Goal: Transaction & Acquisition: Book appointment/travel/reservation

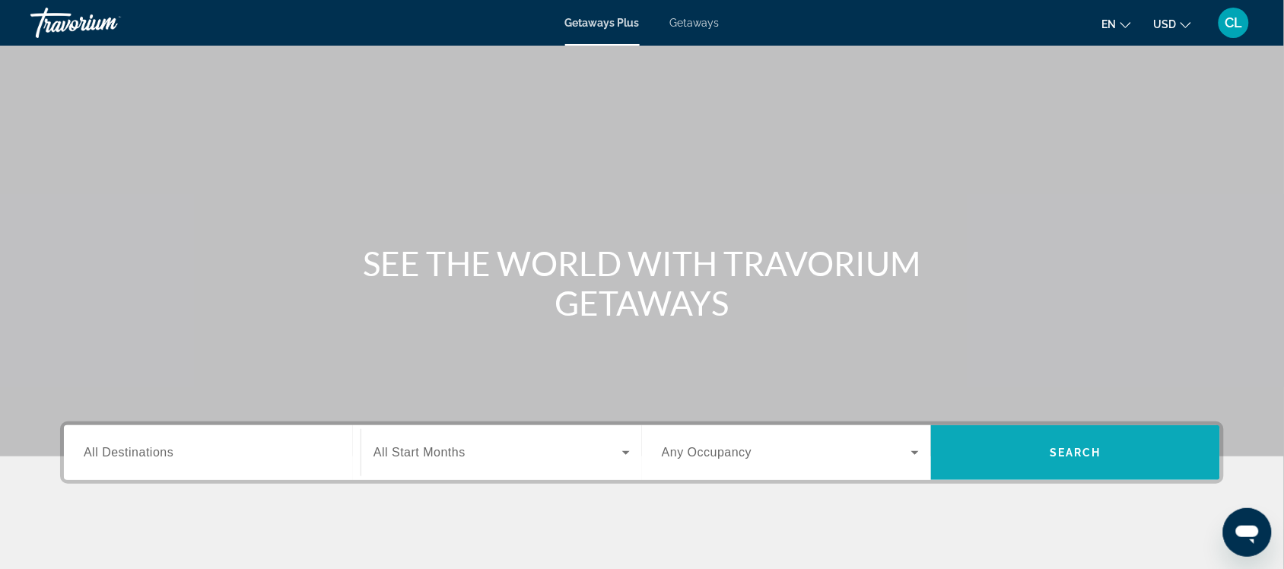
click at [1062, 449] on span "Search" at bounding box center [1076, 452] width 52 height 12
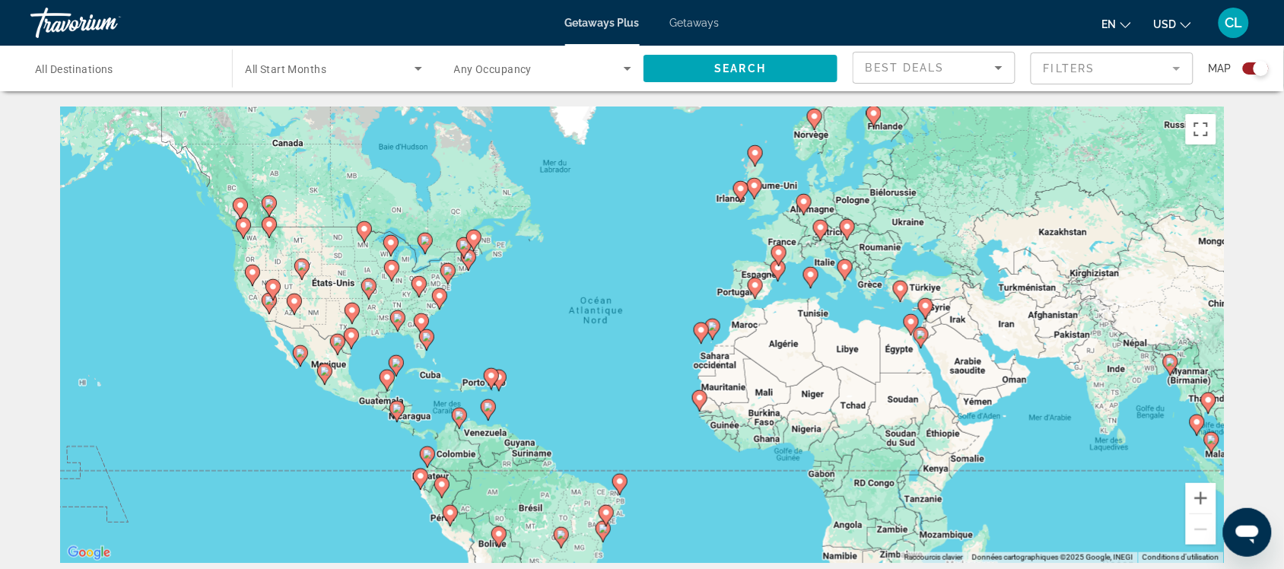
click at [427, 337] on image "Main content" at bounding box center [426, 336] width 9 height 9
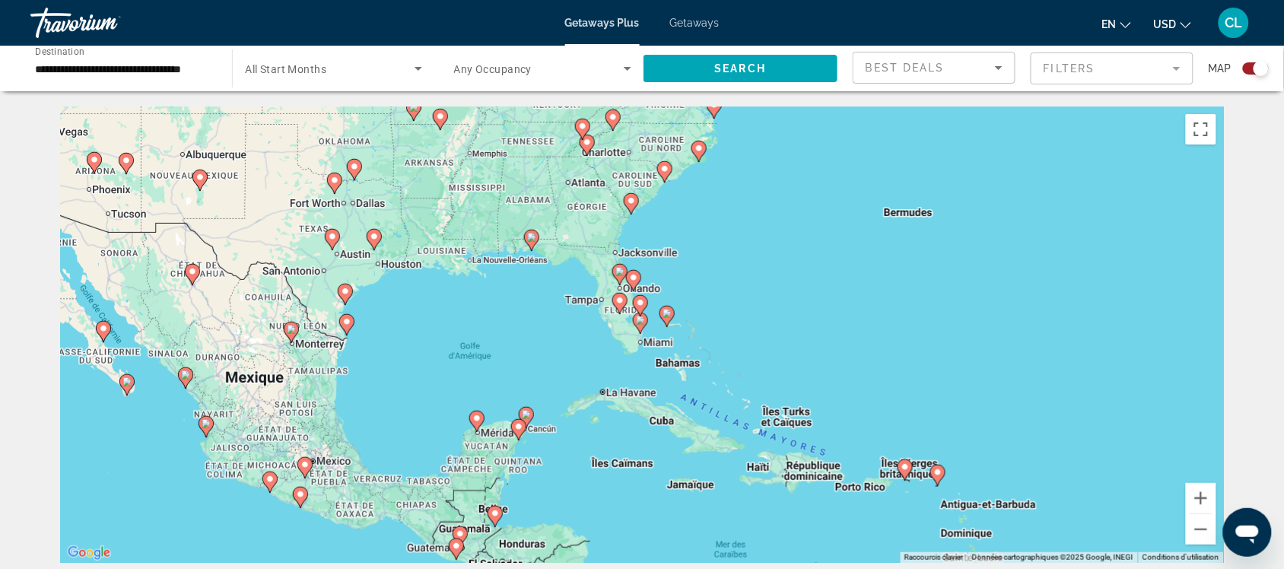
click at [647, 313] on gmp-advanced-marker "Main content" at bounding box center [640, 305] width 15 height 23
type input "**********"
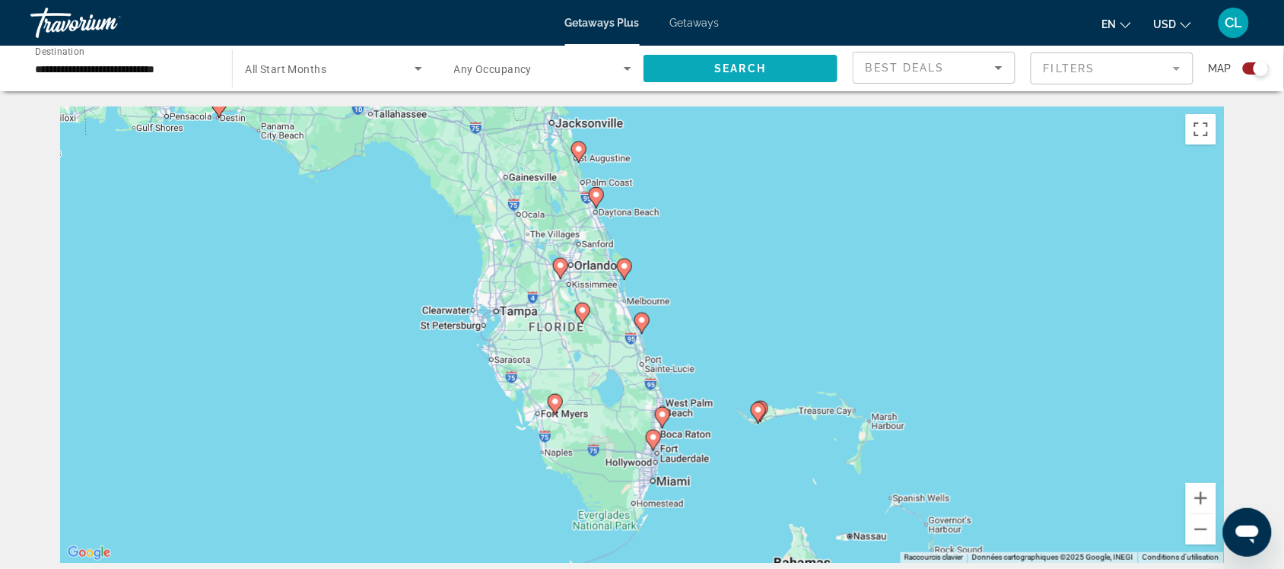
click at [729, 65] on span "Search" at bounding box center [741, 68] width 52 height 12
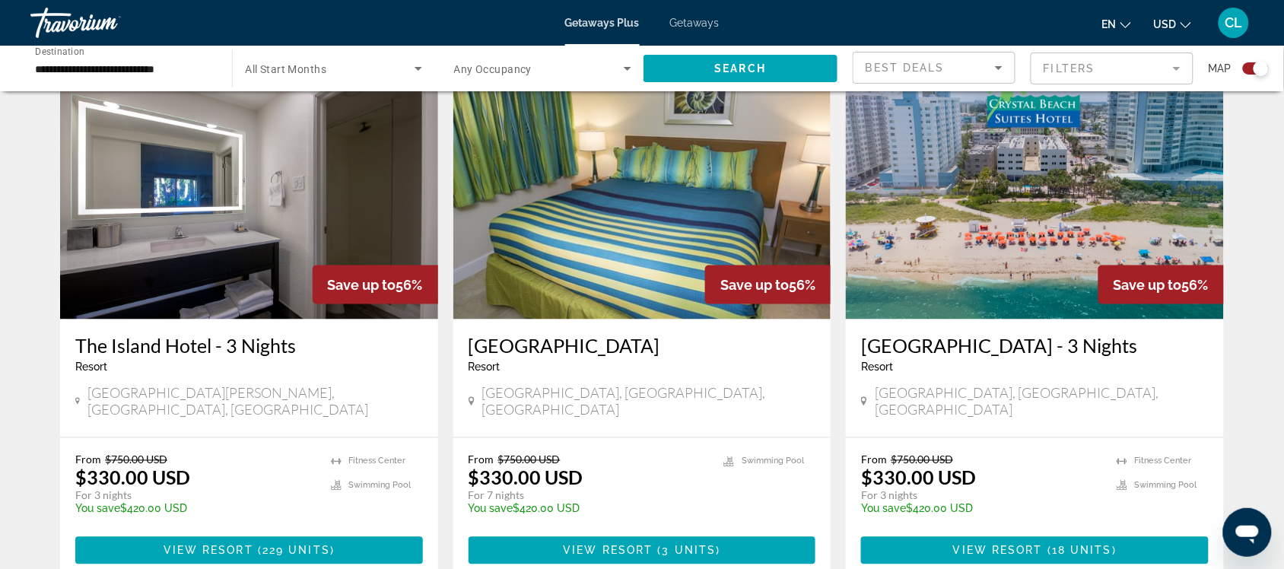
scroll to position [570, 0]
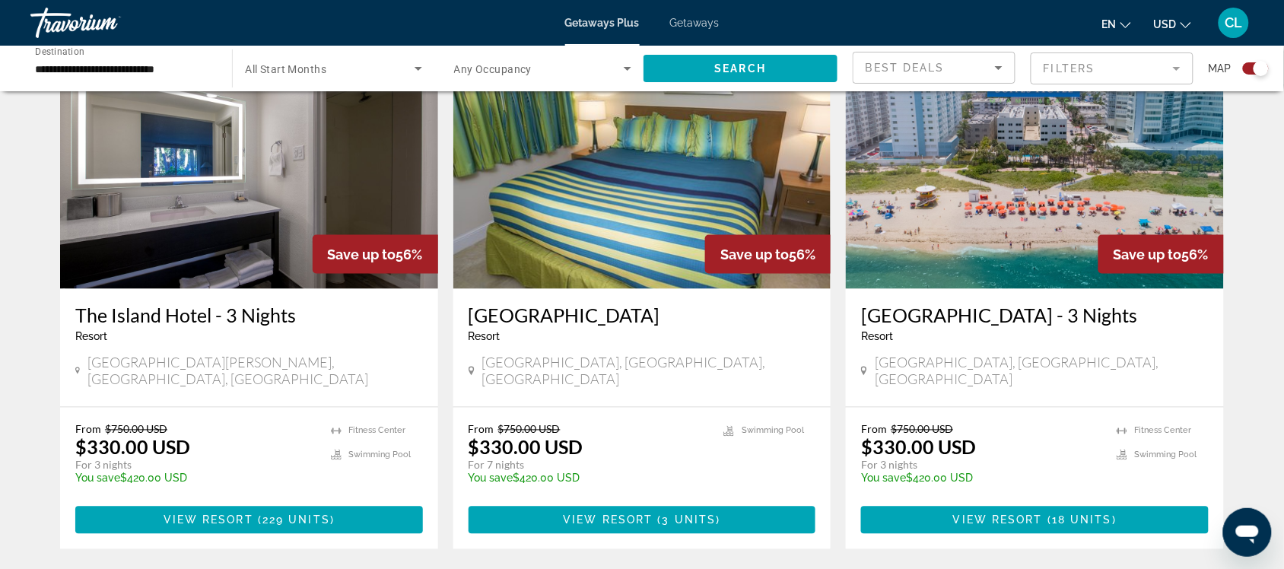
click at [1162, 21] on span "USD" at bounding box center [1165, 24] width 23 height 12
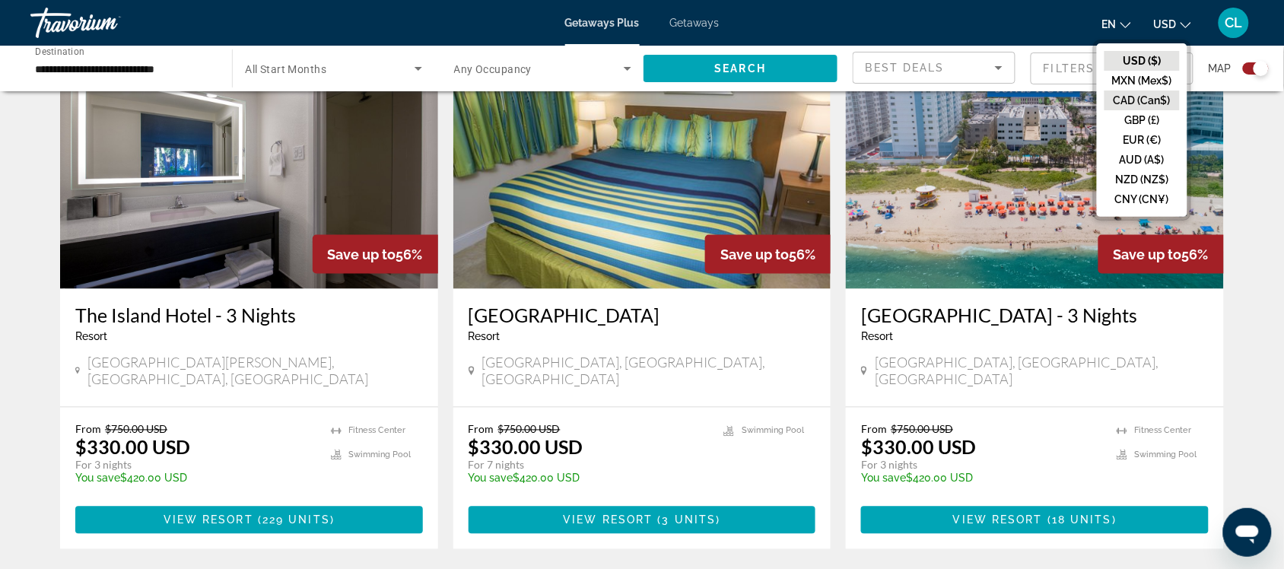
click at [1142, 97] on button "CAD (Can$)" at bounding box center [1141, 101] width 75 height 20
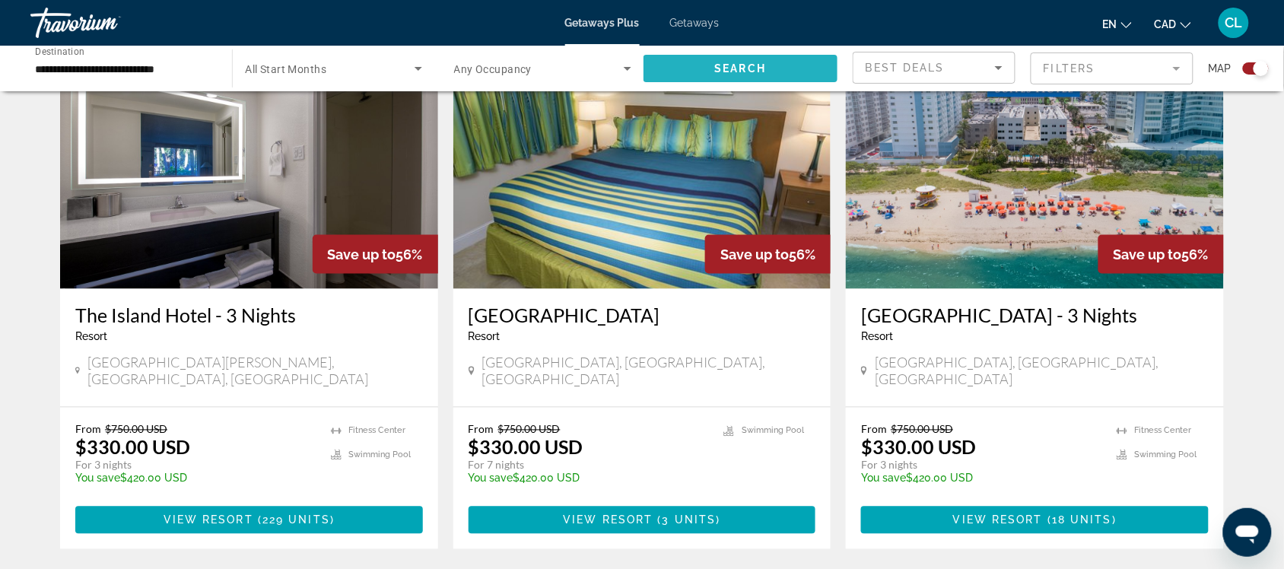
click at [752, 72] on span "Search" at bounding box center [741, 68] width 52 height 12
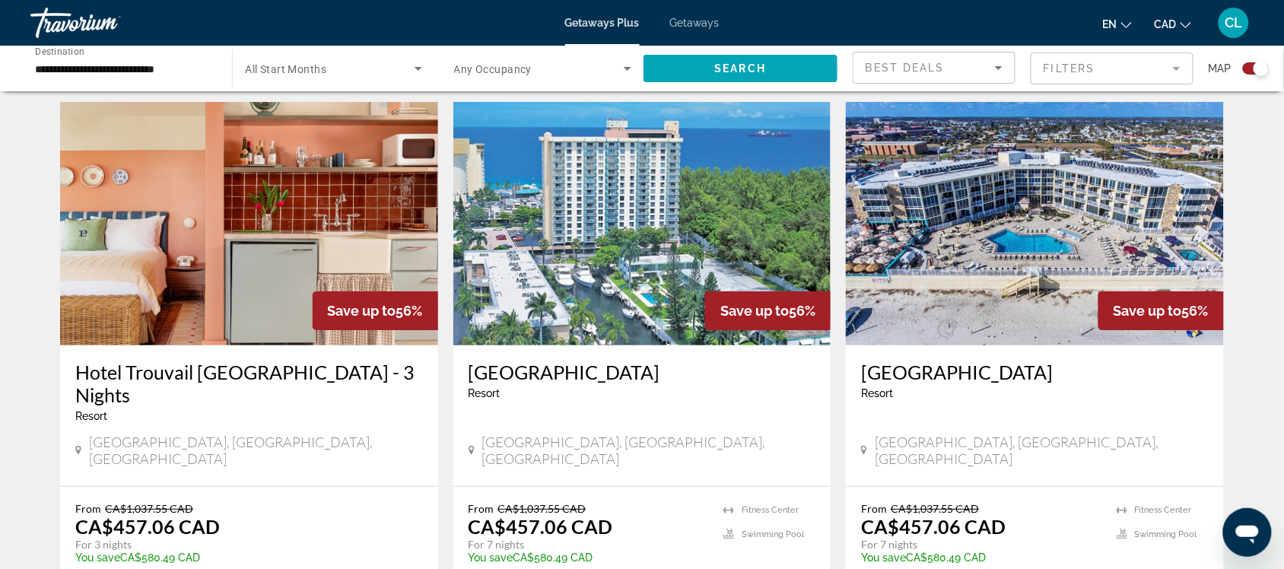
scroll to position [1616, 0]
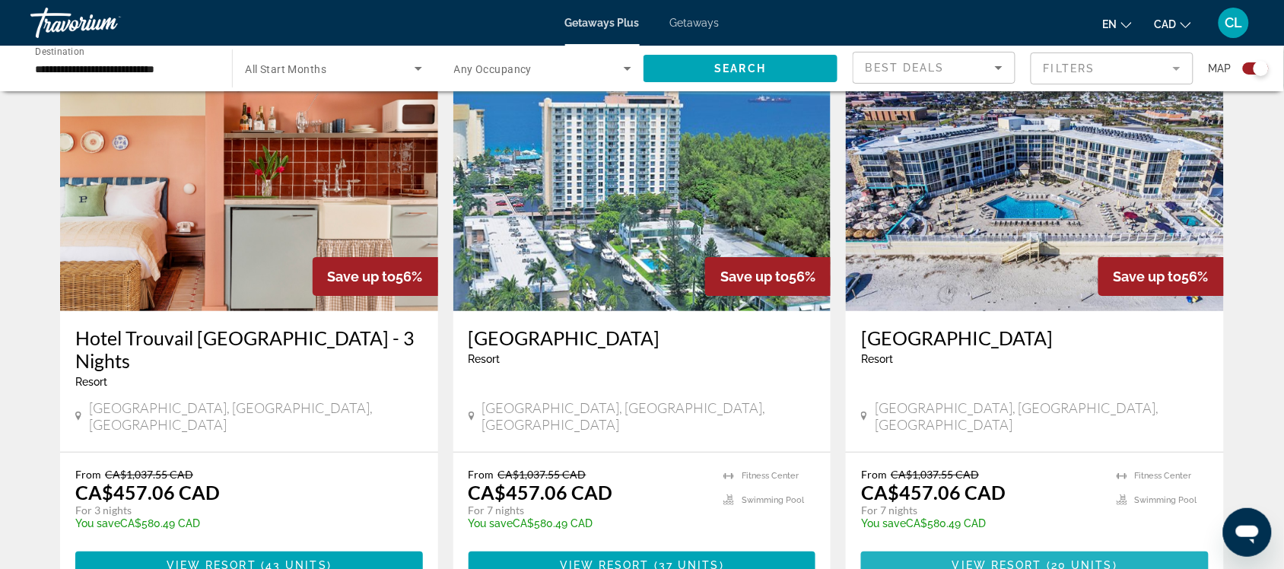
click at [1009, 547] on span "Main content" at bounding box center [1035, 565] width 348 height 37
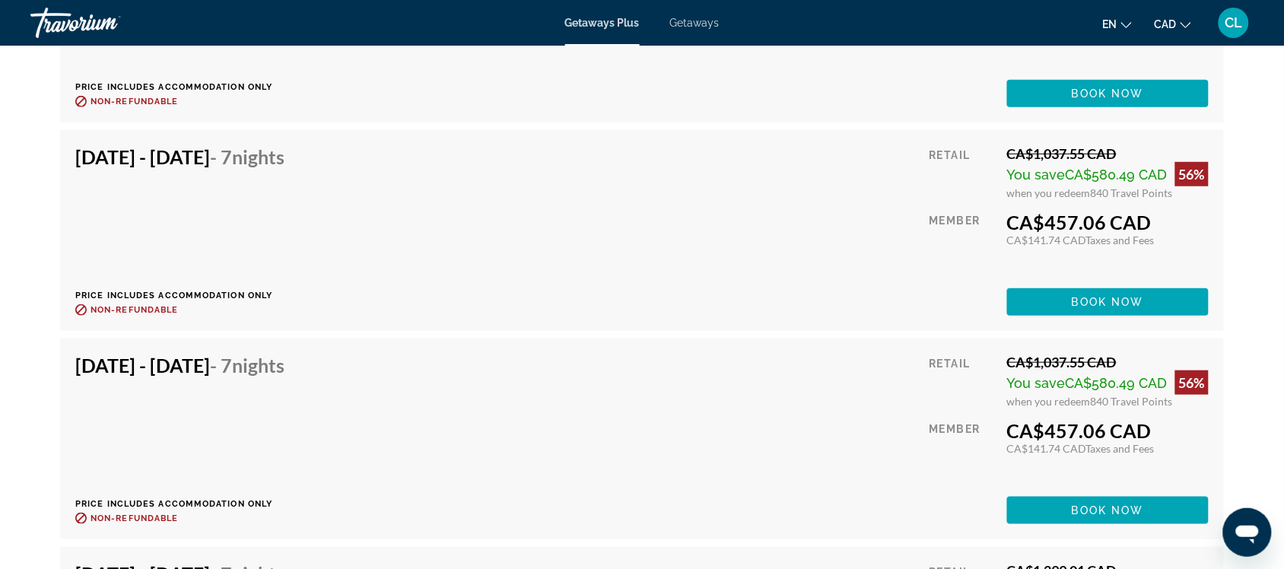
scroll to position [3708, 0]
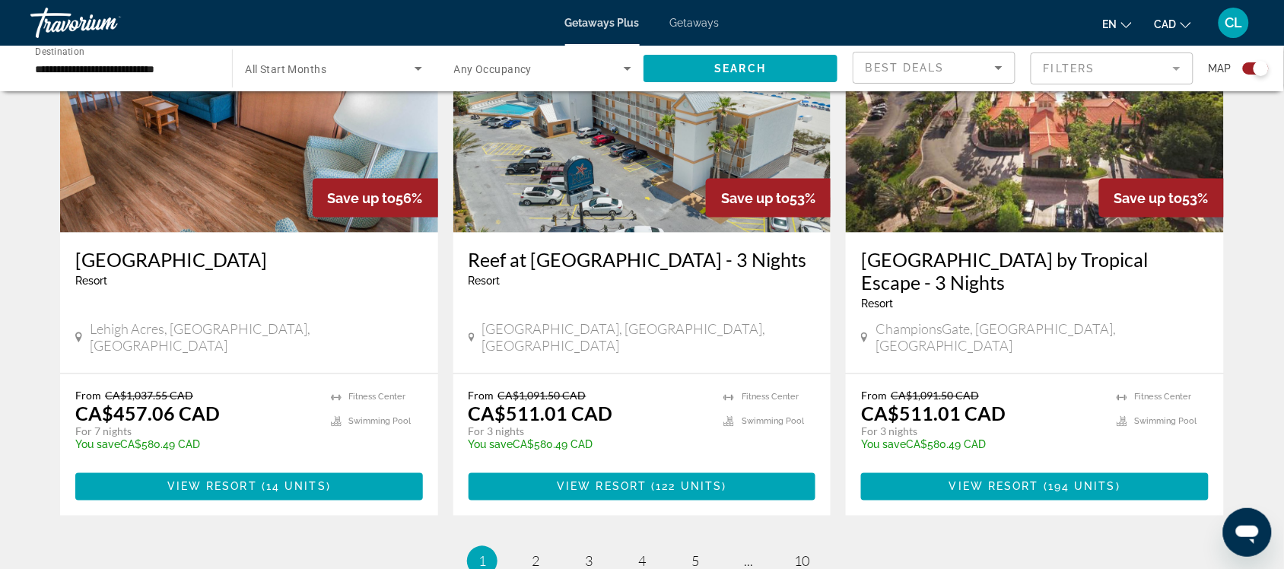
scroll to position [2282, 0]
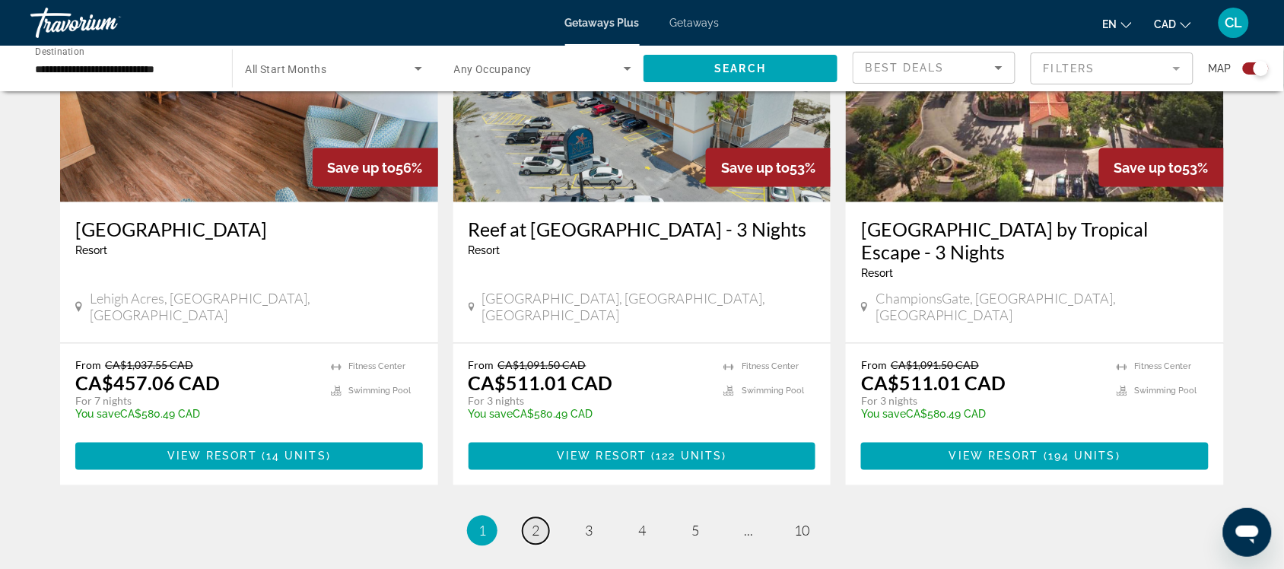
click at [535, 523] on span "2" at bounding box center [536, 531] width 8 height 17
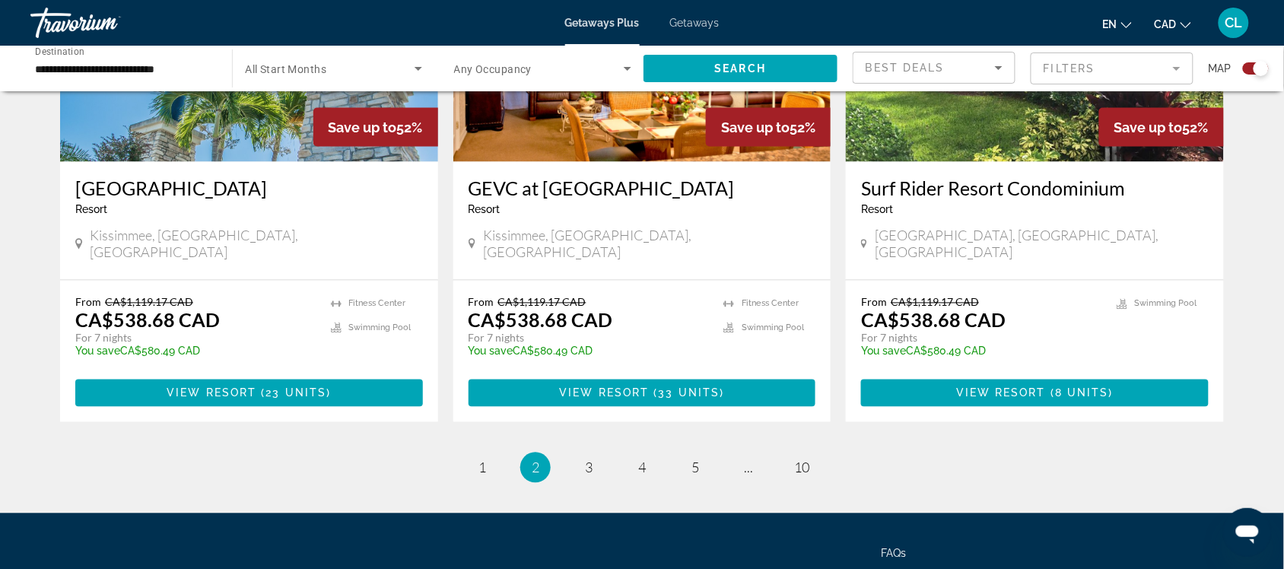
scroll to position [2409, 0]
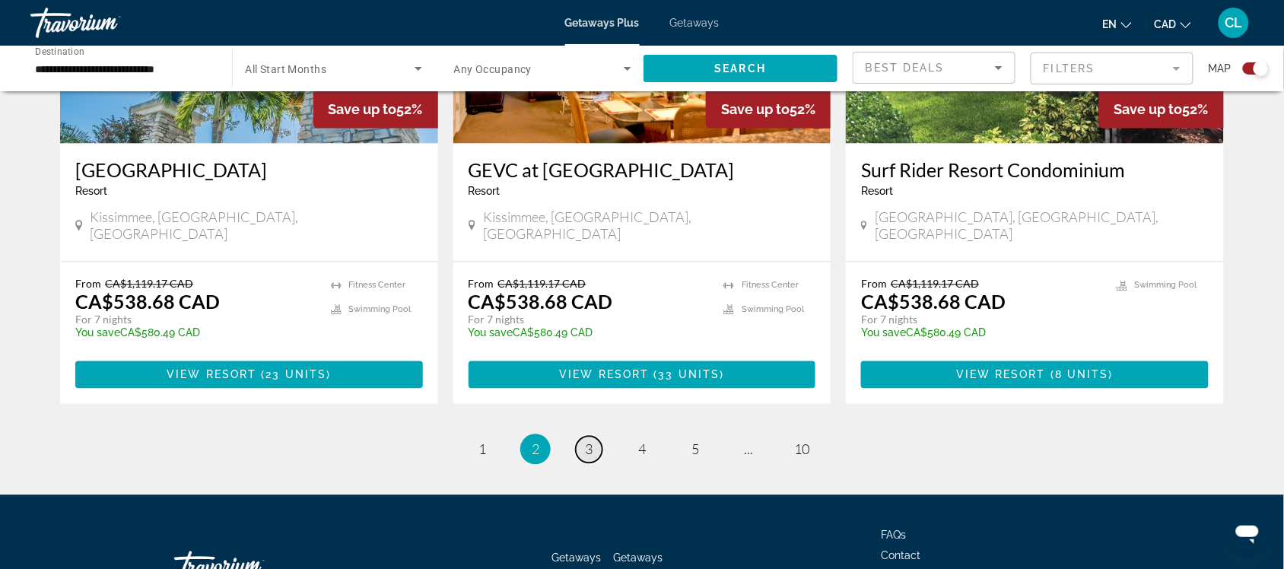
click at [588, 441] on span "3" at bounding box center [589, 449] width 8 height 17
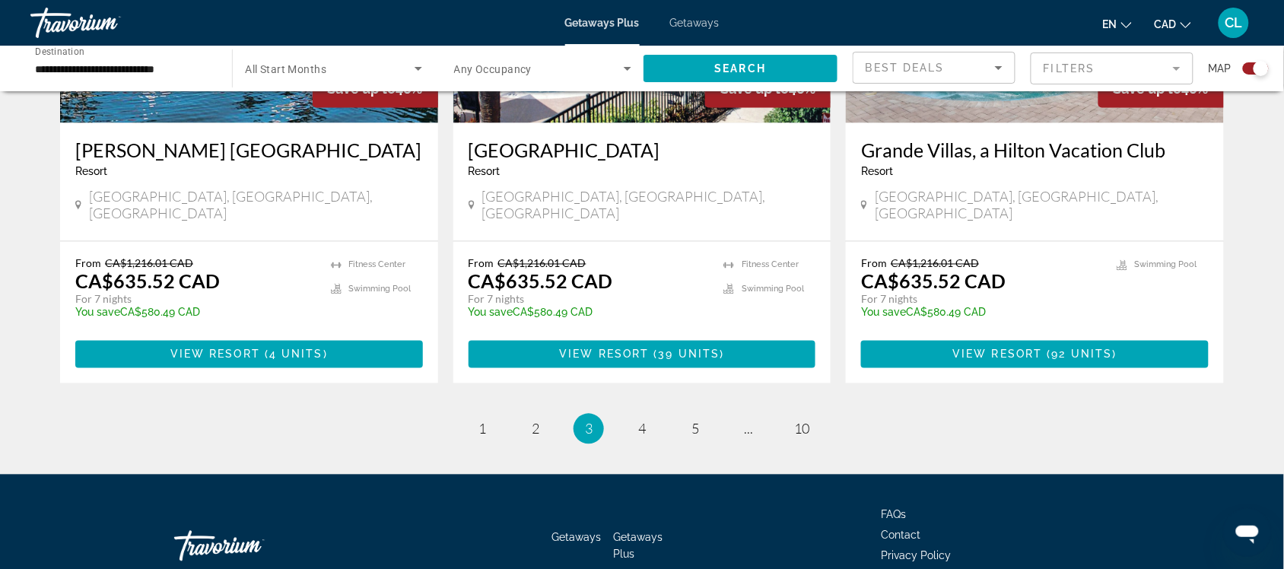
scroll to position [2377, 0]
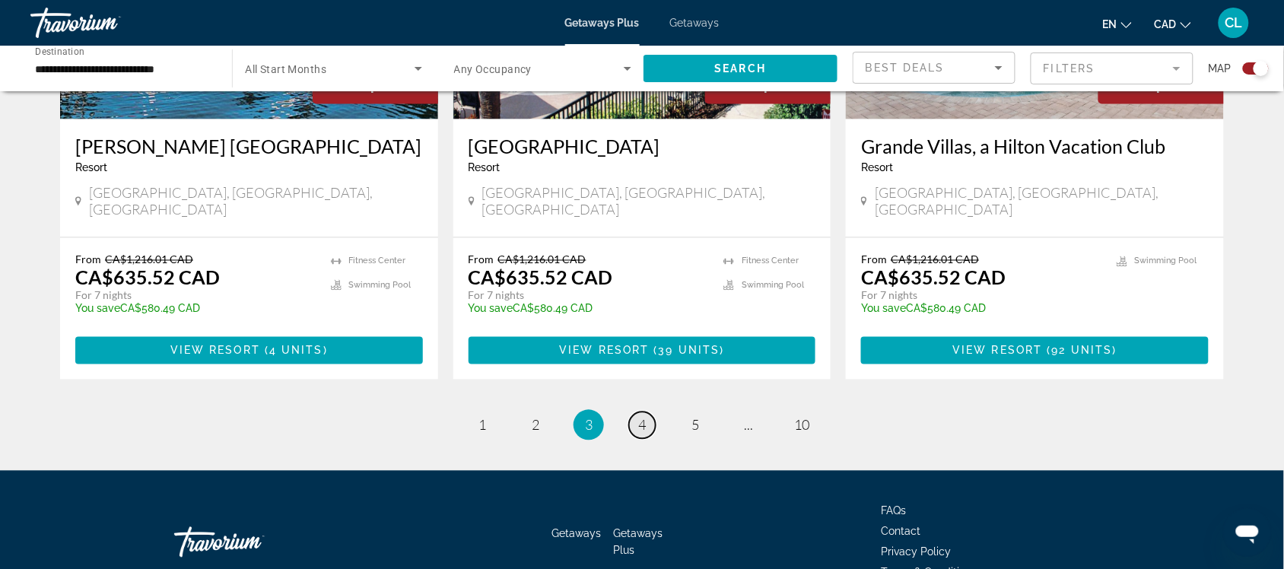
click at [645, 417] on span "4" at bounding box center [642, 425] width 8 height 17
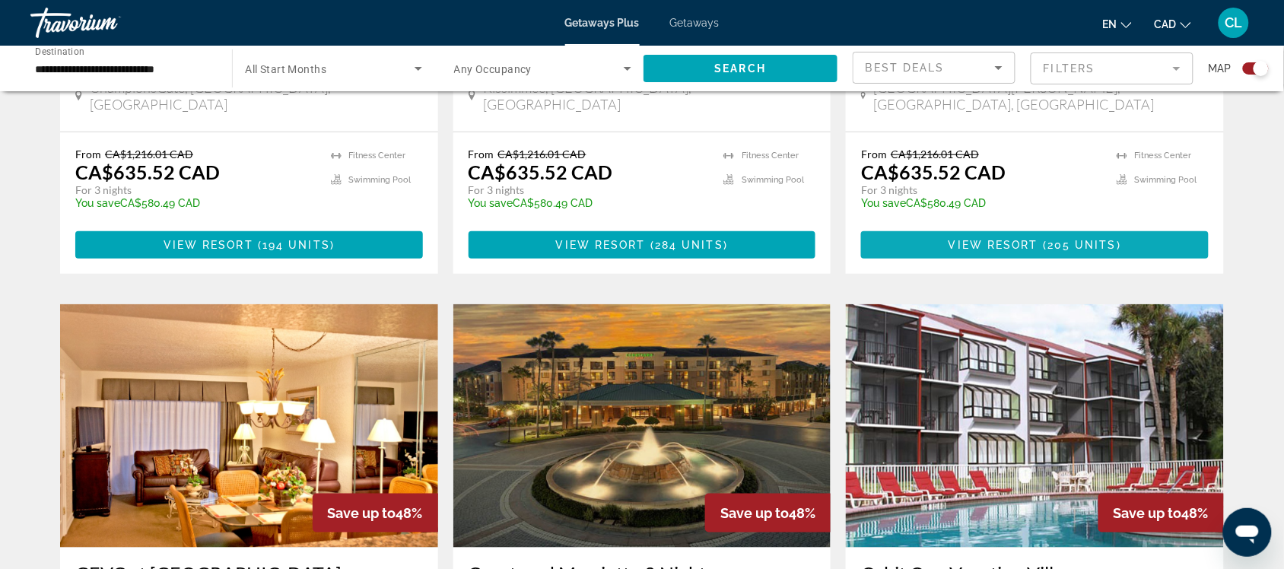
scroll to position [2123, 0]
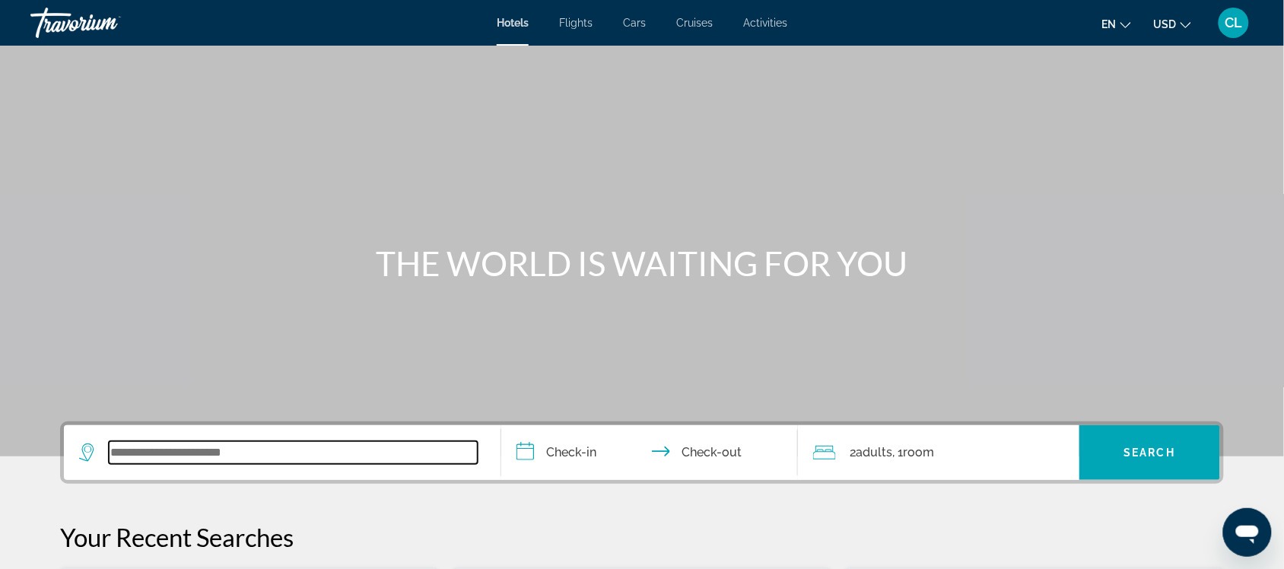
click at [135, 455] on input "Search widget" at bounding box center [293, 452] width 369 height 23
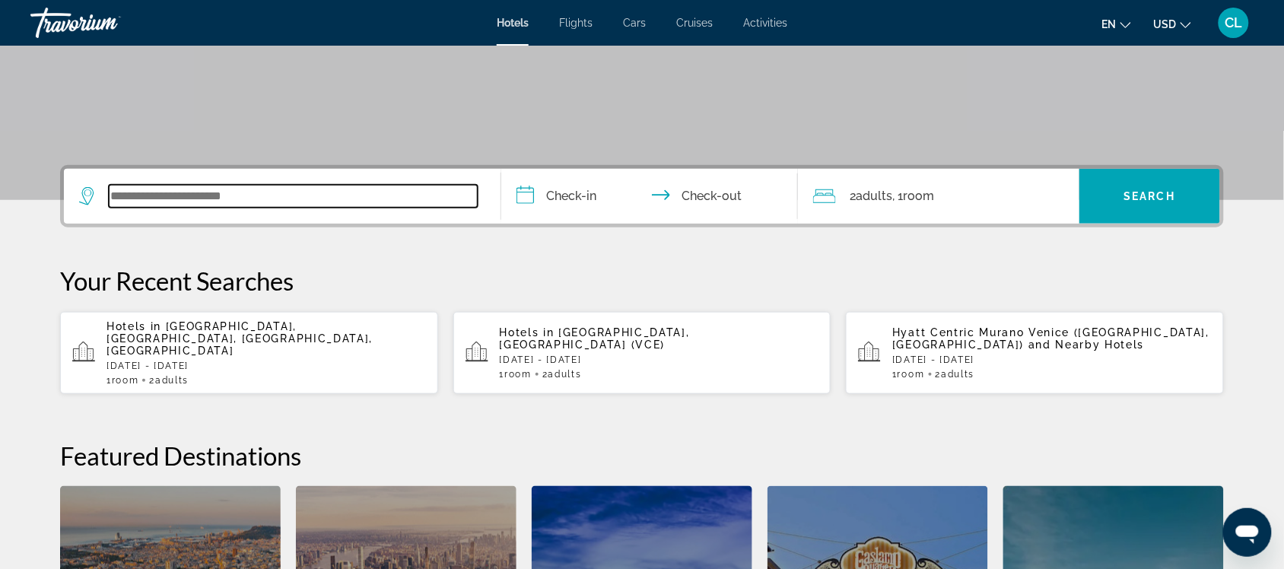
scroll to position [371, 0]
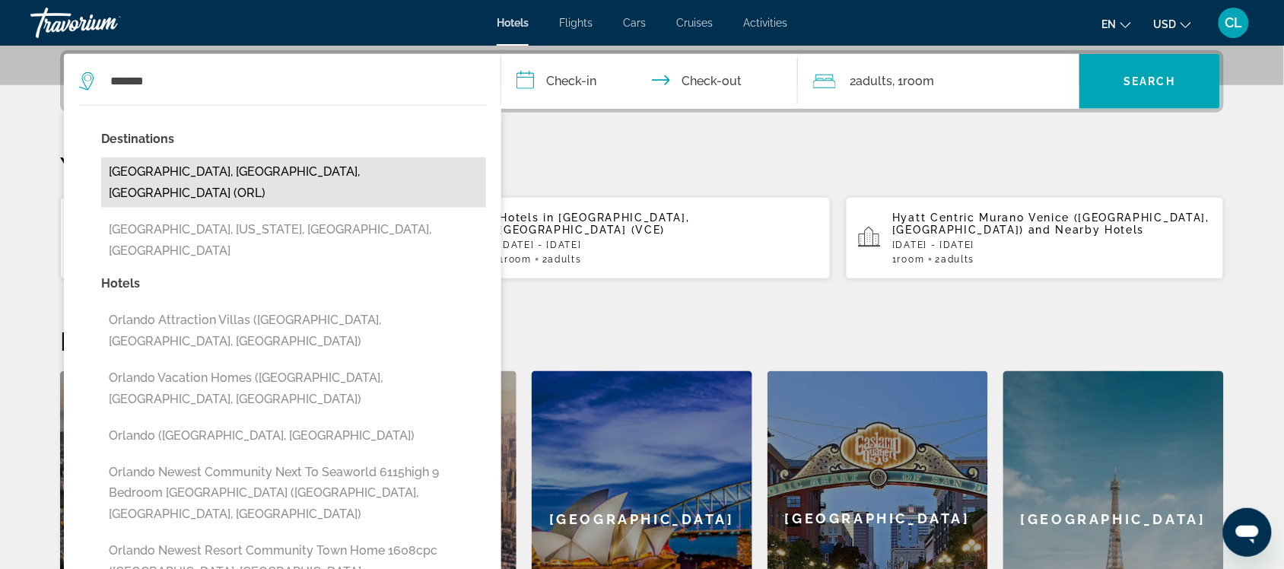
click at [214, 173] on button "Orlando, FL, United States (ORL)" at bounding box center [293, 182] width 385 height 50
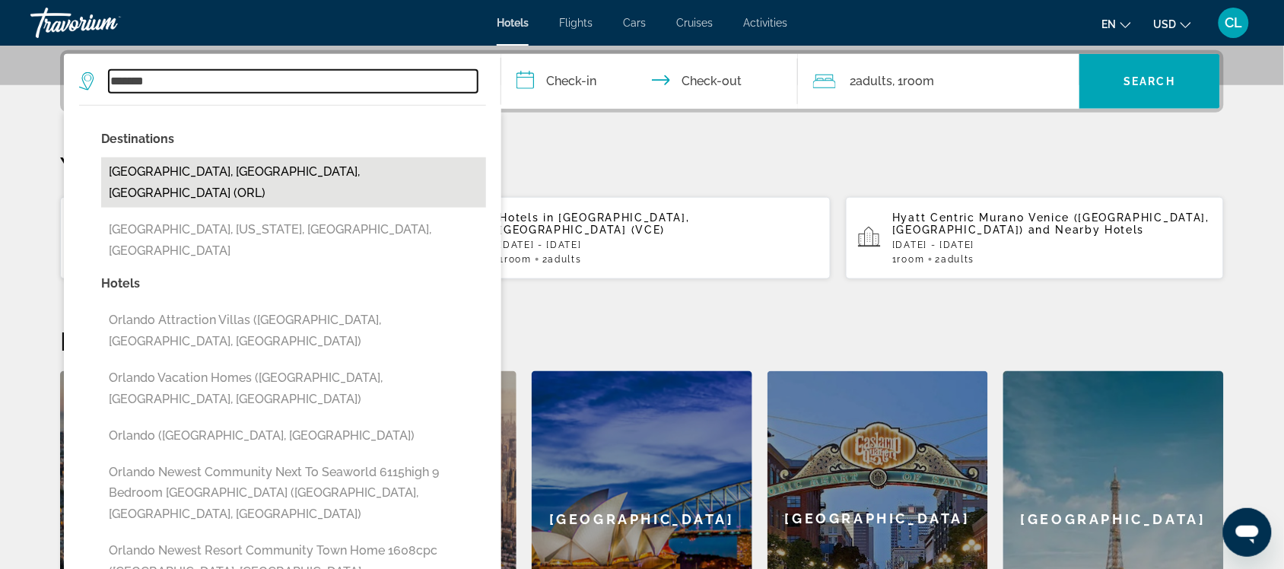
type input "**********"
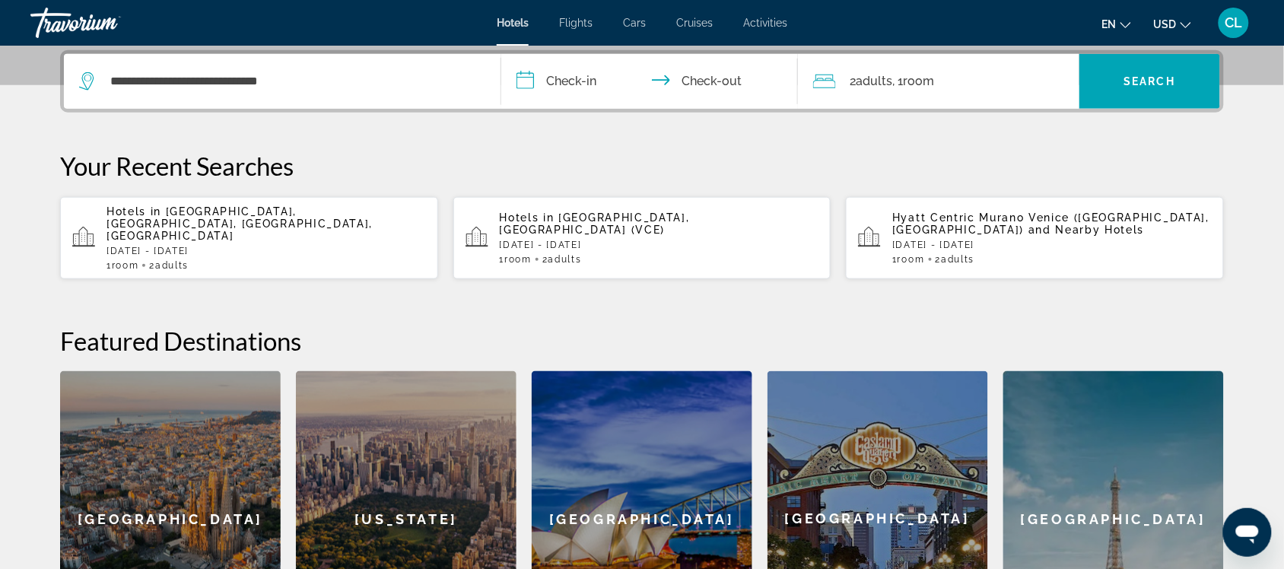
click at [523, 81] on input "**********" at bounding box center [652, 83] width 303 height 59
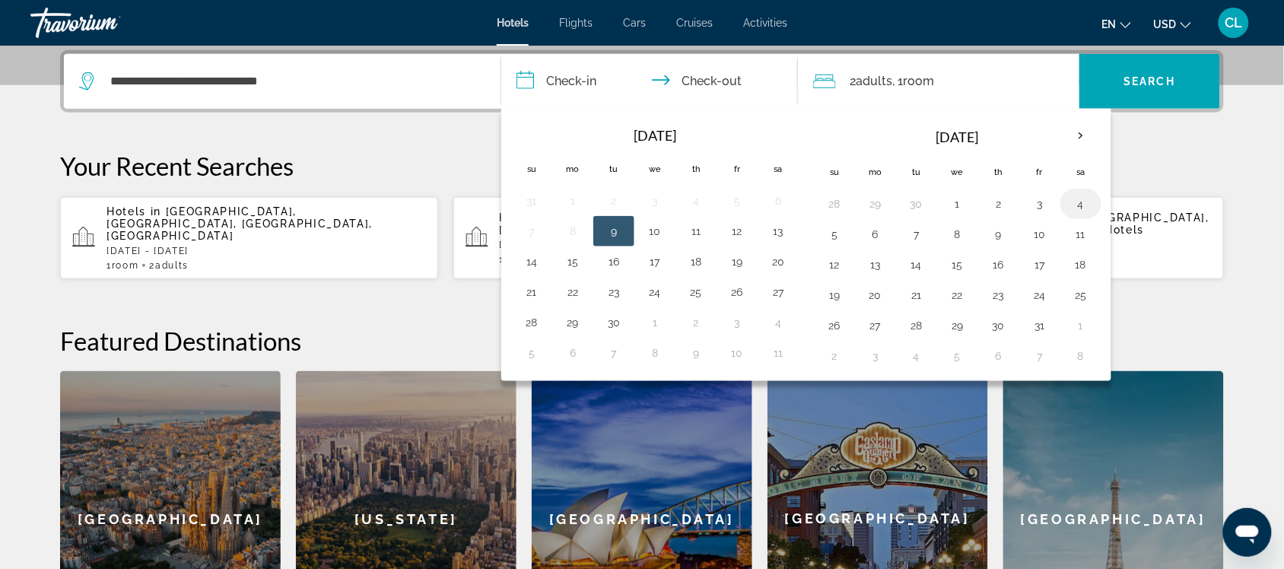
click at [1080, 205] on button "4" at bounding box center [1081, 203] width 24 height 21
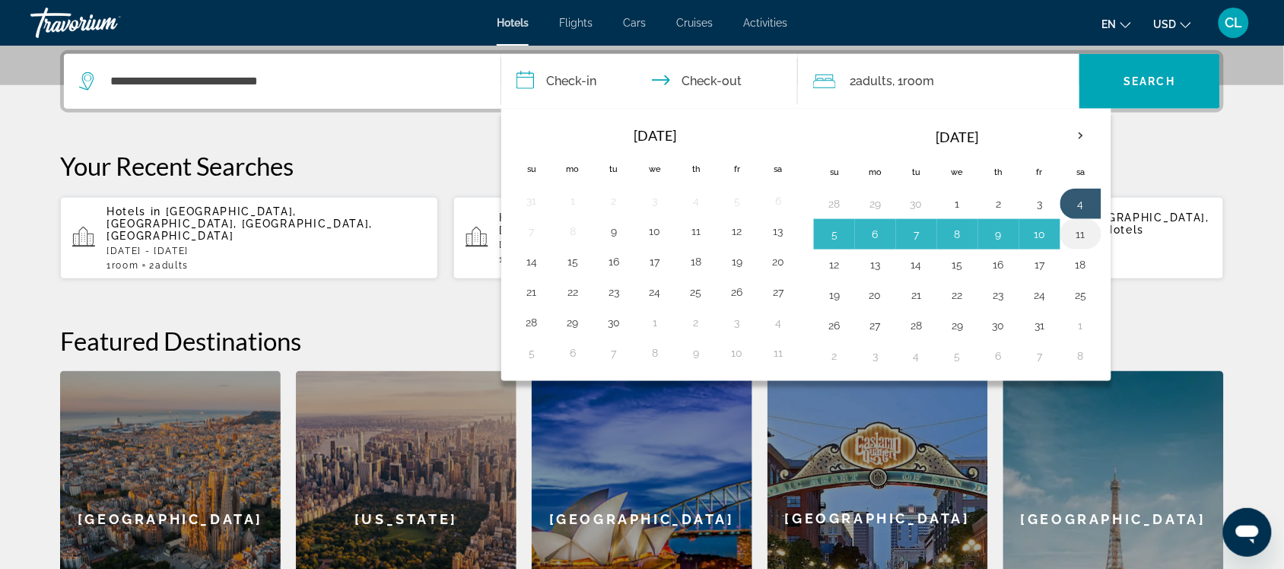
click at [1092, 234] on button "11" at bounding box center [1081, 234] width 24 height 21
type input "**********"
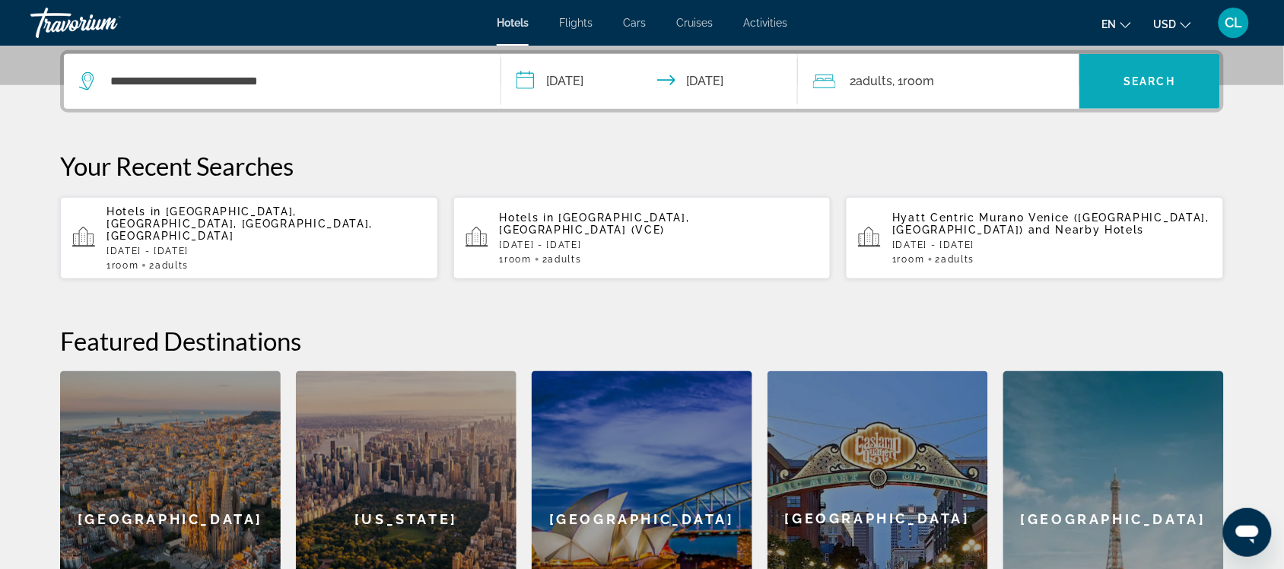
click at [1126, 75] on span "Search" at bounding box center [1150, 81] width 52 height 12
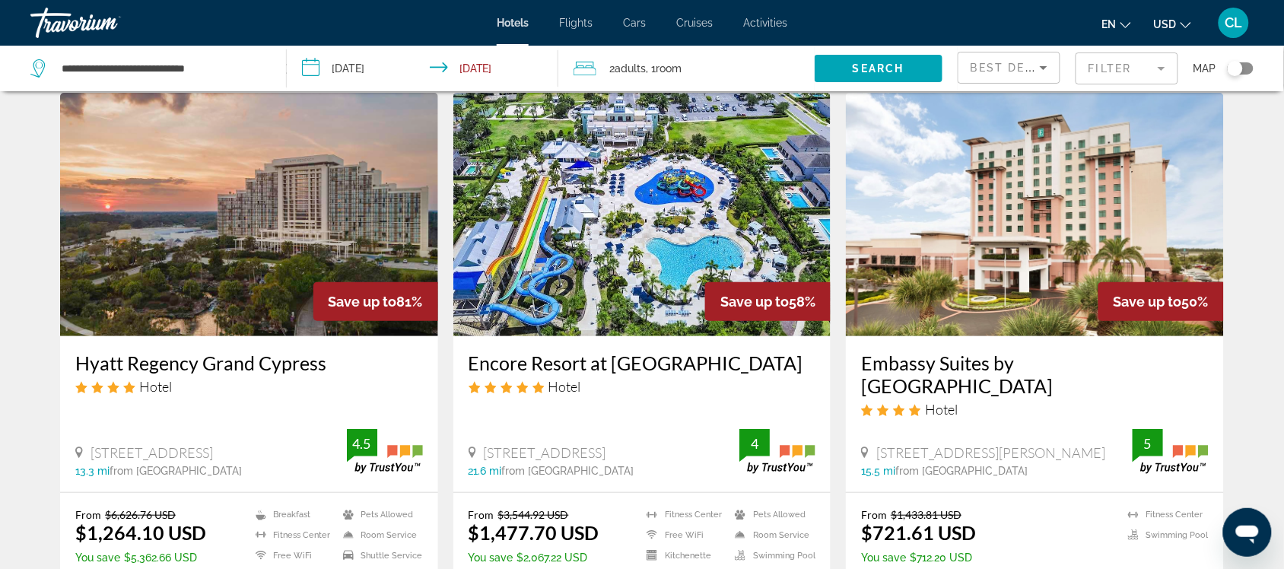
scroll to position [95, 0]
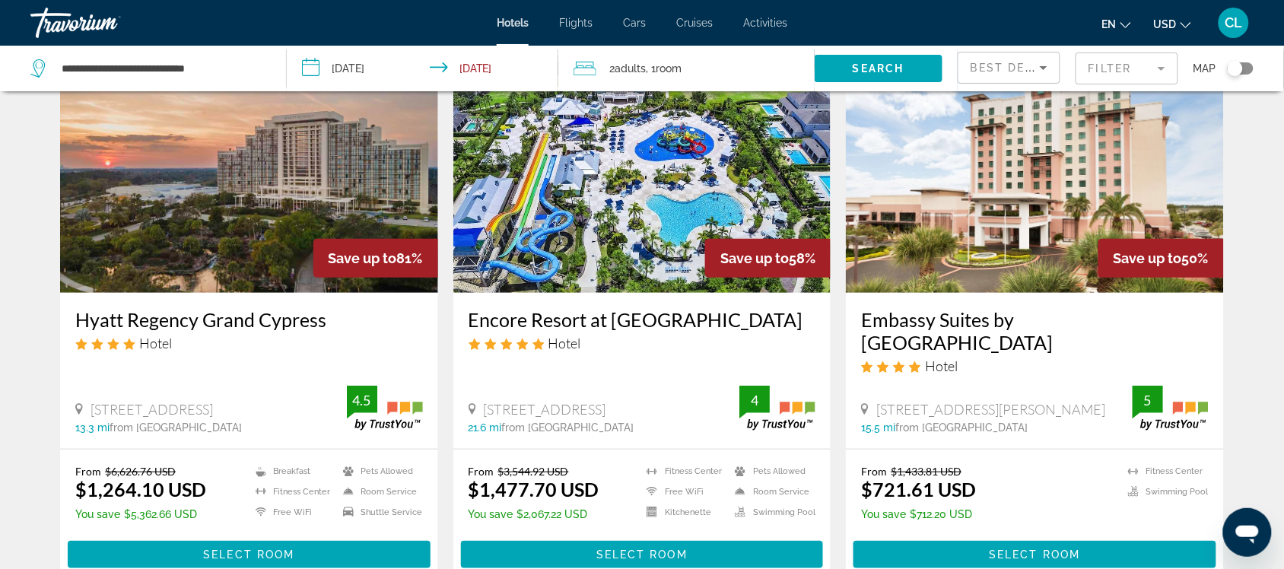
click at [1168, 24] on span "USD" at bounding box center [1165, 24] width 23 height 12
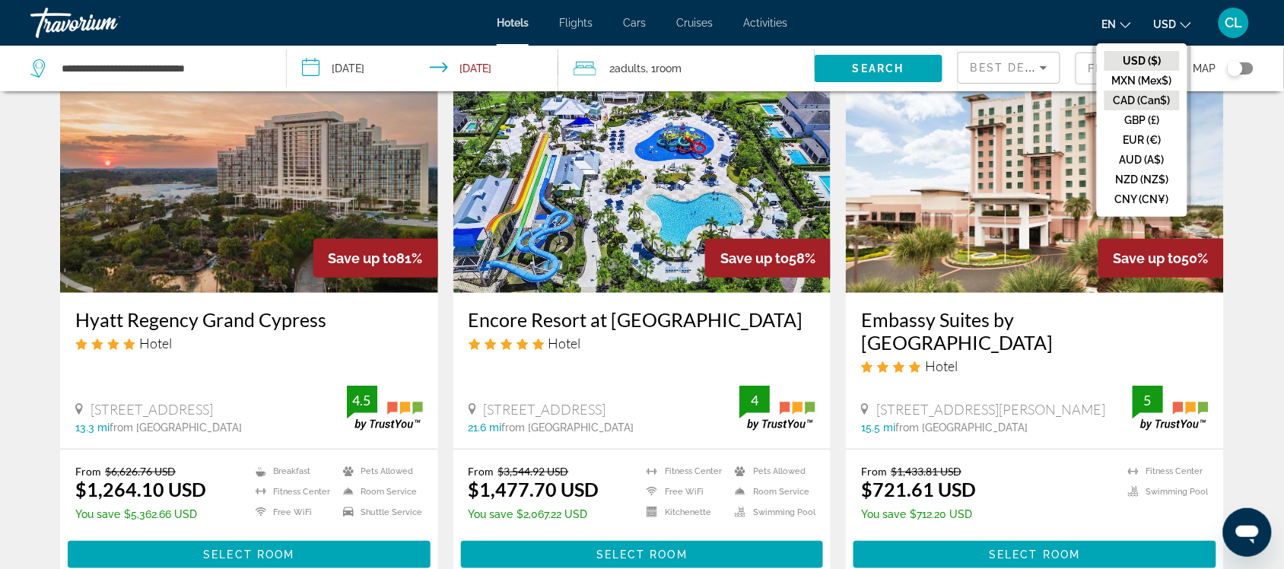
click at [1127, 101] on button "CAD (Can$)" at bounding box center [1141, 101] width 75 height 20
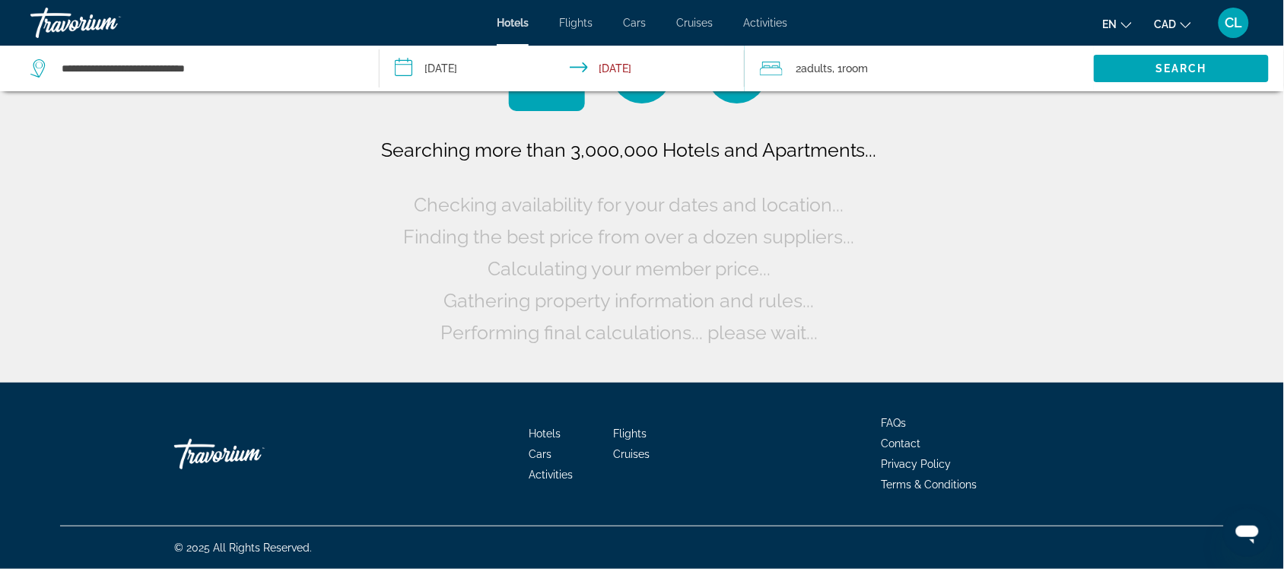
scroll to position [0, 0]
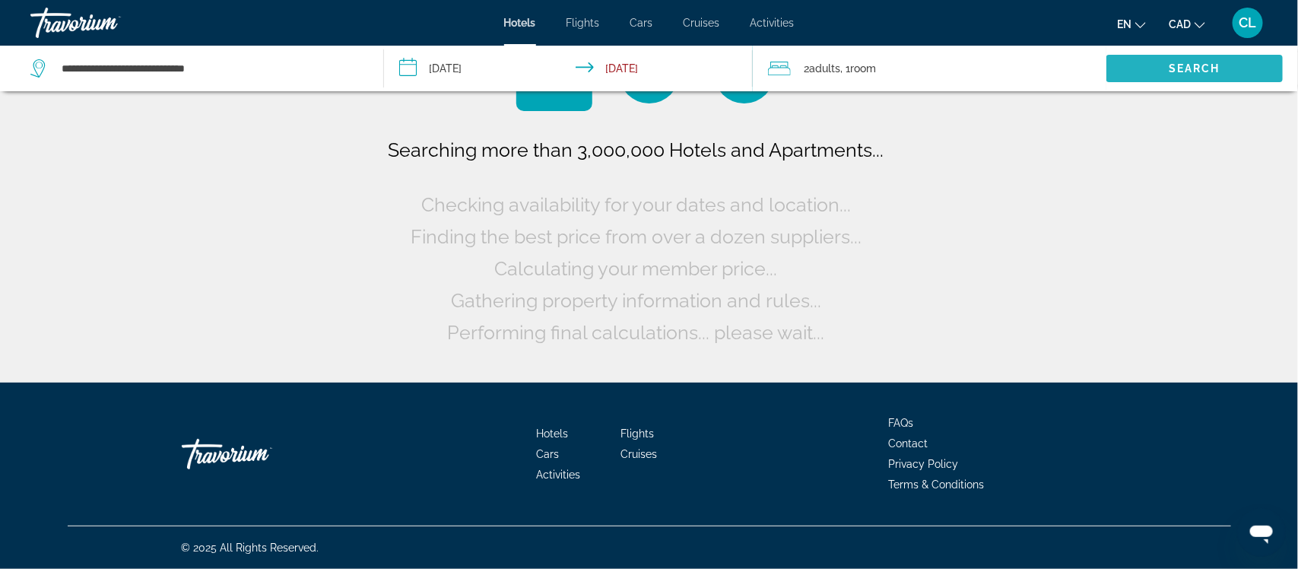
click at [1188, 62] on span "Search" at bounding box center [1195, 68] width 52 height 12
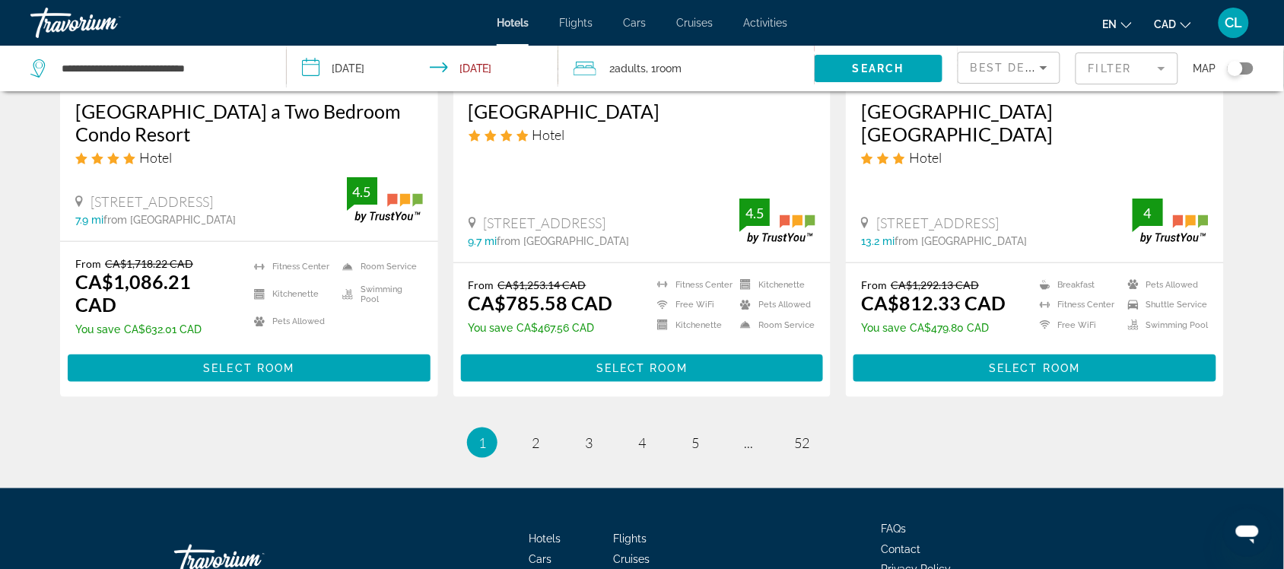
scroll to position [2085, 0]
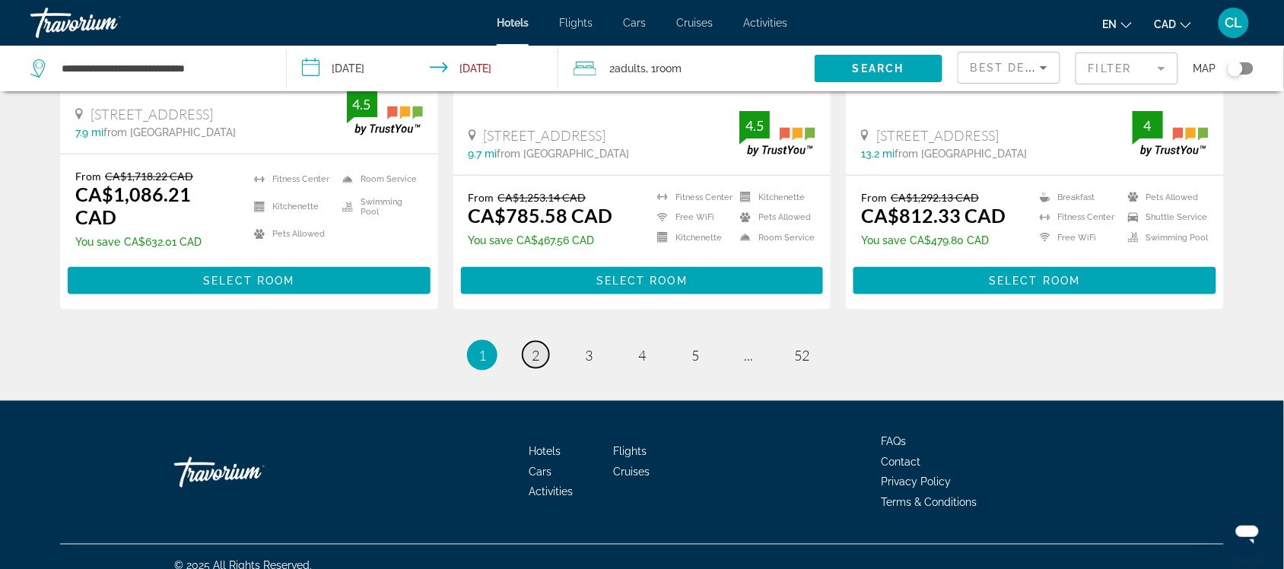
click at [538, 347] on span "2" at bounding box center [536, 355] width 8 height 17
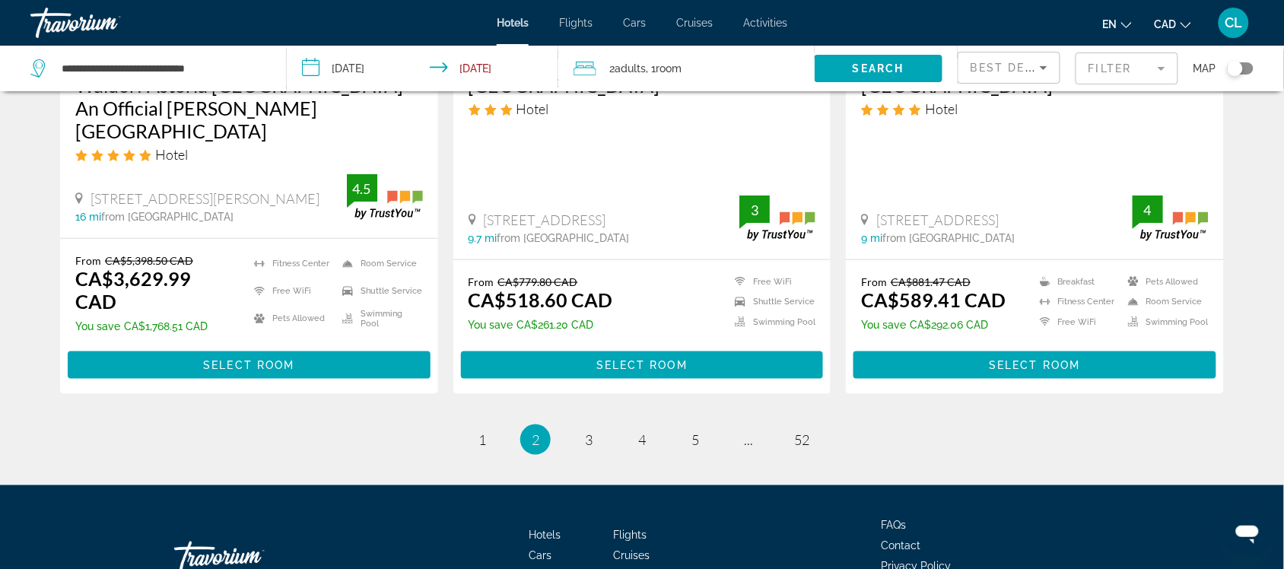
scroll to position [2083, 0]
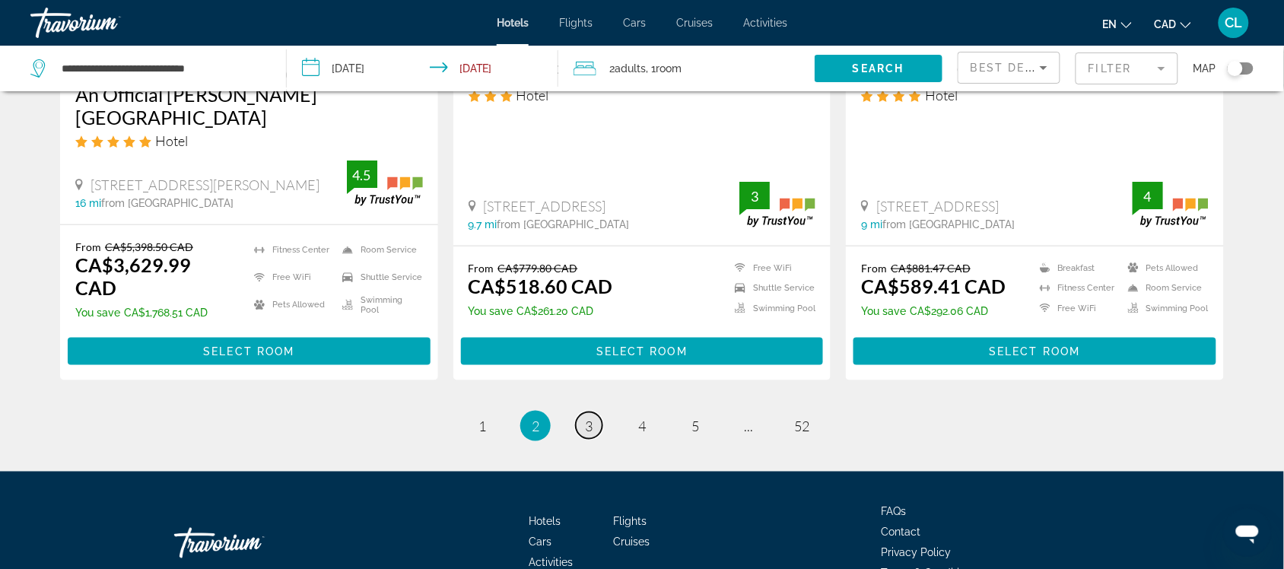
click at [583, 412] on link "page 3" at bounding box center [589, 425] width 27 height 27
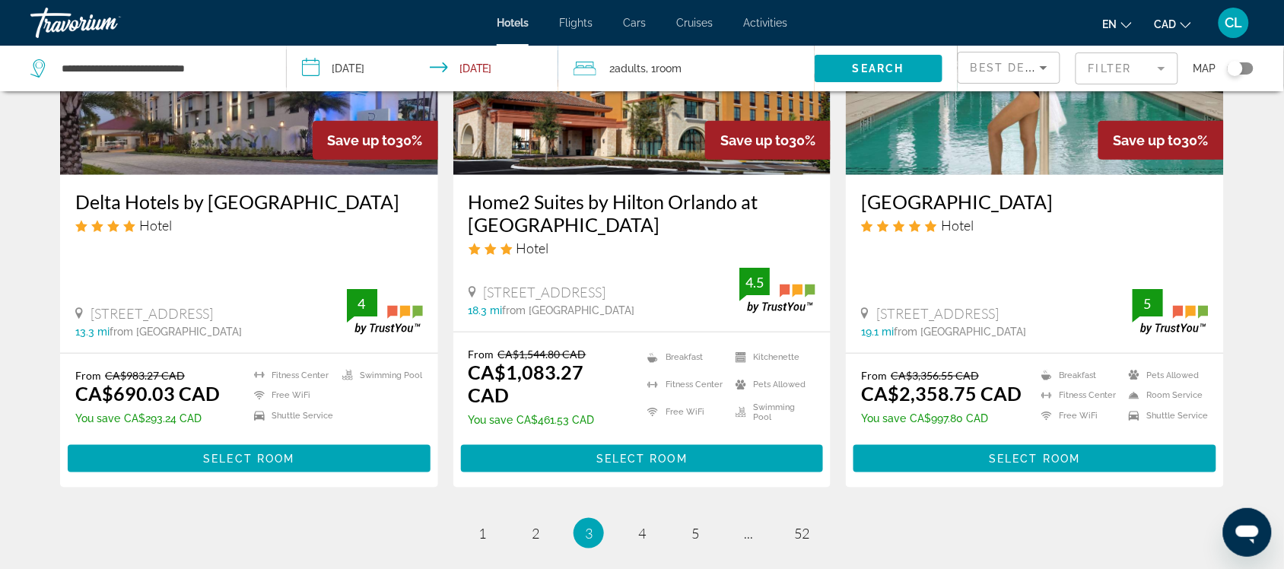
scroll to position [1997, 0]
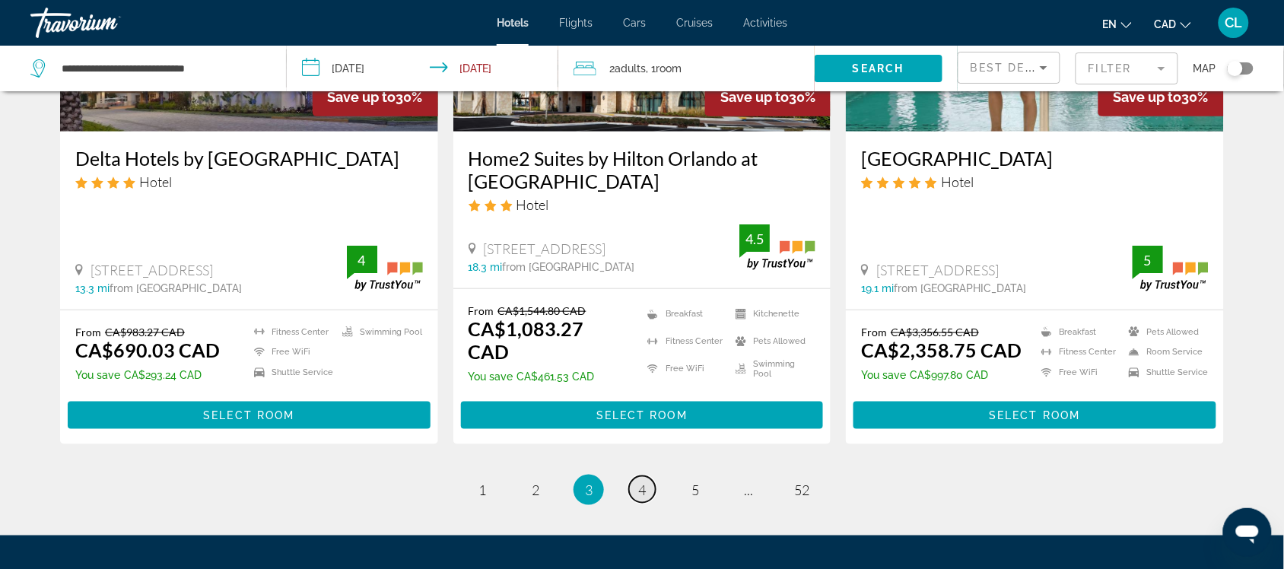
click at [639, 481] on span "4" at bounding box center [642, 489] width 8 height 17
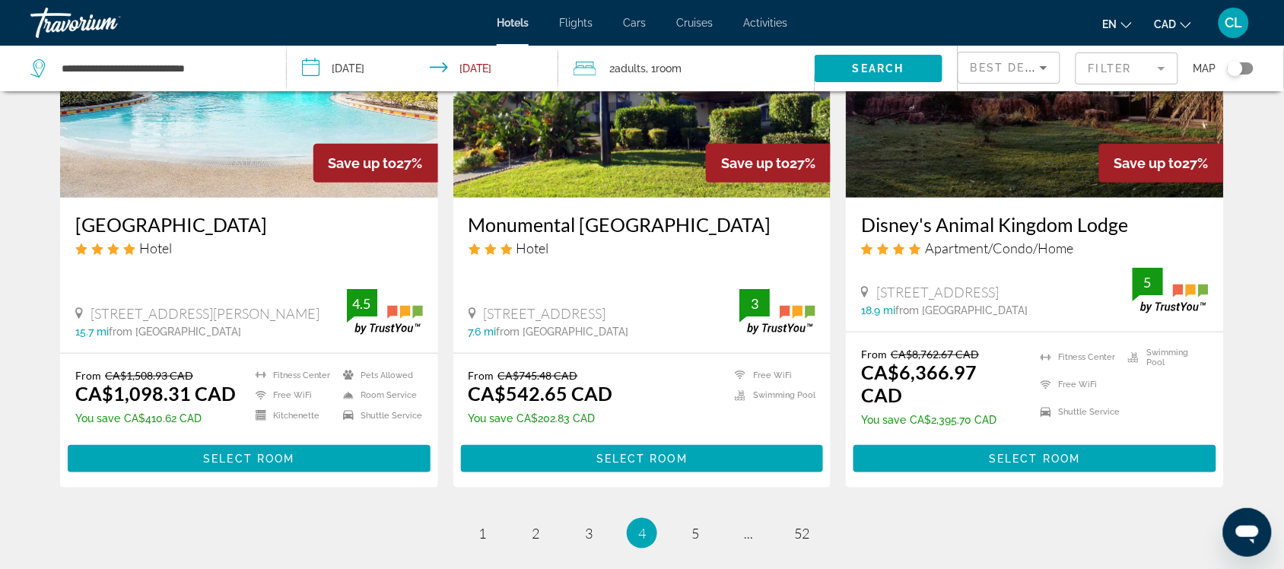
scroll to position [1997, 0]
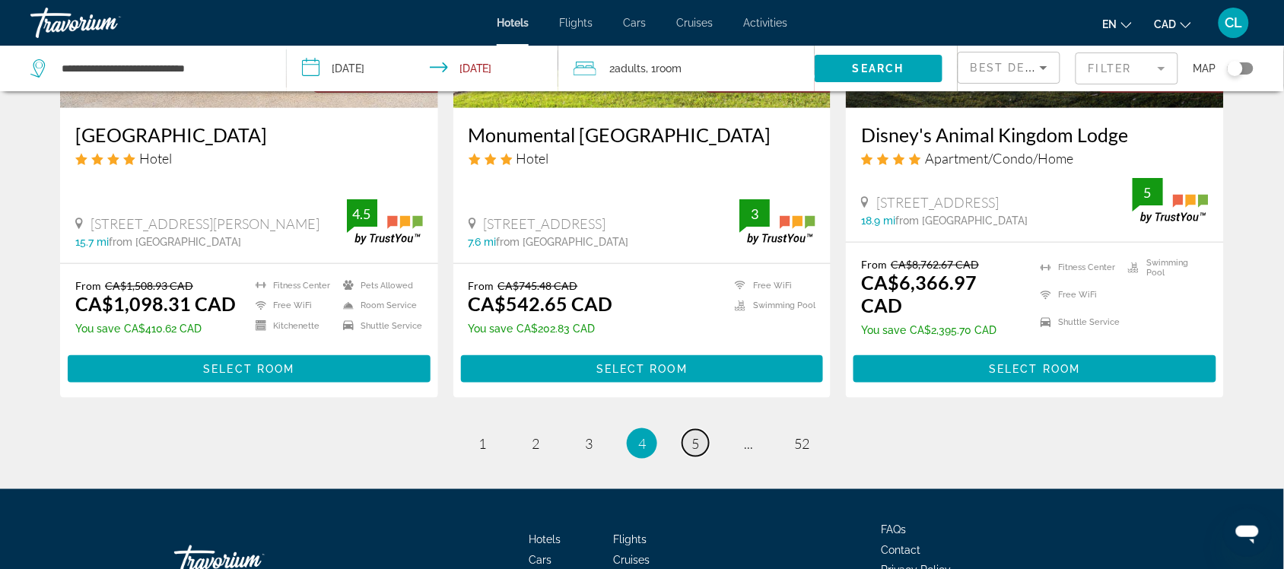
click at [694, 435] on span "5" at bounding box center [695, 443] width 8 height 17
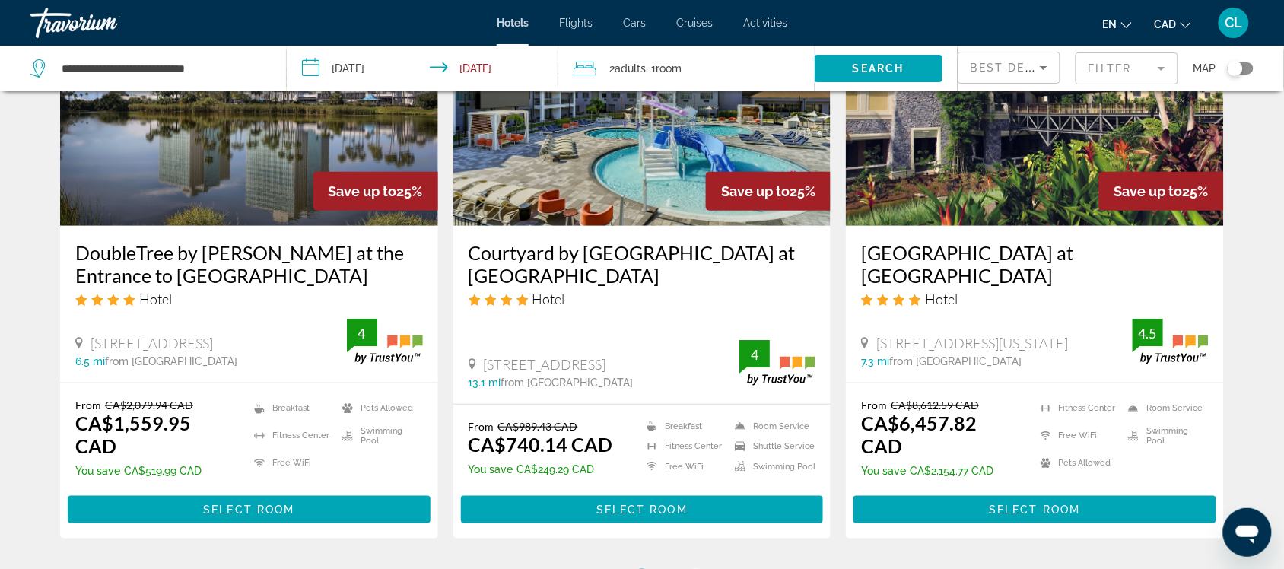
scroll to position [1997, 0]
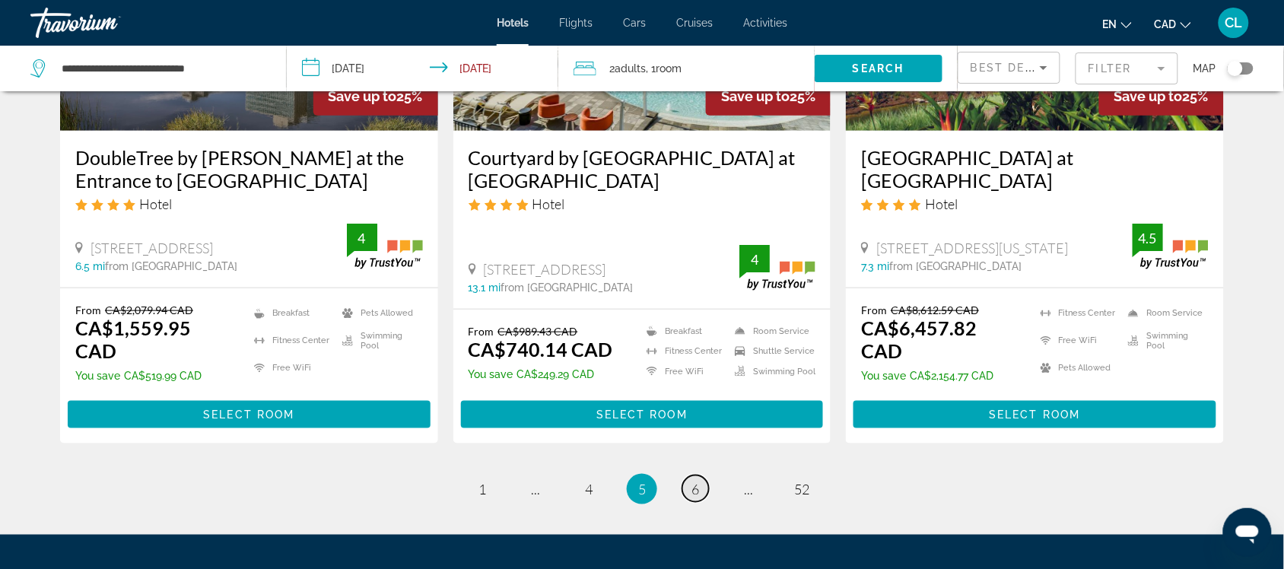
click at [697, 481] on span "6" at bounding box center [695, 489] width 8 height 17
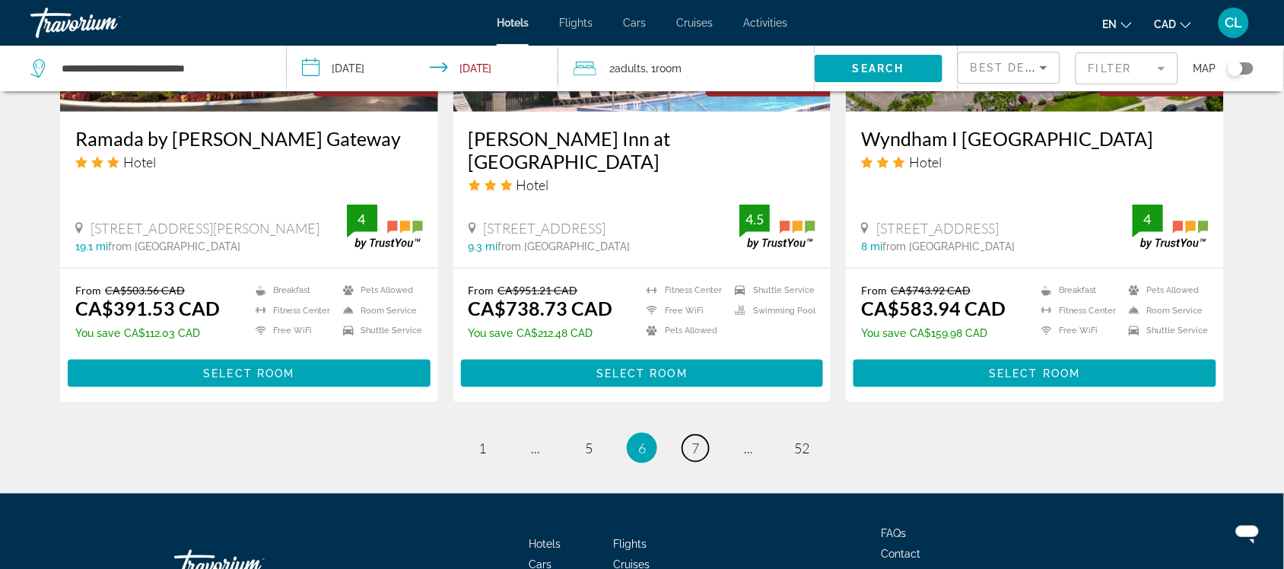
scroll to position [2084, 0]
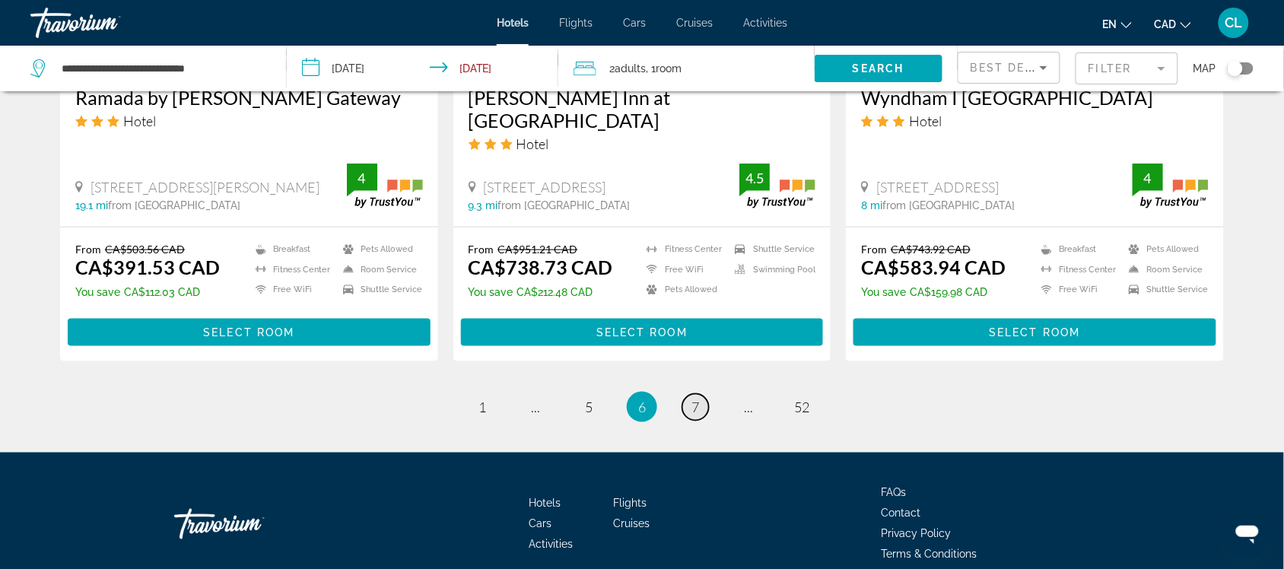
click at [701, 394] on link "page 7" at bounding box center [695, 407] width 27 height 27
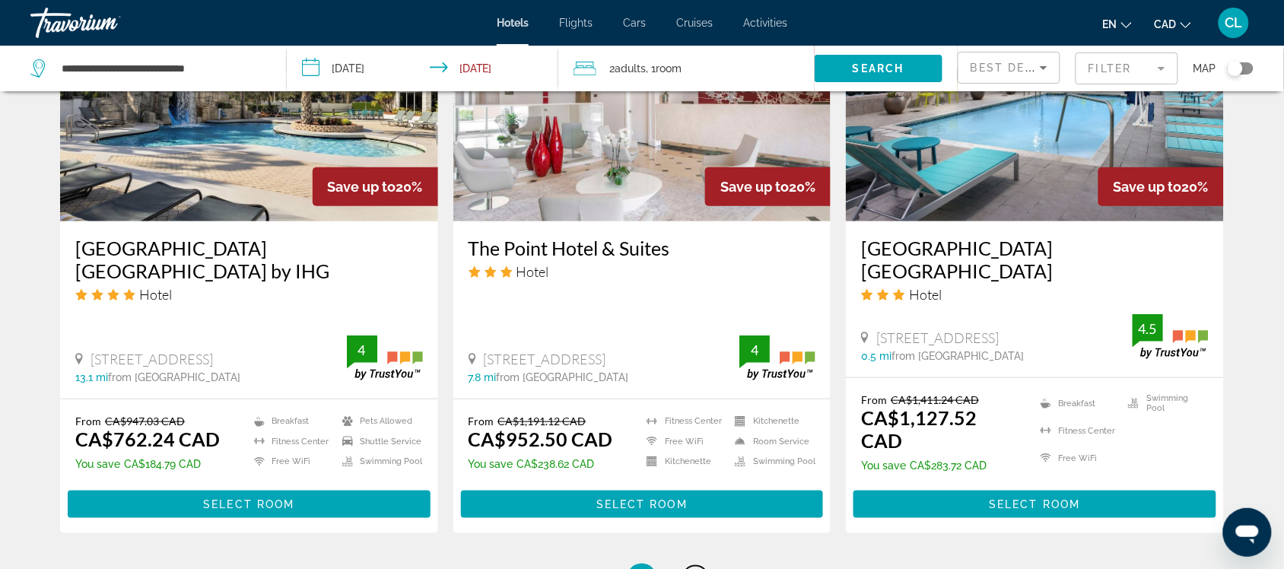
scroll to position [1997, 0]
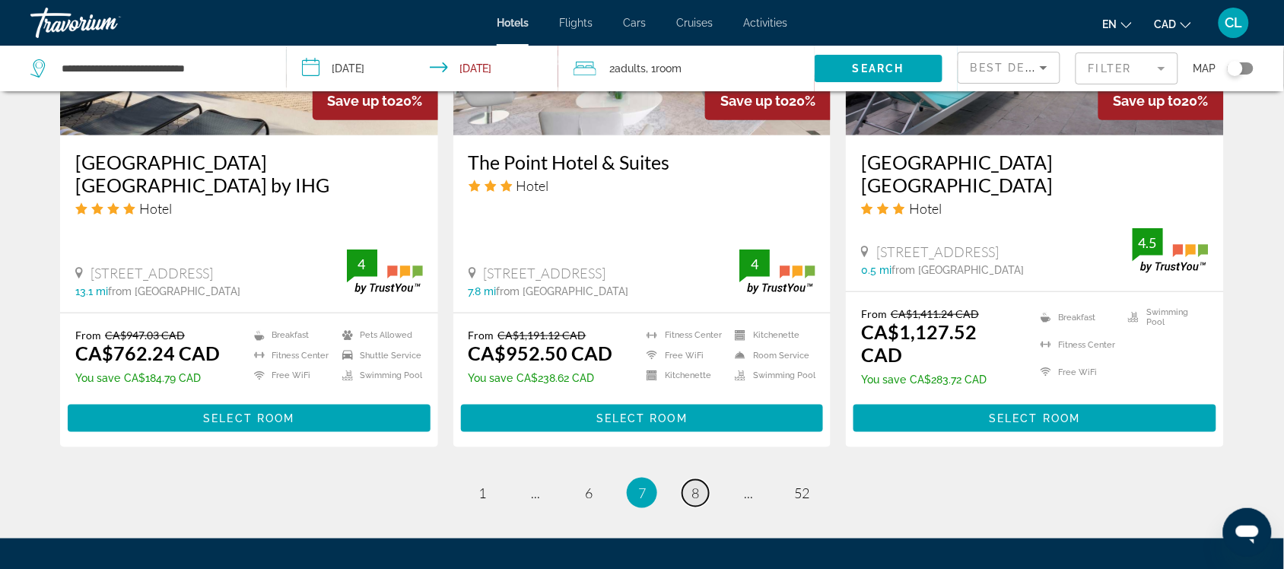
click at [688, 480] on link "page 8" at bounding box center [695, 493] width 27 height 27
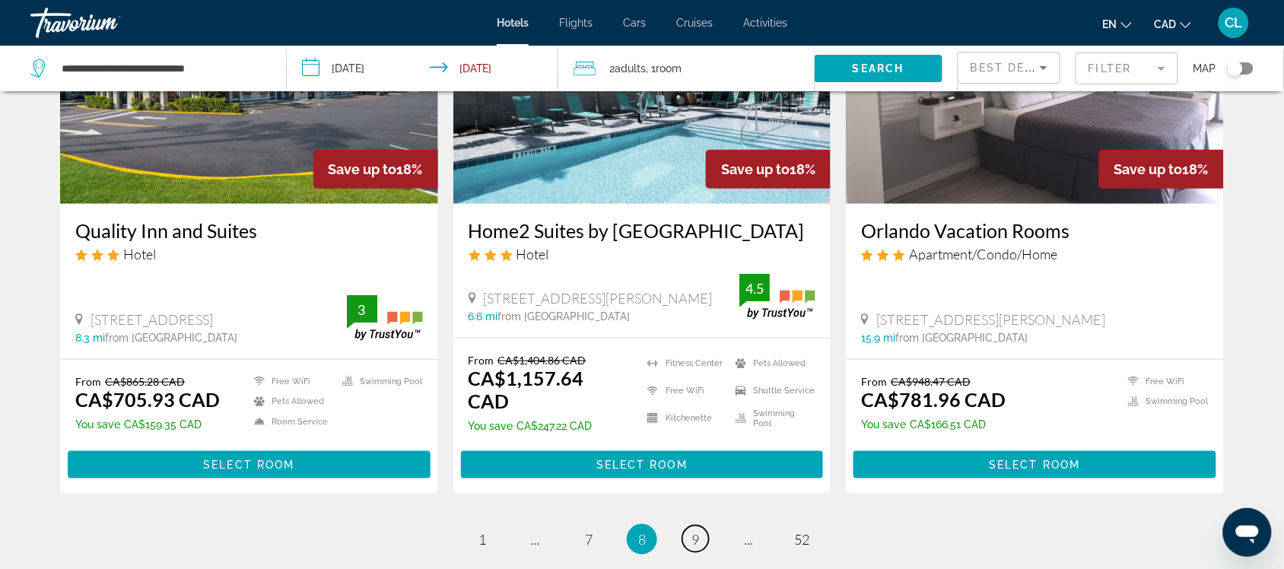
scroll to position [2061, 0]
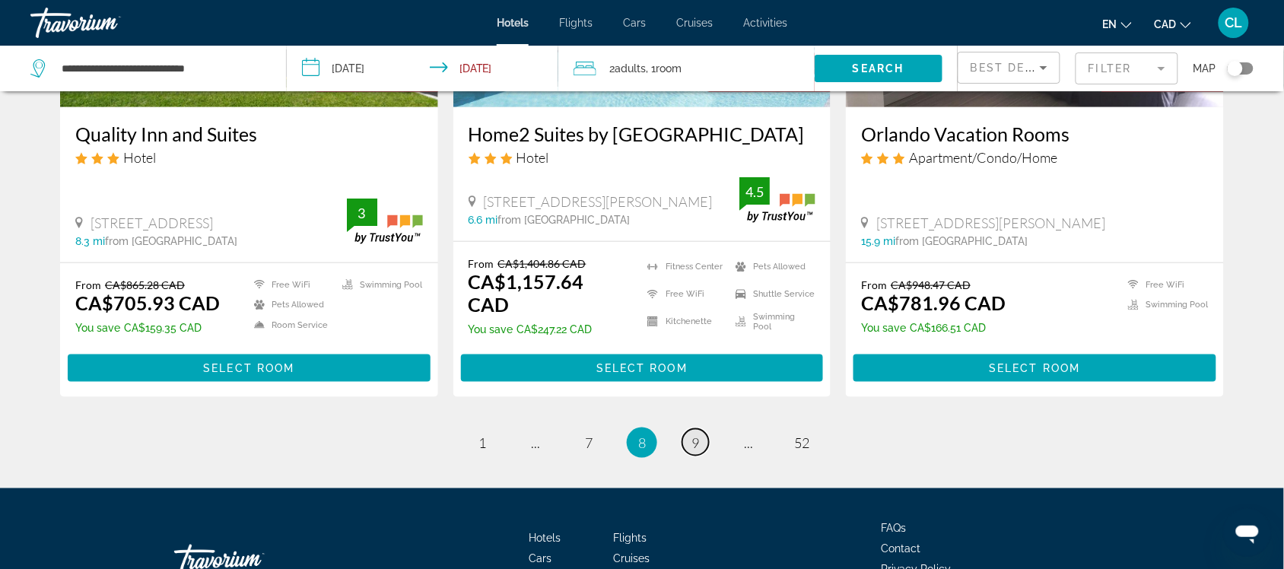
click at [693, 434] on span "9" at bounding box center [695, 442] width 8 height 17
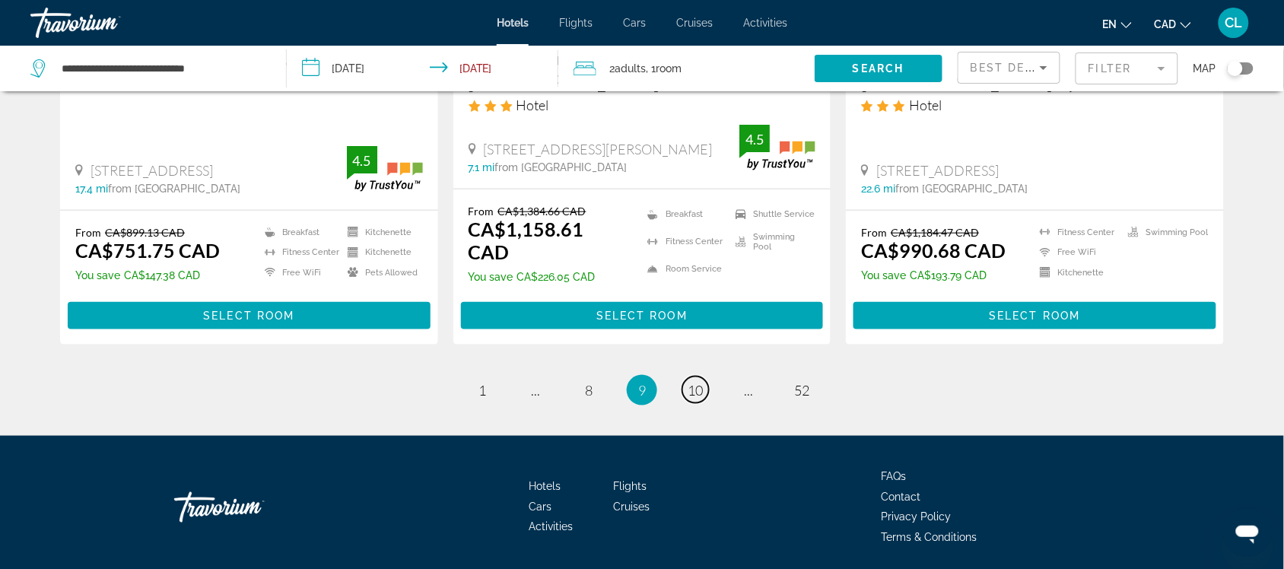
scroll to position [2067, 0]
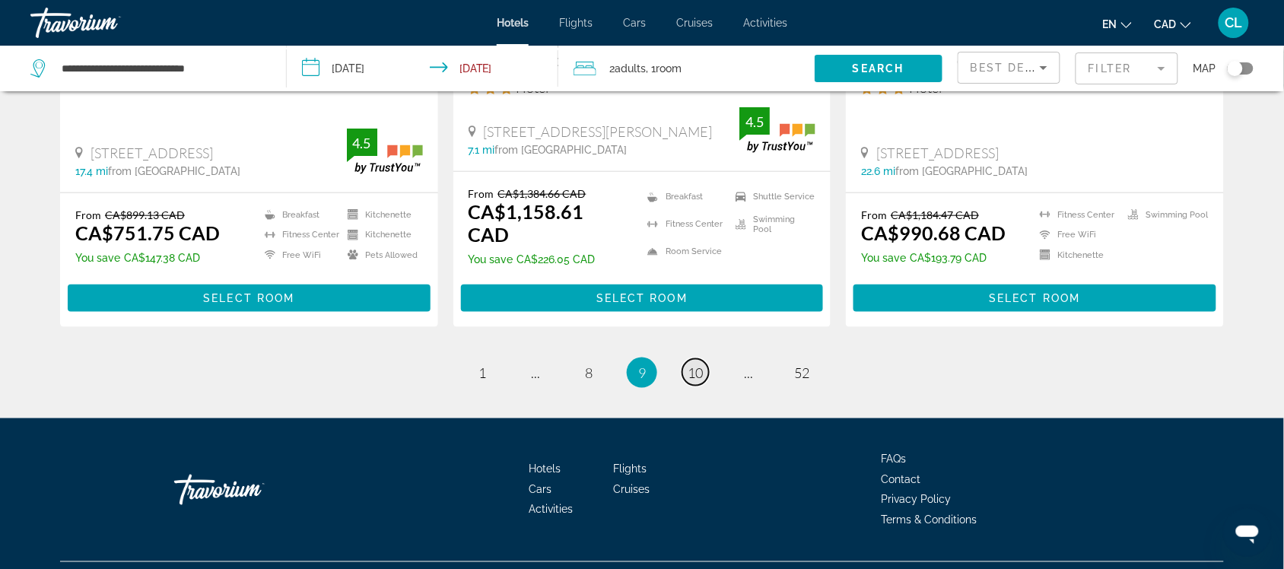
click at [701, 364] on span "10" at bounding box center [695, 372] width 15 height 17
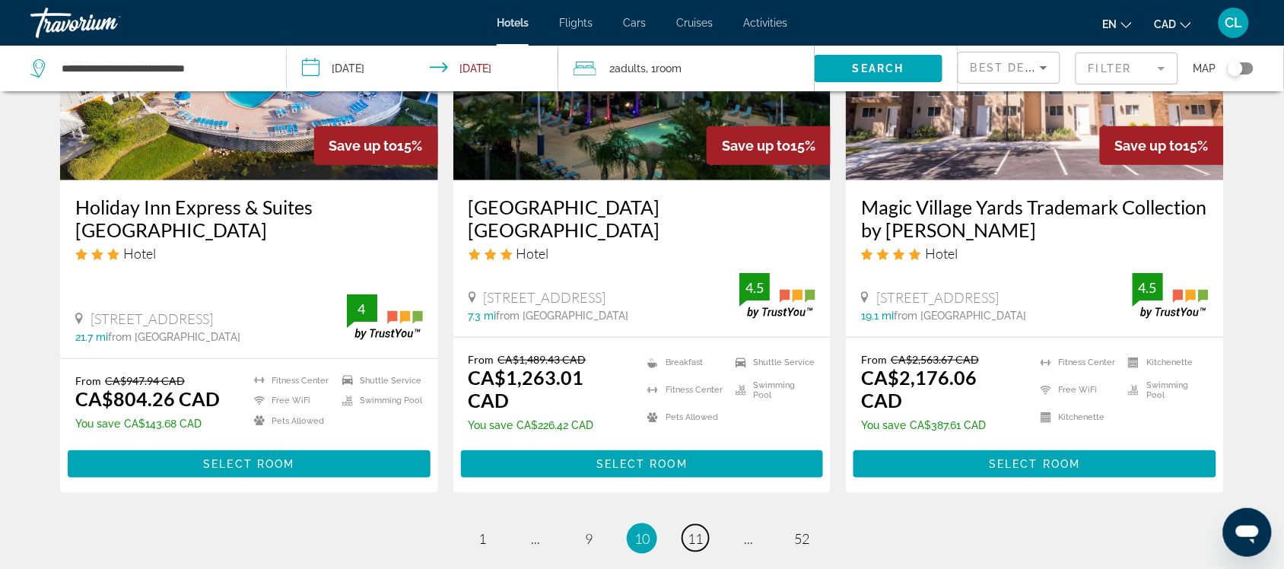
scroll to position [1997, 0]
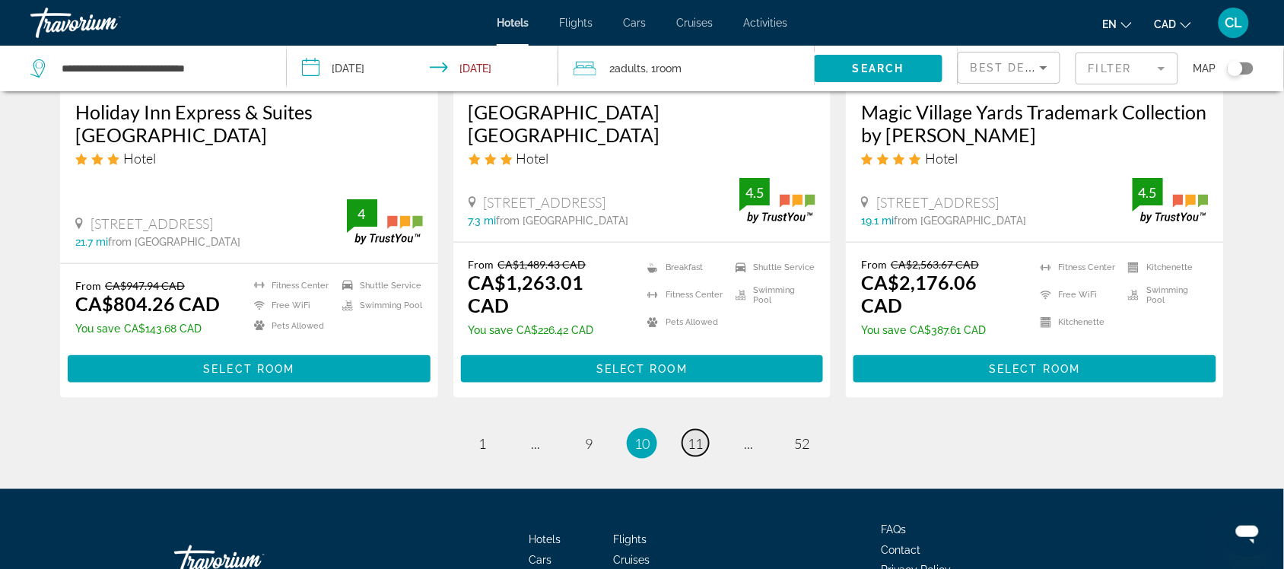
click at [689, 435] on span "11" at bounding box center [695, 443] width 15 height 17
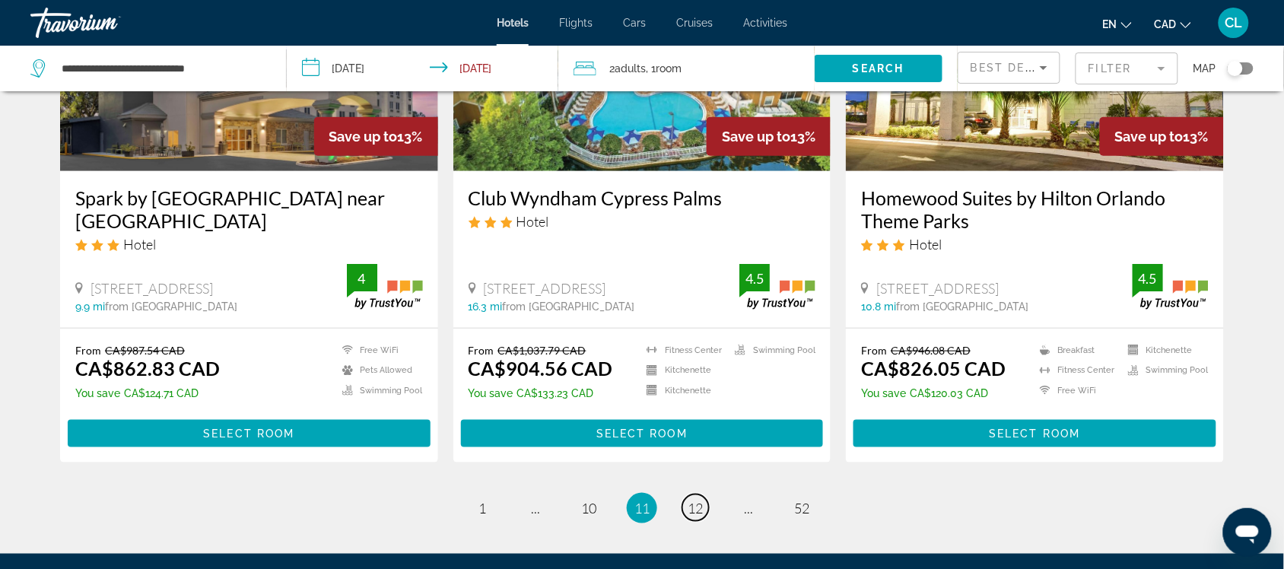
scroll to position [1997, 0]
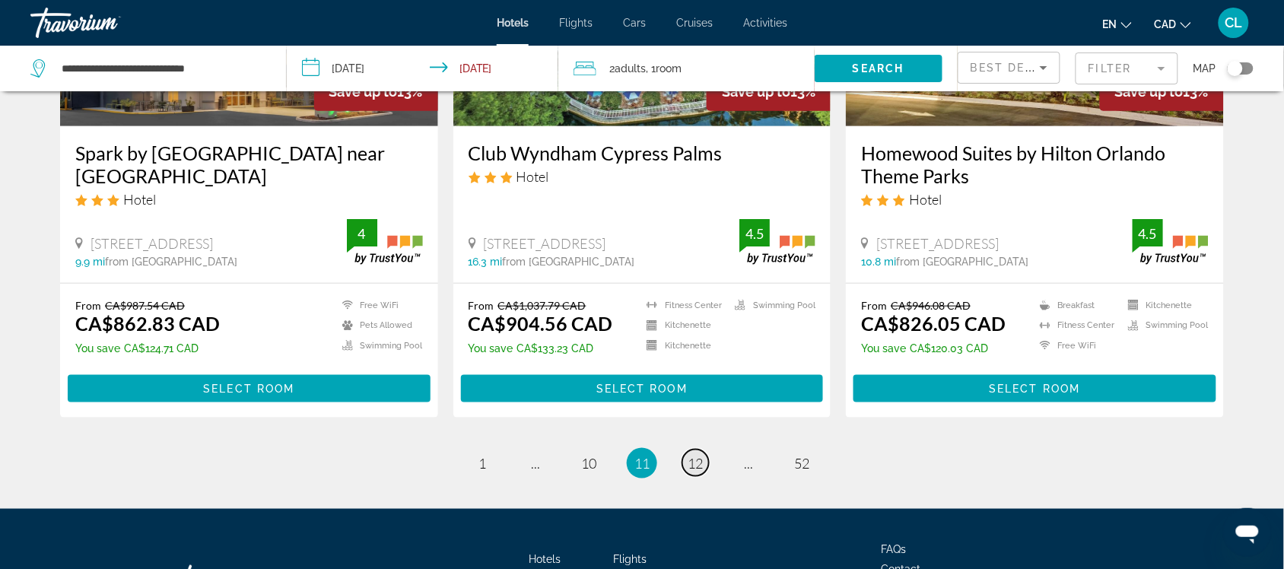
click at [691, 455] on span "12" at bounding box center [695, 463] width 15 height 17
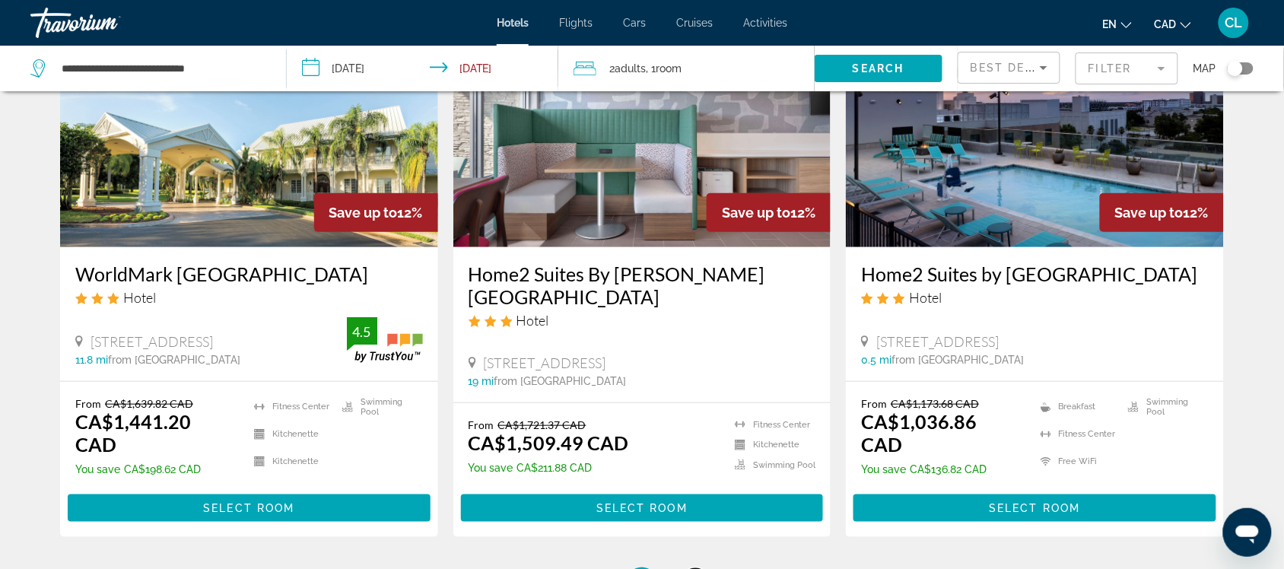
scroll to position [1997, 0]
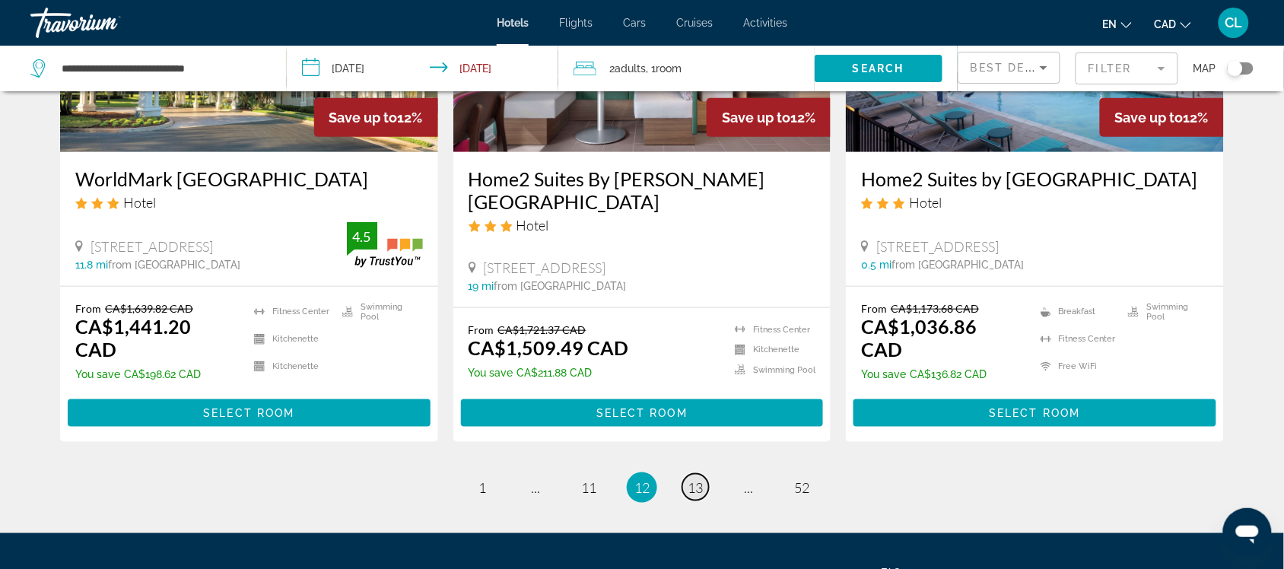
click at [688, 479] on span "13" at bounding box center [695, 487] width 15 height 17
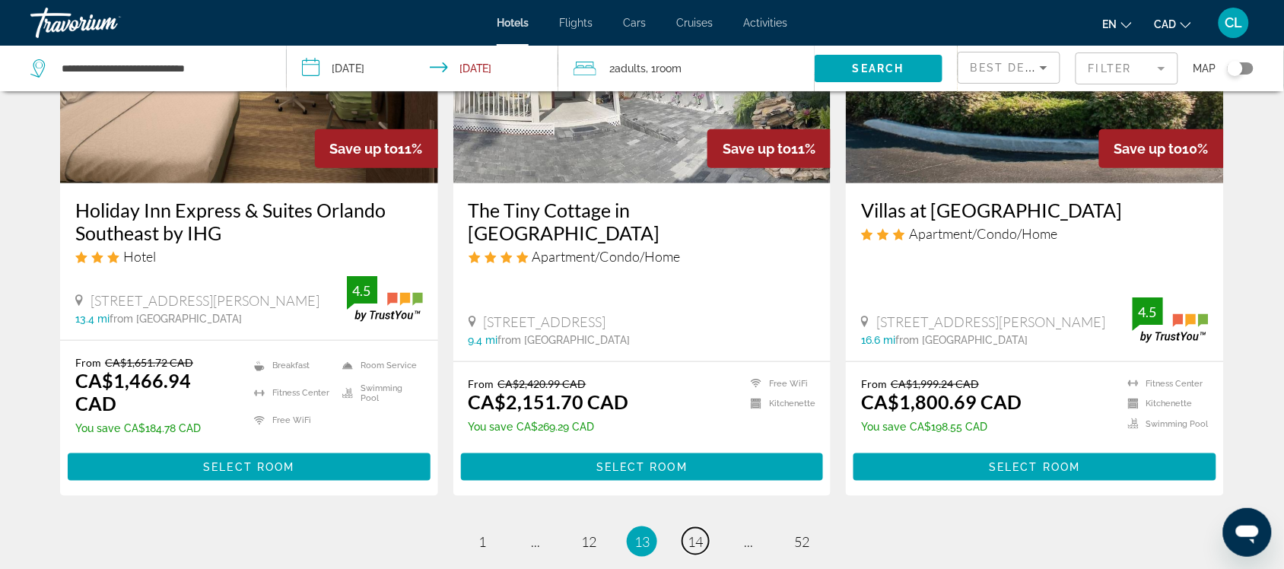
scroll to position [1997, 0]
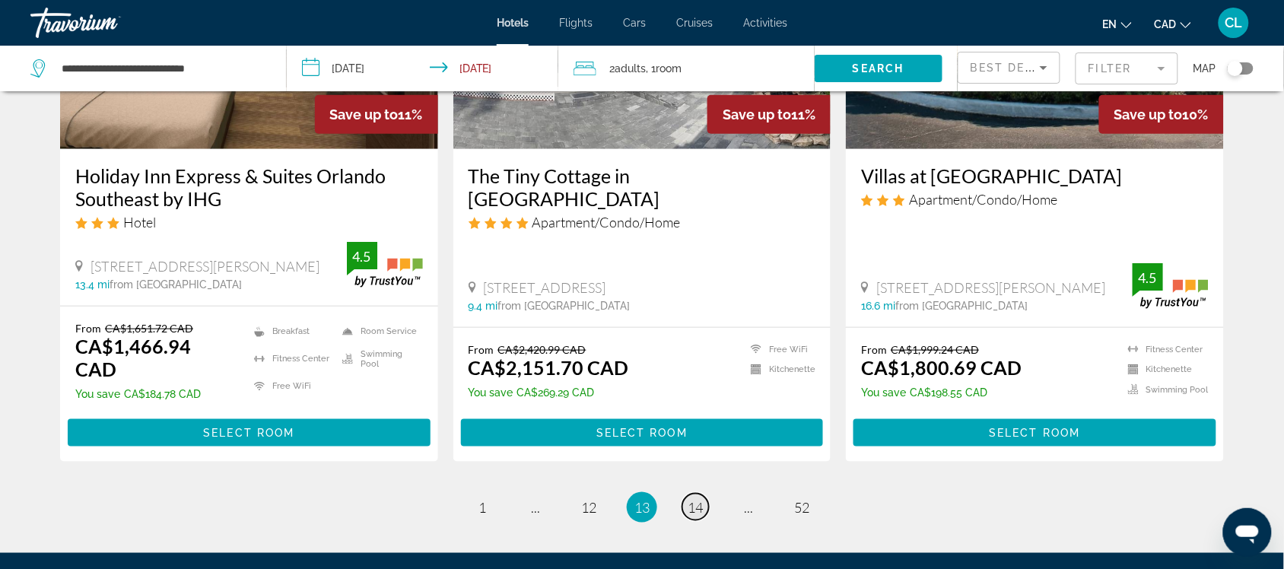
click at [688, 499] on span "14" at bounding box center [695, 507] width 15 height 17
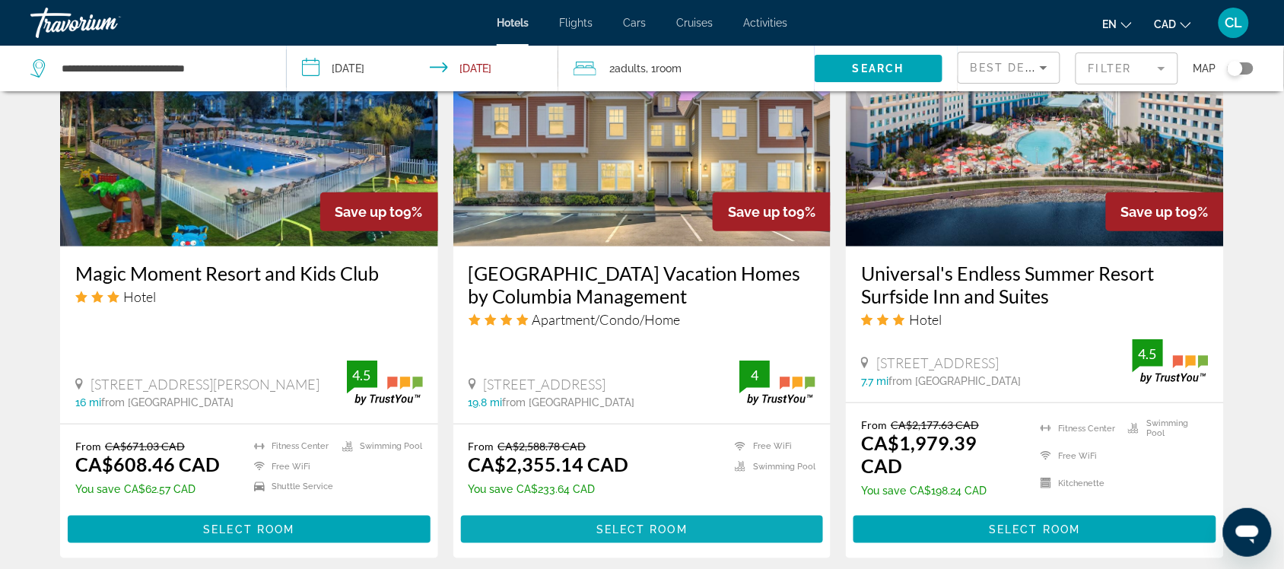
scroll to position [1902, 0]
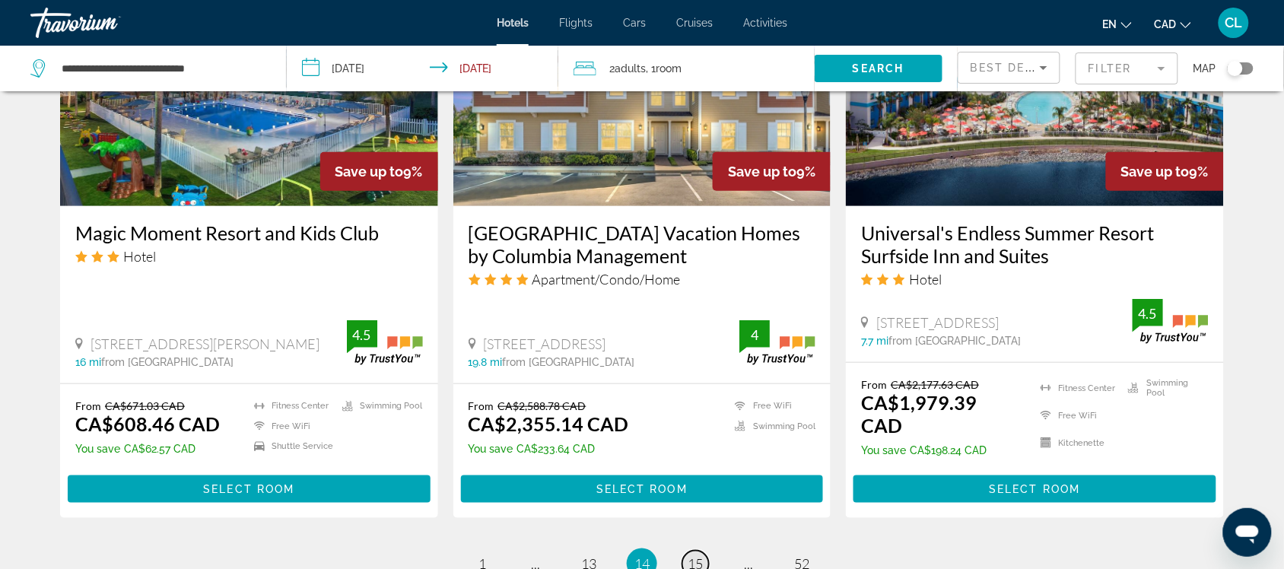
click at [694, 555] on span "15" at bounding box center [695, 563] width 15 height 17
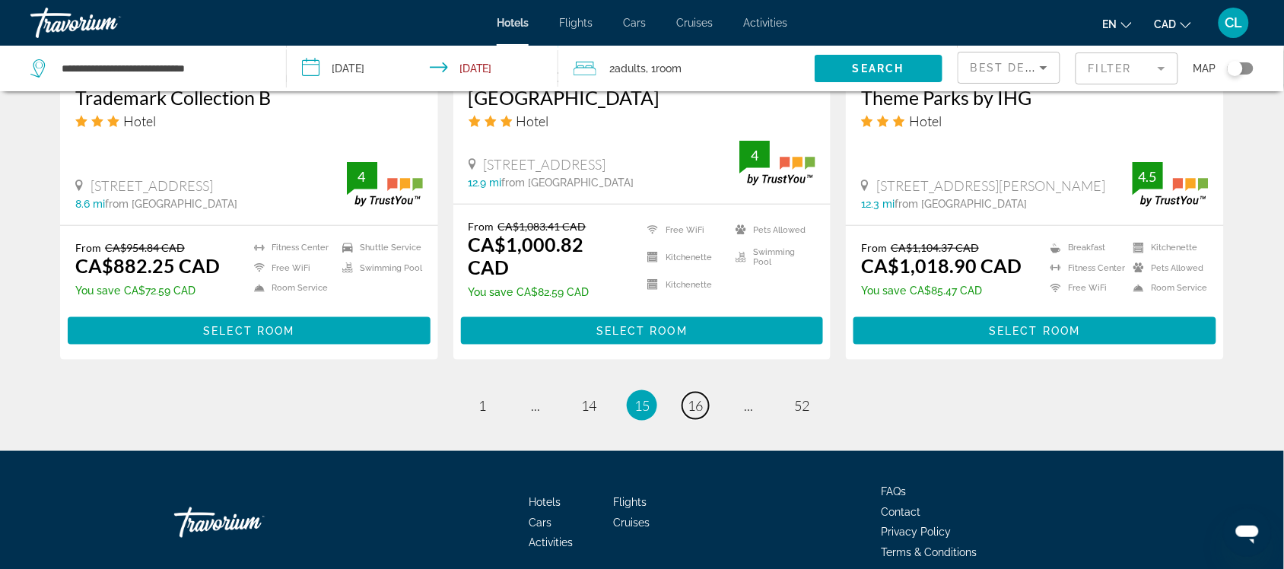
scroll to position [2060, 0]
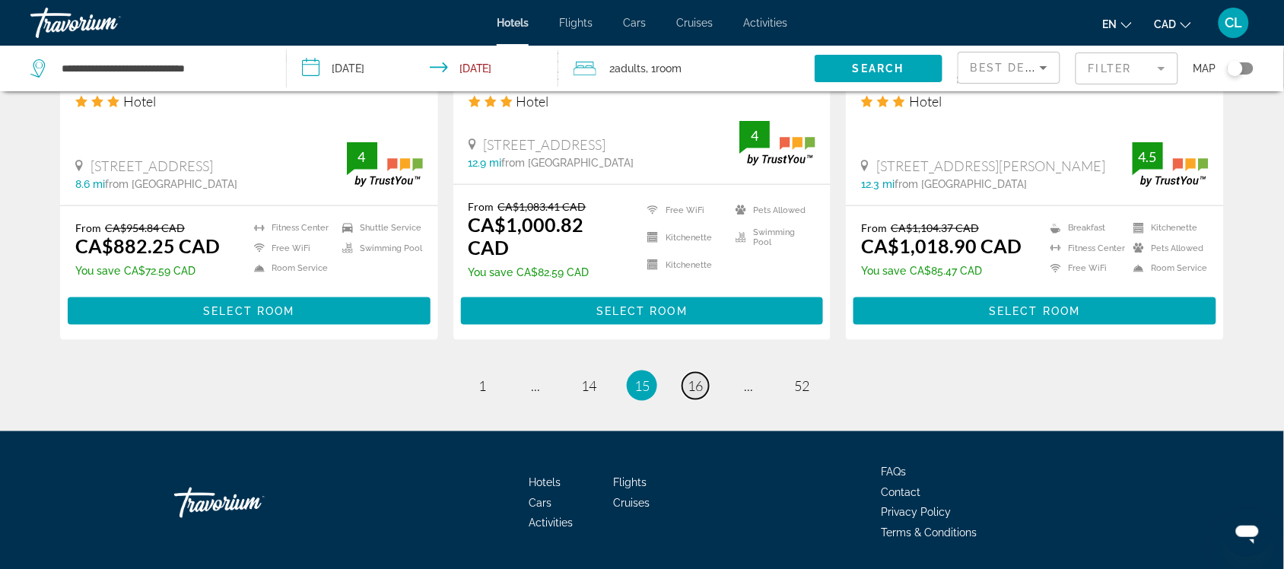
click at [696, 377] on span "16" at bounding box center [695, 385] width 15 height 17
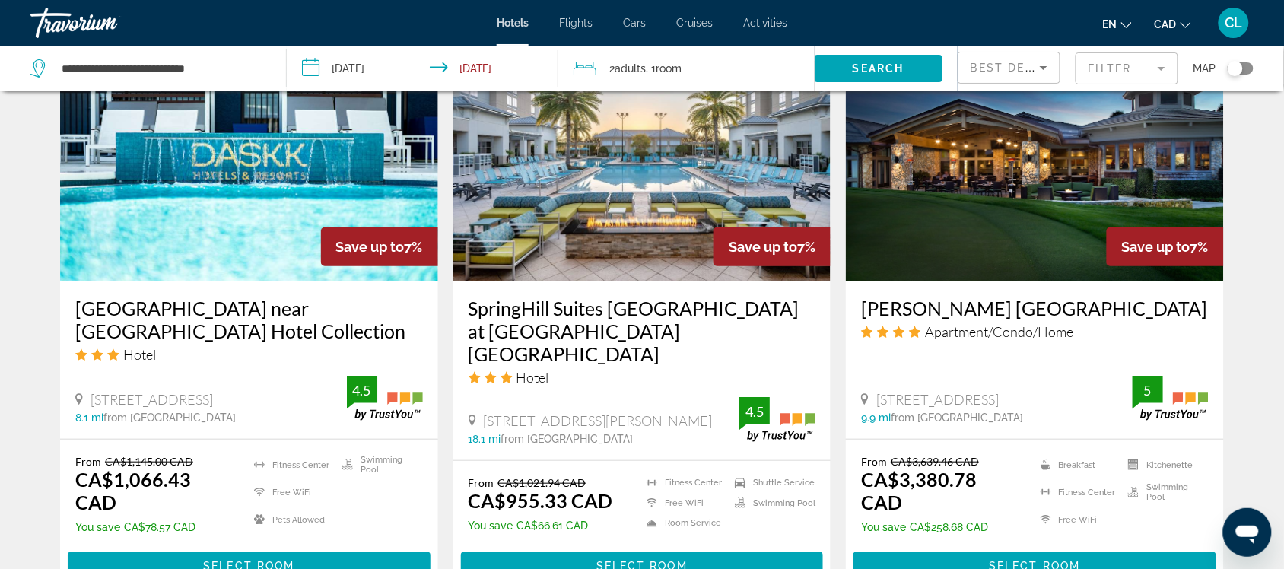
scroll to position [1902, 0]
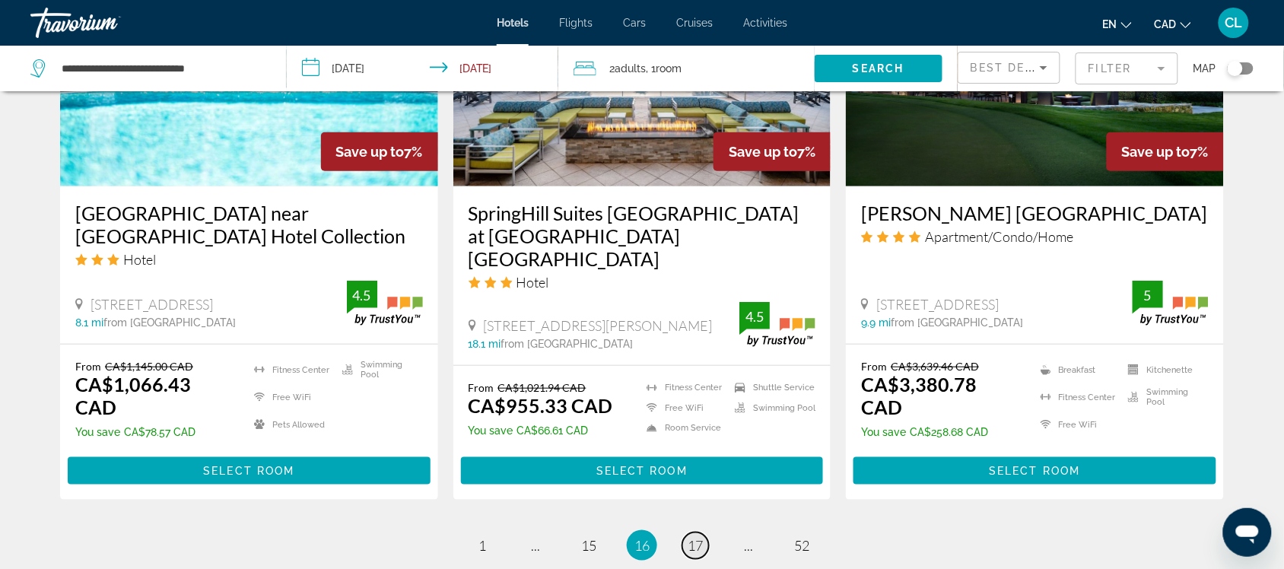
click at [694, 537] on span "17" at bounding box center [695, 545] width 15 height 17
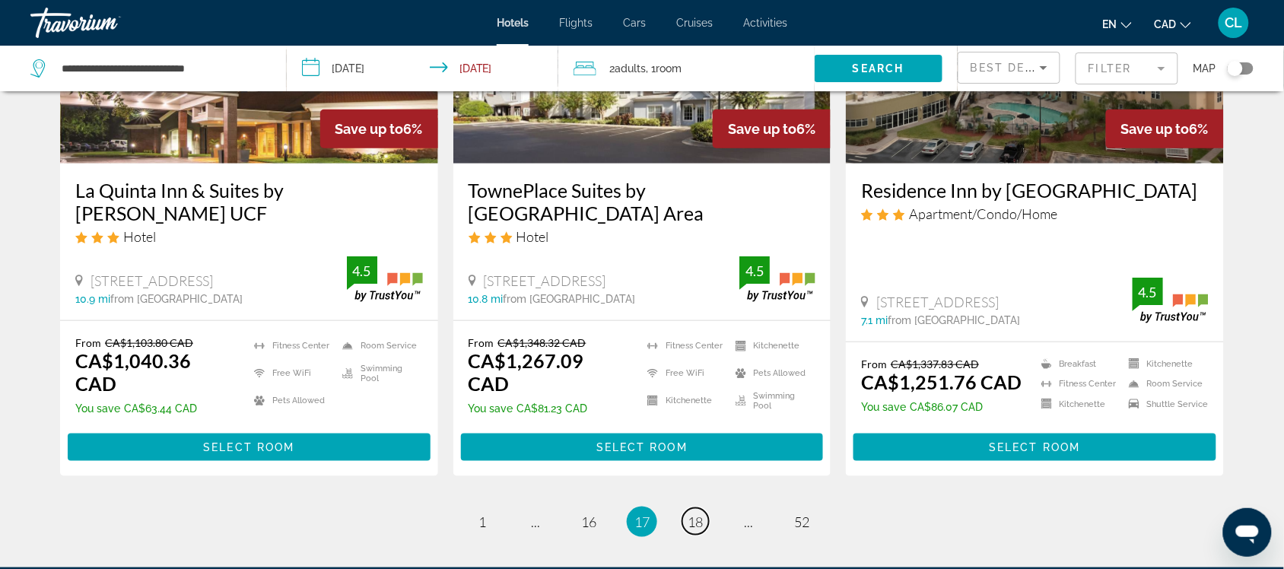
scroll to position [1997, 0]
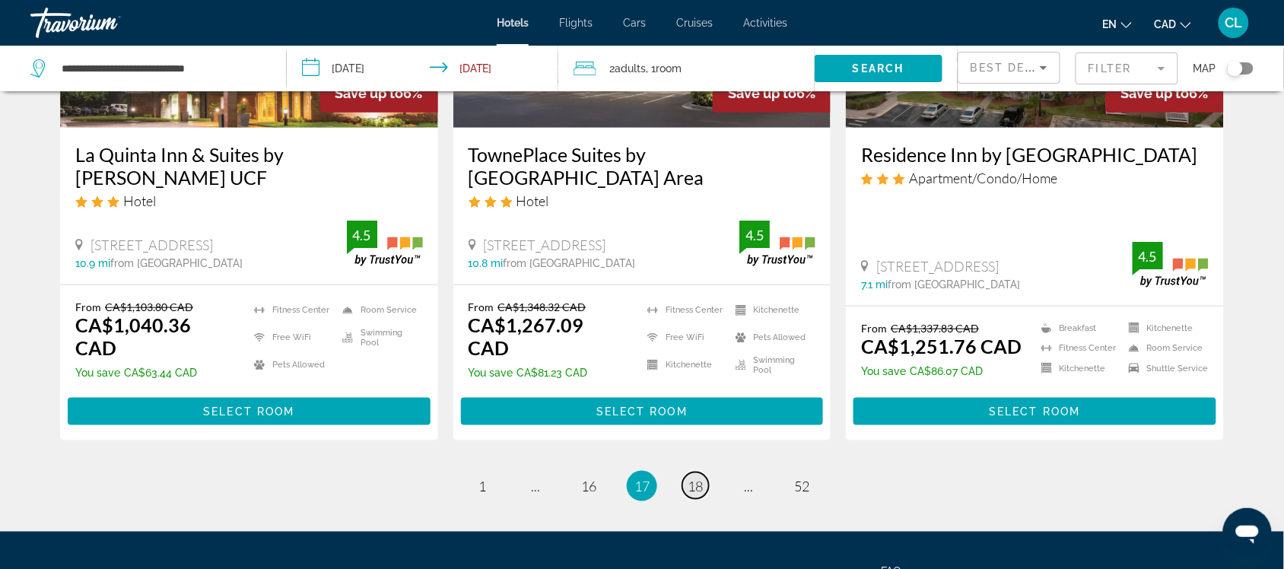
click at [690, 478] on span "18" at bounding box center [695, 486] width 15 height 17
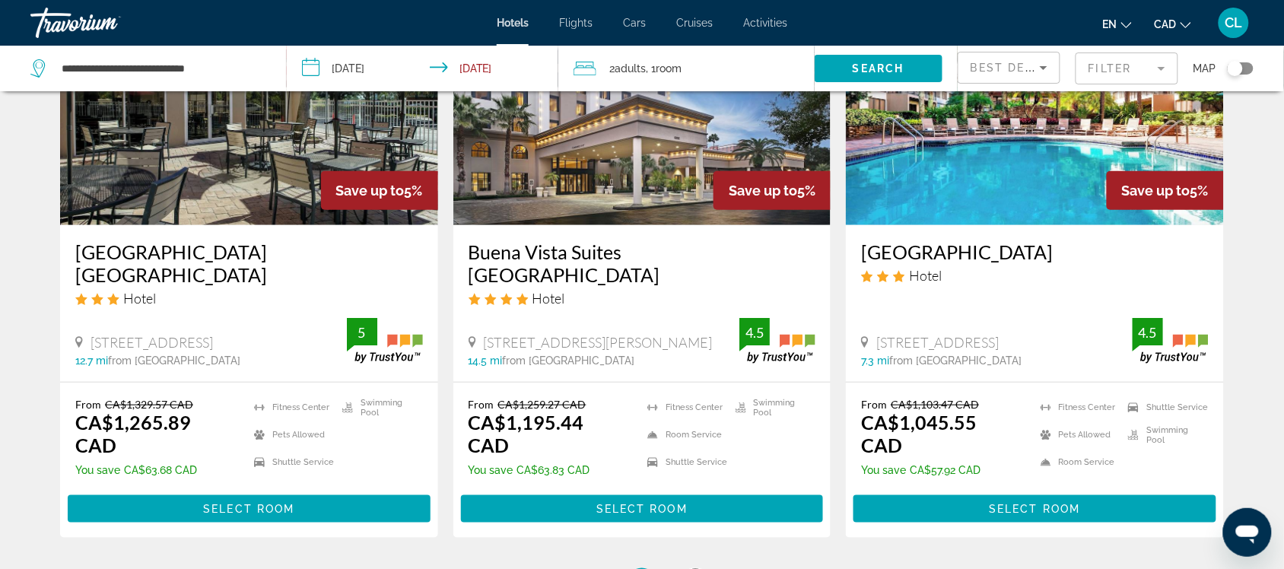
scroll to position [1997, 0]
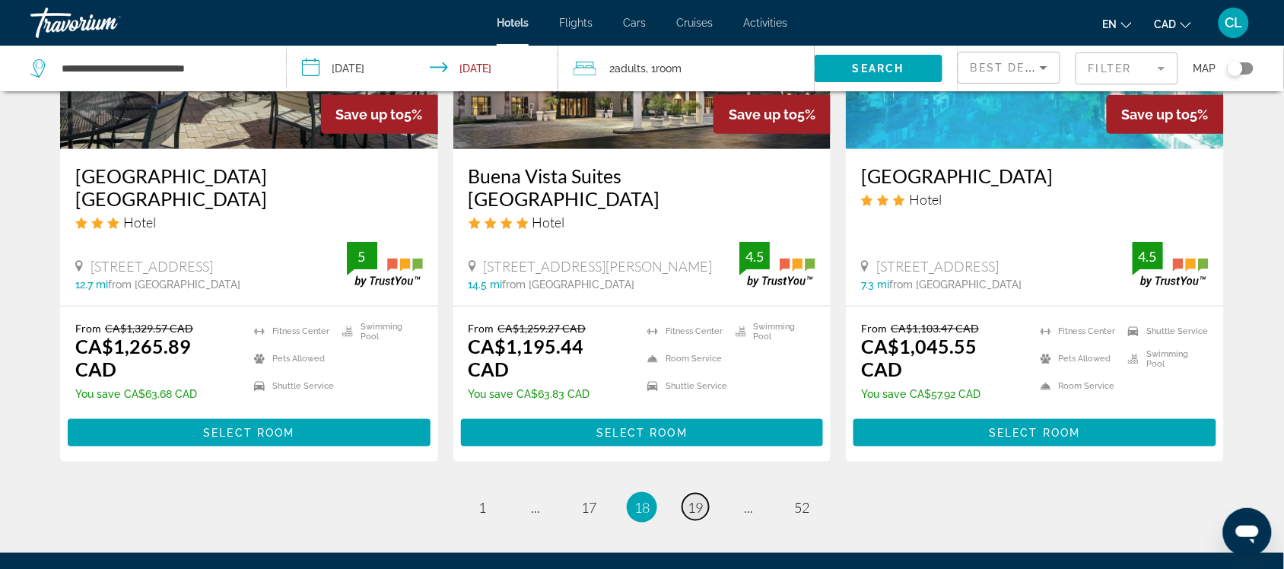
click at [697, 499] on span "19" at bounding box center [695, 507] width 15 height 17
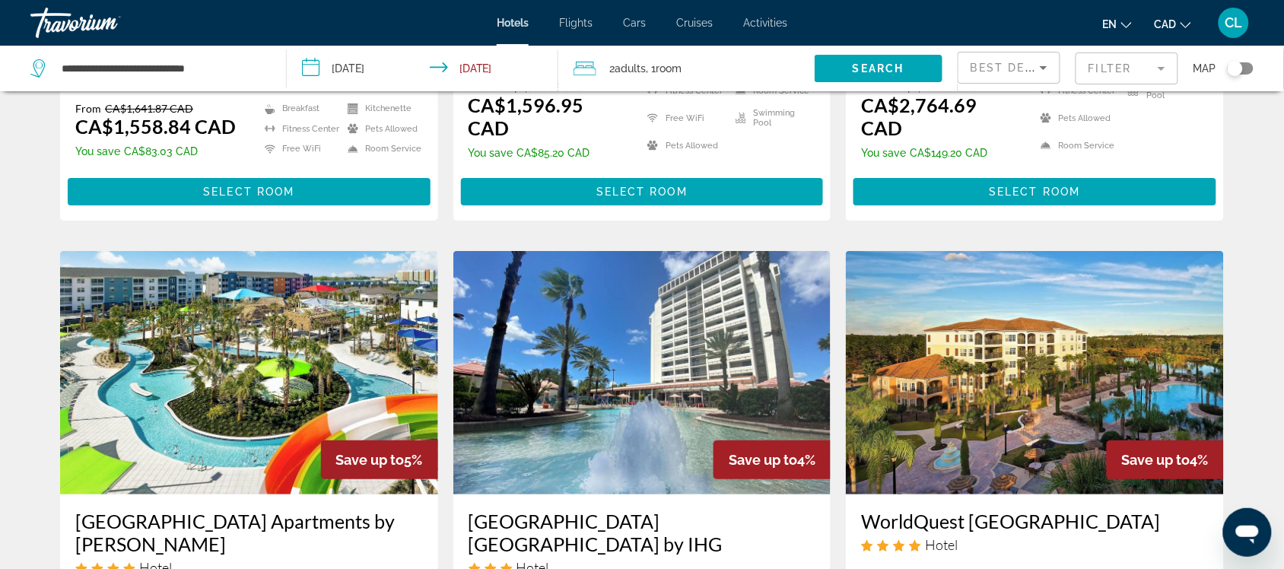
scroll to position [1711, 0]
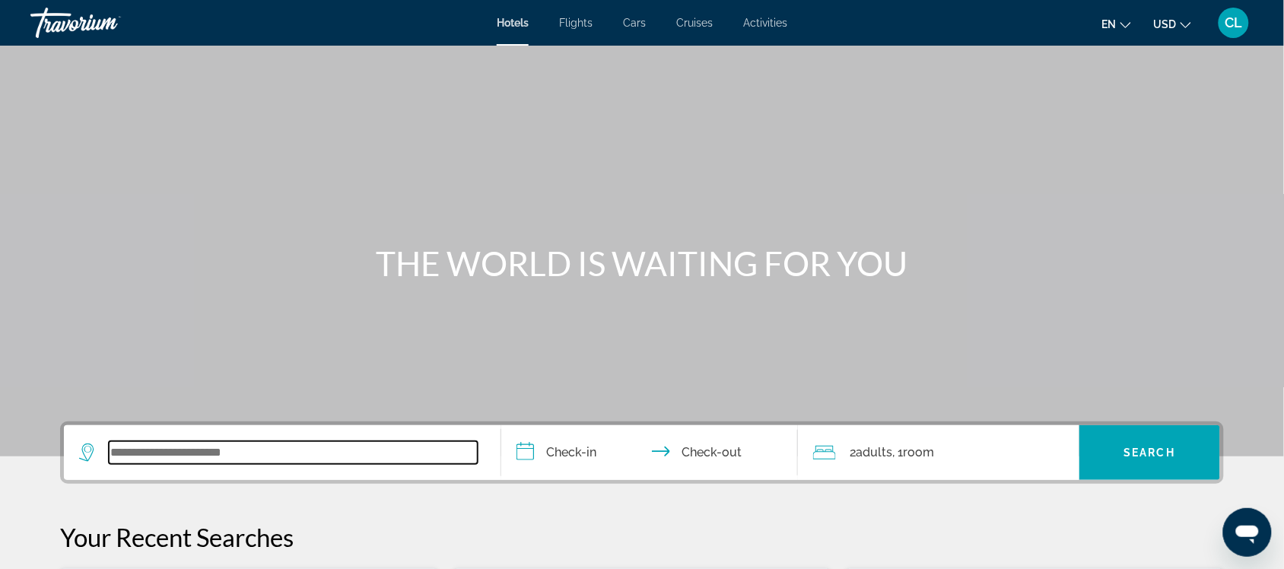
click at [118, 455] on input "Search widget" at bounding box center [293, 452] width 369 height 23
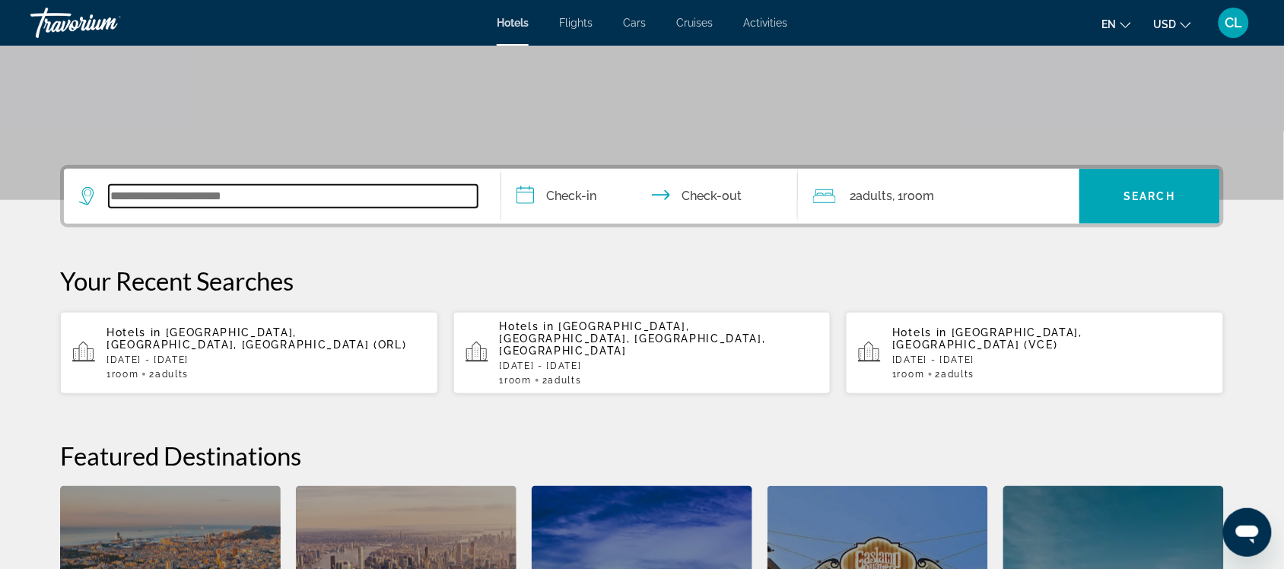
scroll to position [371, 0]
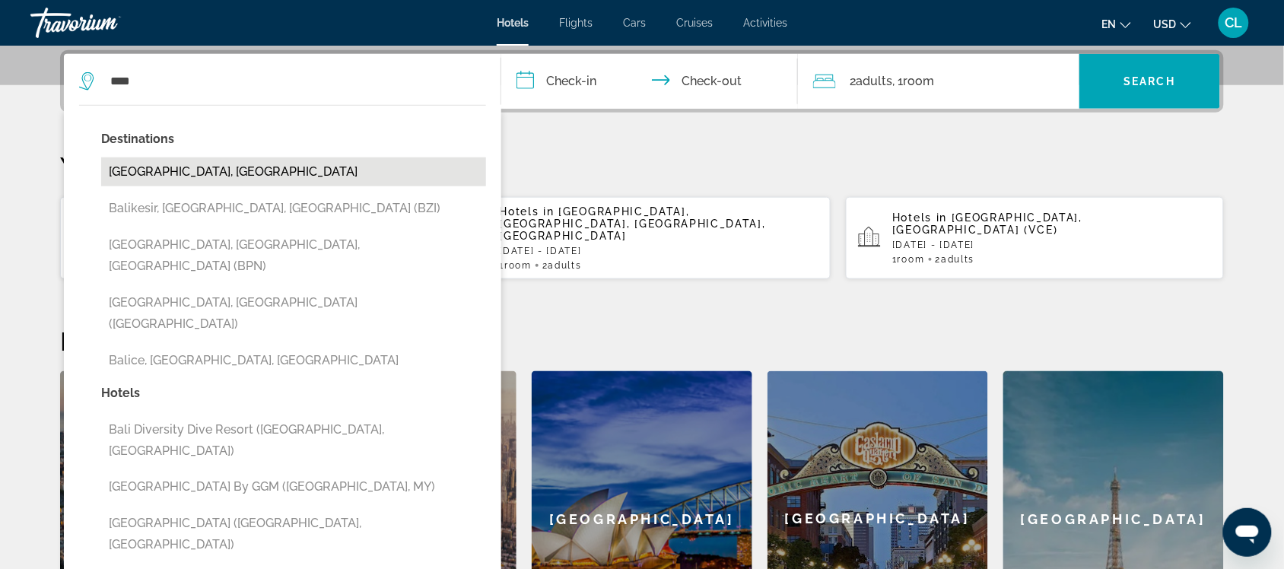
click at [162, 165] on button "Bali Island, Indonesia" at bounding box center [293, 171] width 385 height 29
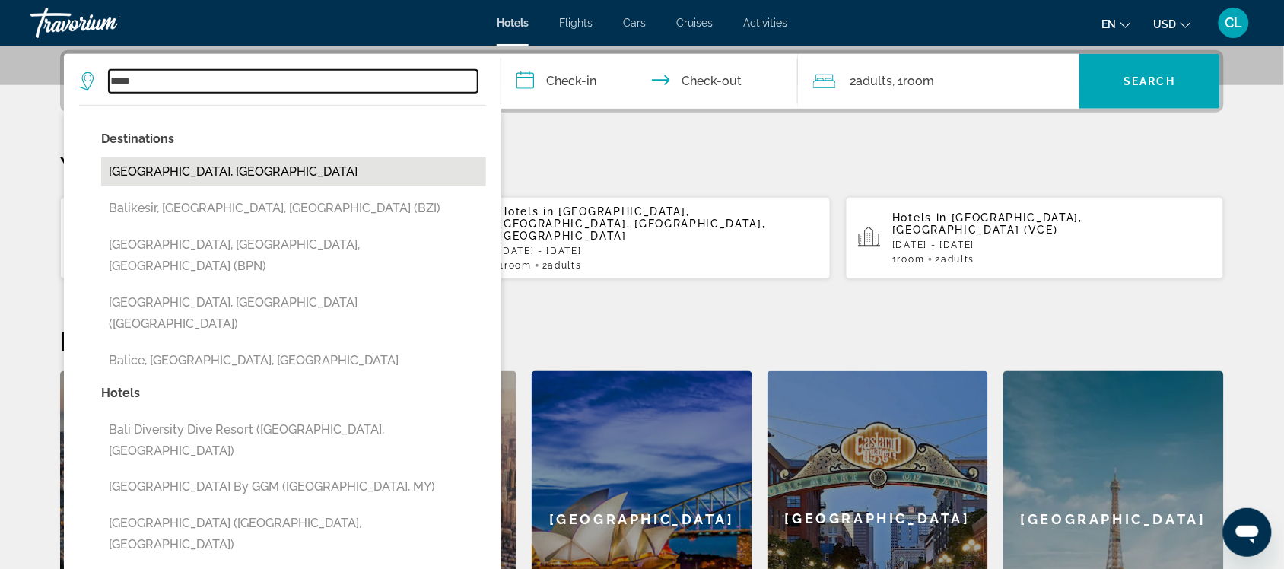
type input "**********"
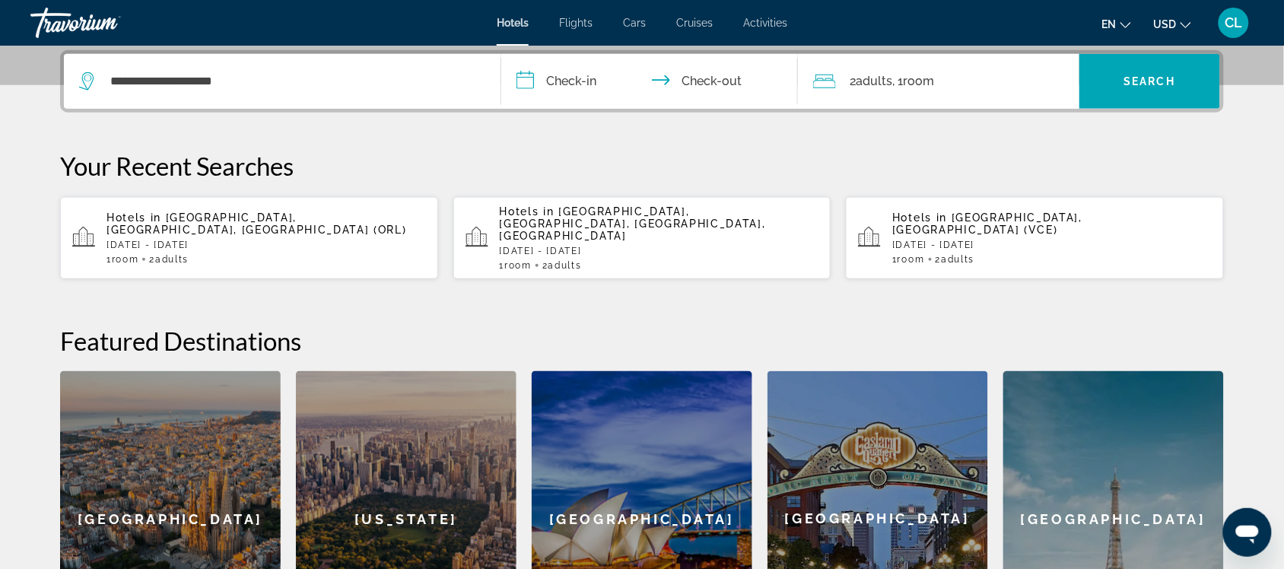
click at [523, 76] on input "**********" at bounding box center [652, 83] width 303 height 59
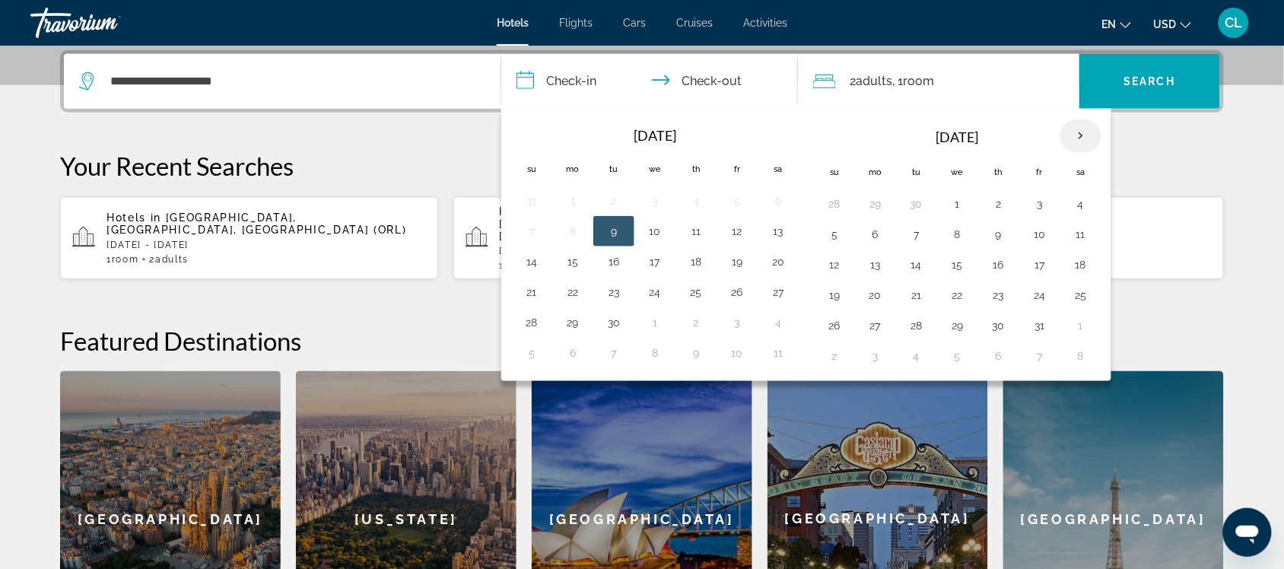
click at [1084, 130] on th "Next month" at bounding box center [1080, 135] width 41 height 33
click at [1081, 133] on th "Next month" at bounding box center [1080, 135] width 41 height 33
click at [1078, 138] on th "Next month" at bounding box center [1080, 135] width 41 height 33
click at [876, 295] on button "19" at bounding box center [875, 294] width 24 height 21
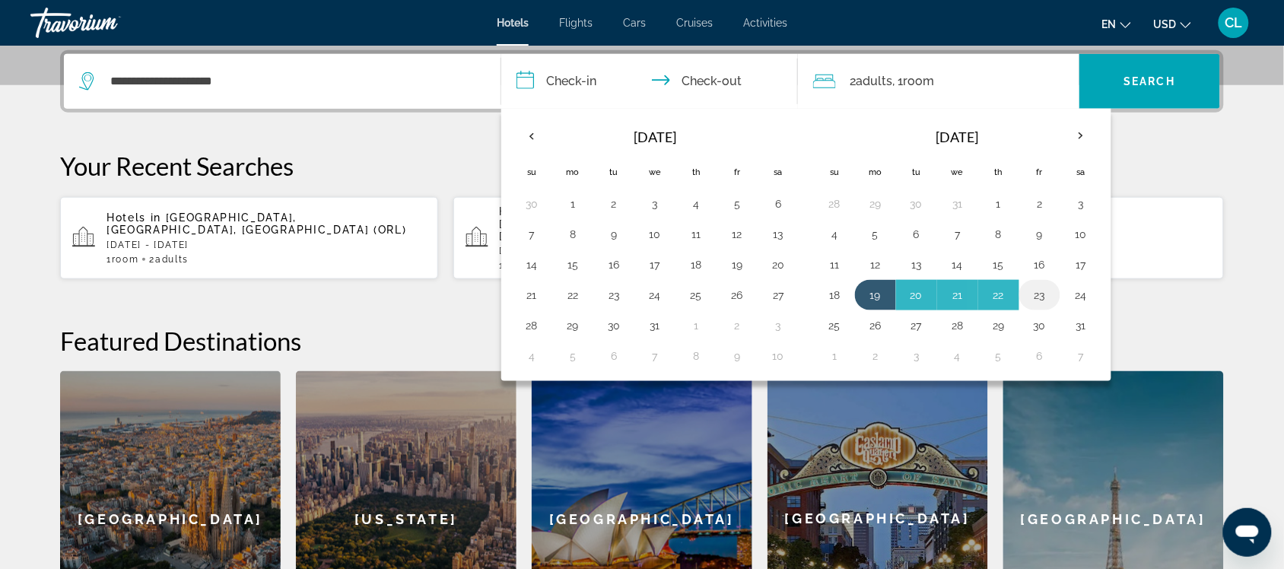
click at [1044, 294] on button "23" at bounding box center [1040, 294] width 24 height 21
type input "**********"
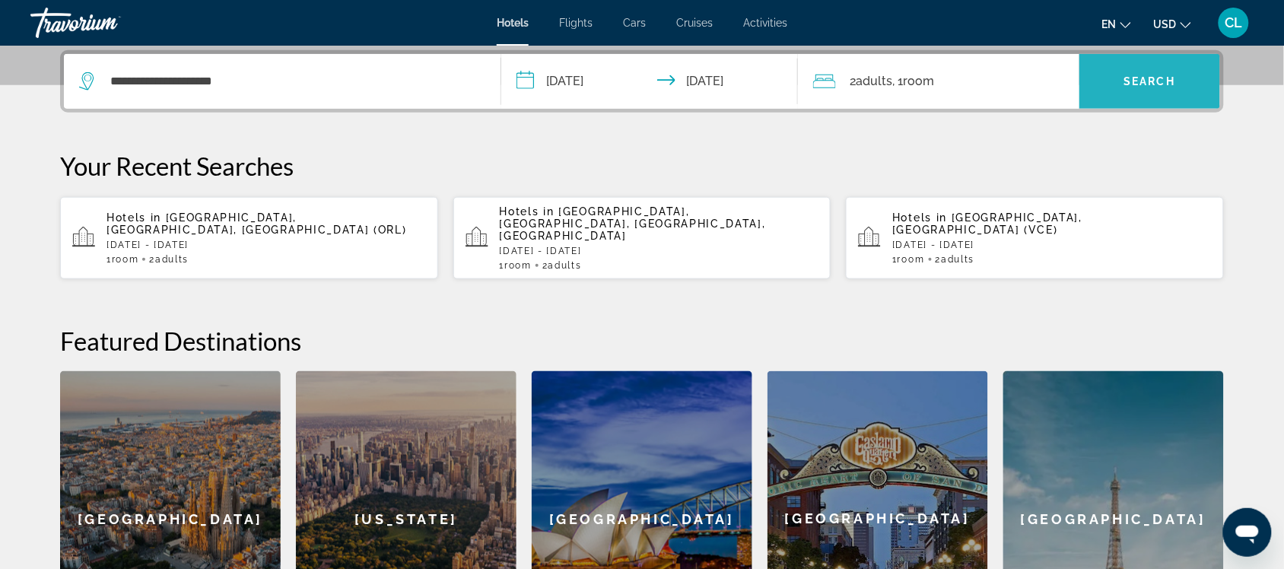
click at [1134, 75] on span "Search" at bounding box center [1150, 81] width 52 height 12
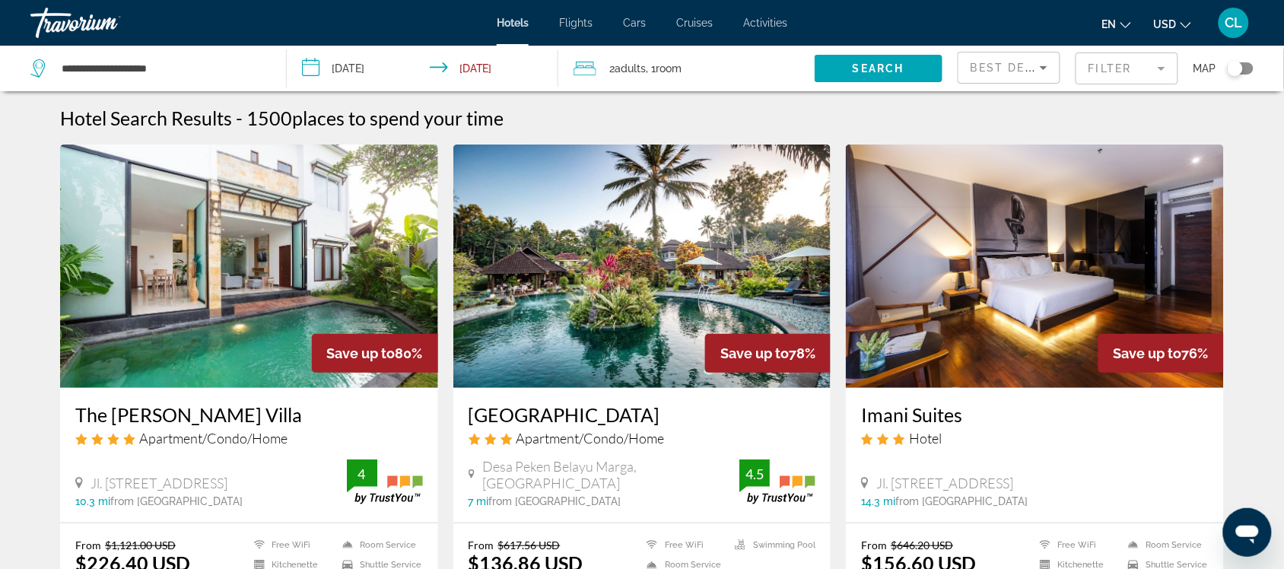
scroll to position [95, 0]
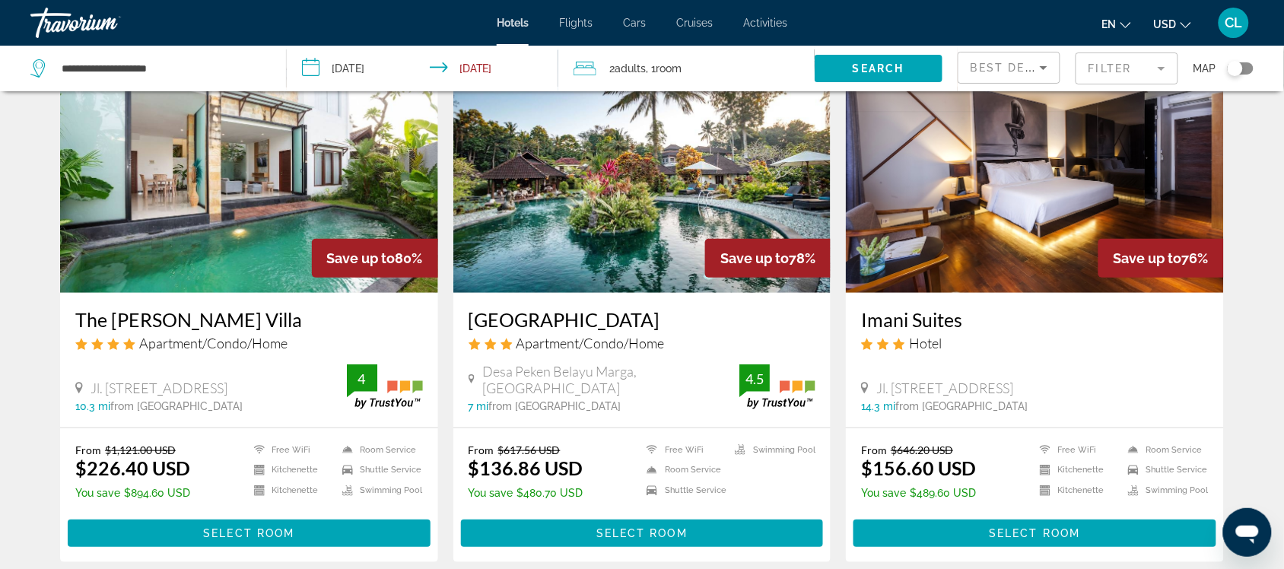
click at [1165, 21] on span "USD" at bounding box center [1165, 24] width 23 height 12
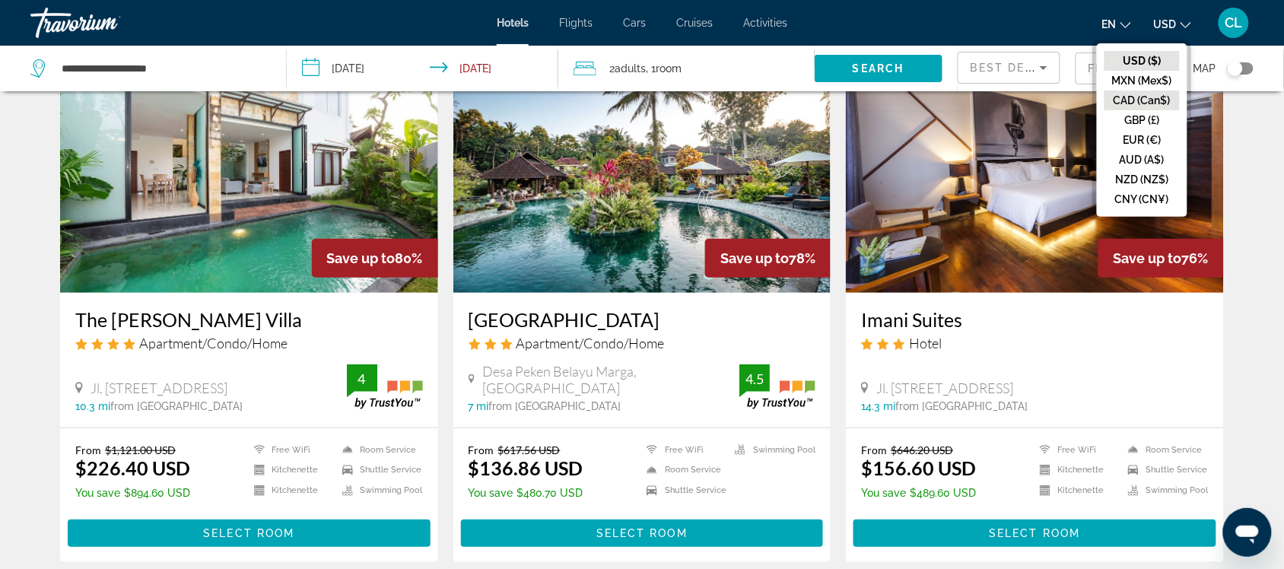
click at [1126, 97] on button "CAD (Can$)" at bounding box center [1141, 101] width 75 height 20
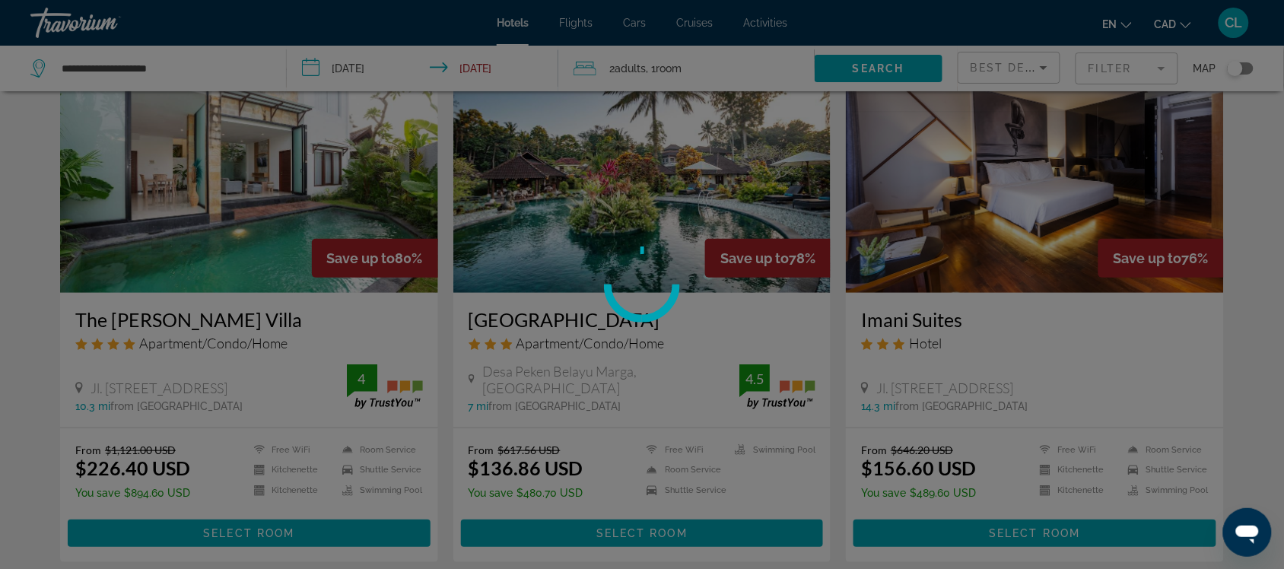
scroll to position [0, 0]
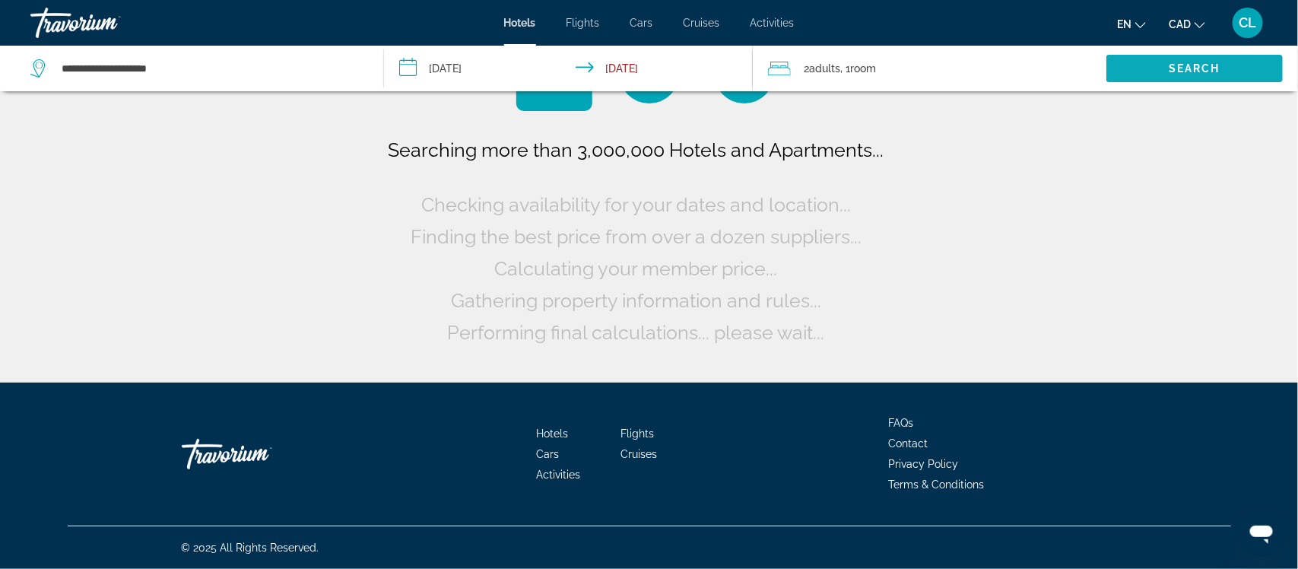
click at [1165, 65] on span "Search widget" at bounding box center [1195, 68] width 176 height 37
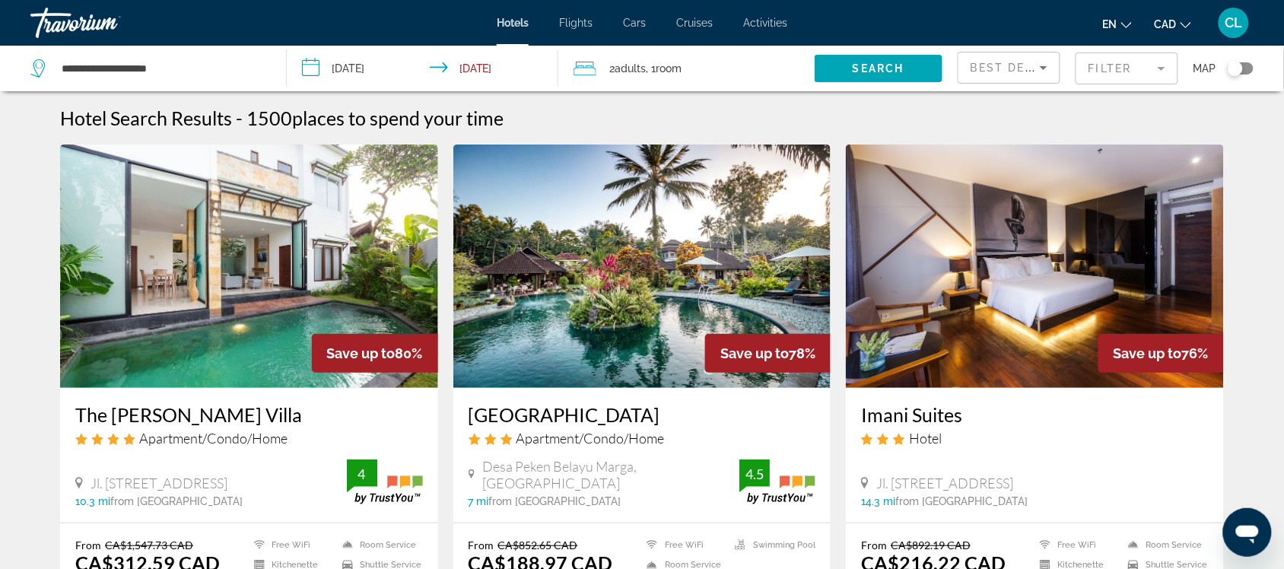
click at [214, 275] on img "Main content" at bounding box center [249, 266] width 378 height 243
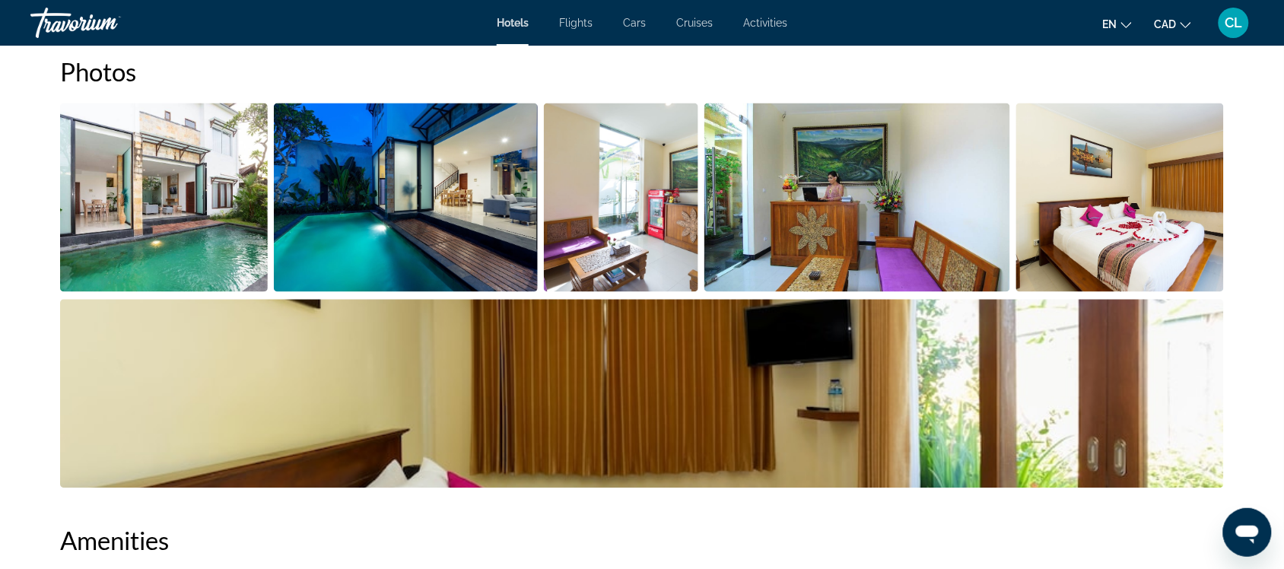
scroll to position [570, 0]
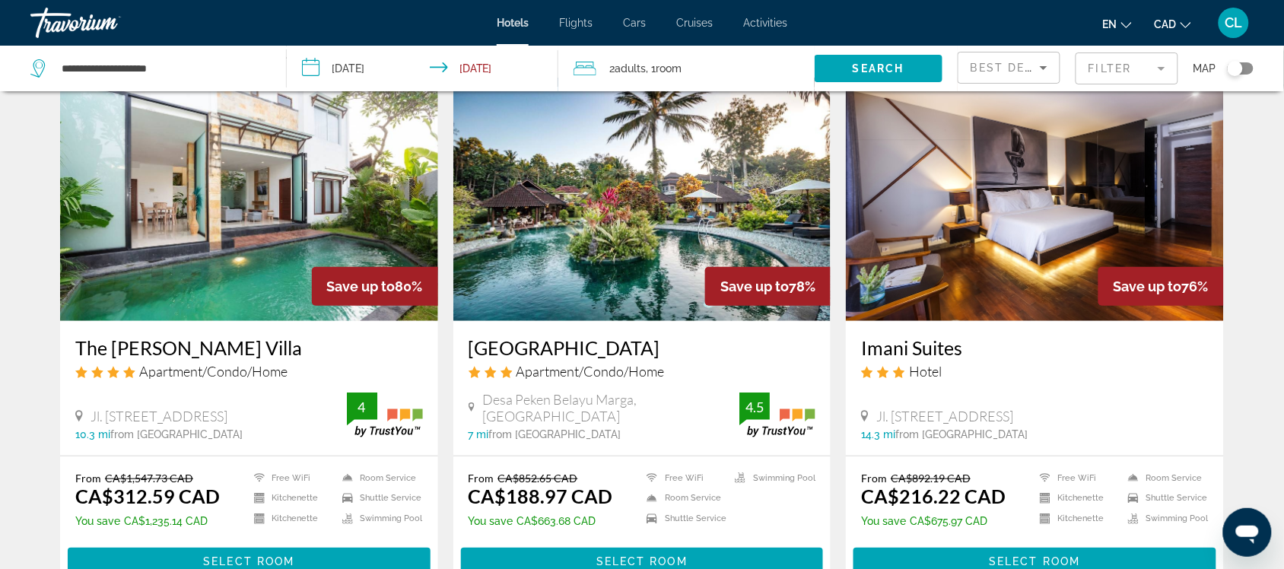
scroll to position [95, 0]
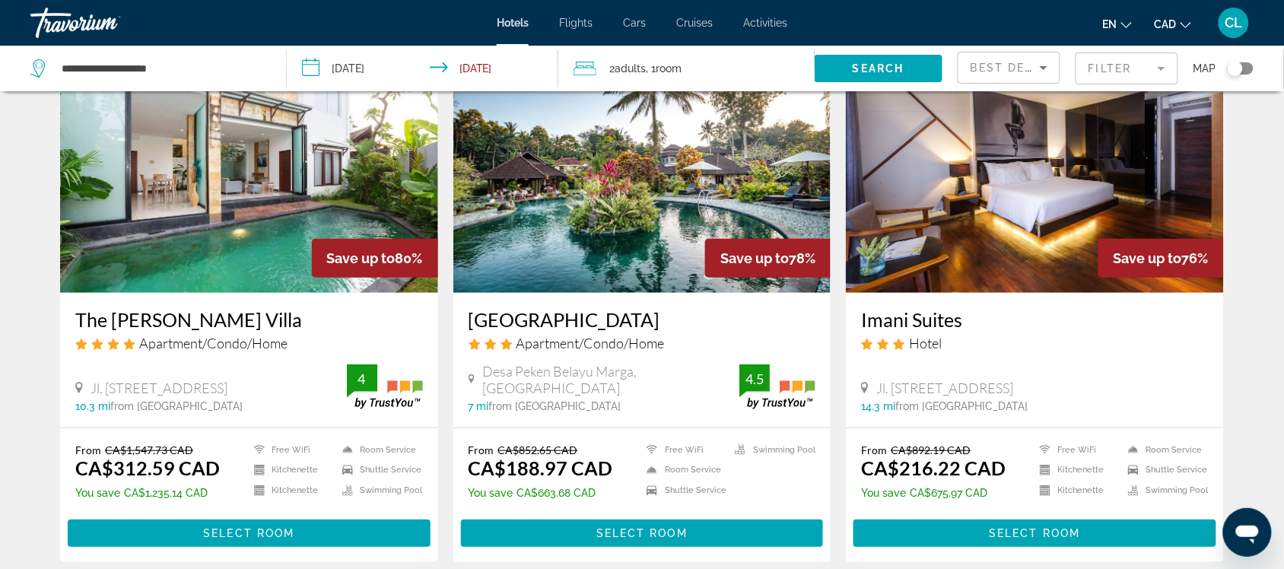
click at [610, 225] on img "Main content" at bounding box center [642, 170] width 378 height 243
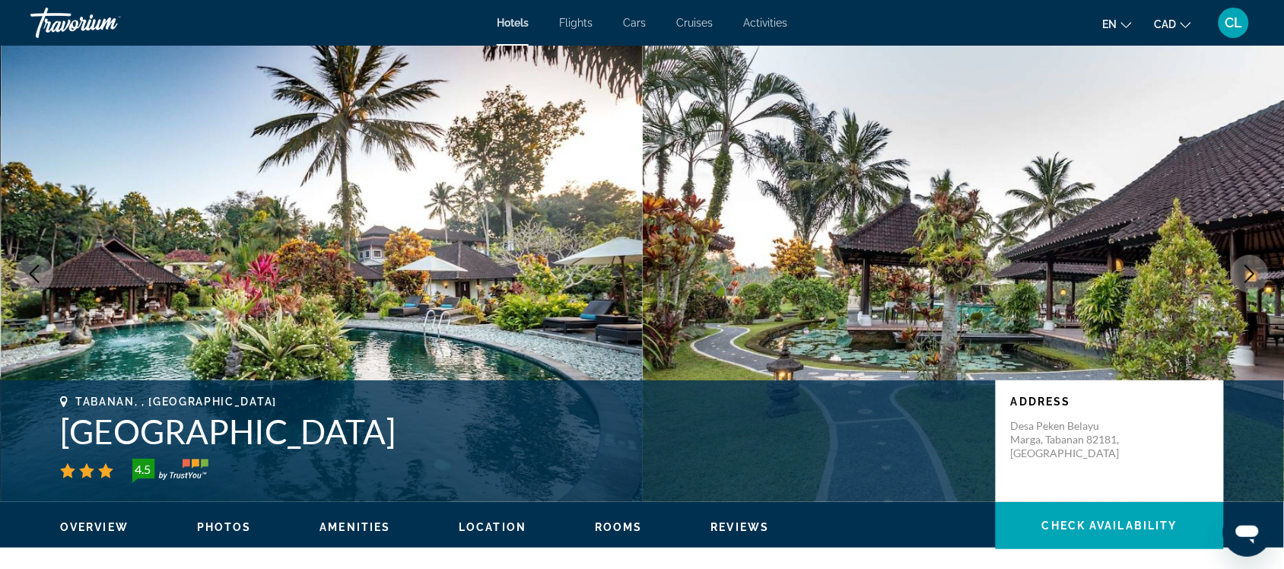
click at [1249, 265] on icon "Next image" at bounding box center [1250, 274] width 18 height 18
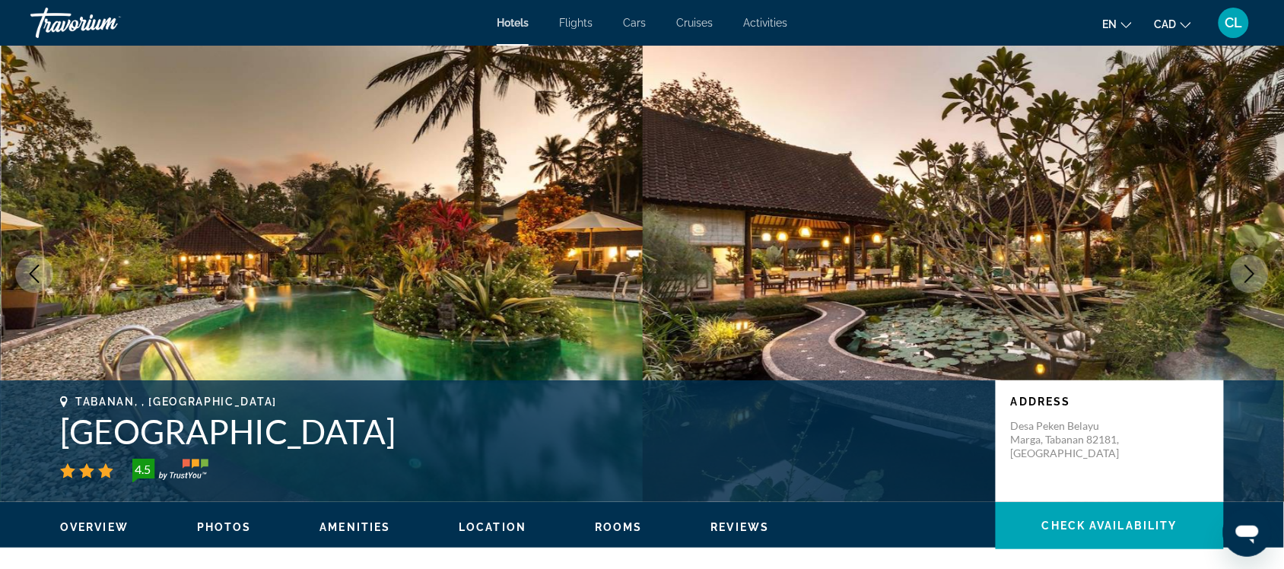
click at [1249, 265] on icon "Next image" at bounding box center [1250, 274] width 18 height 18
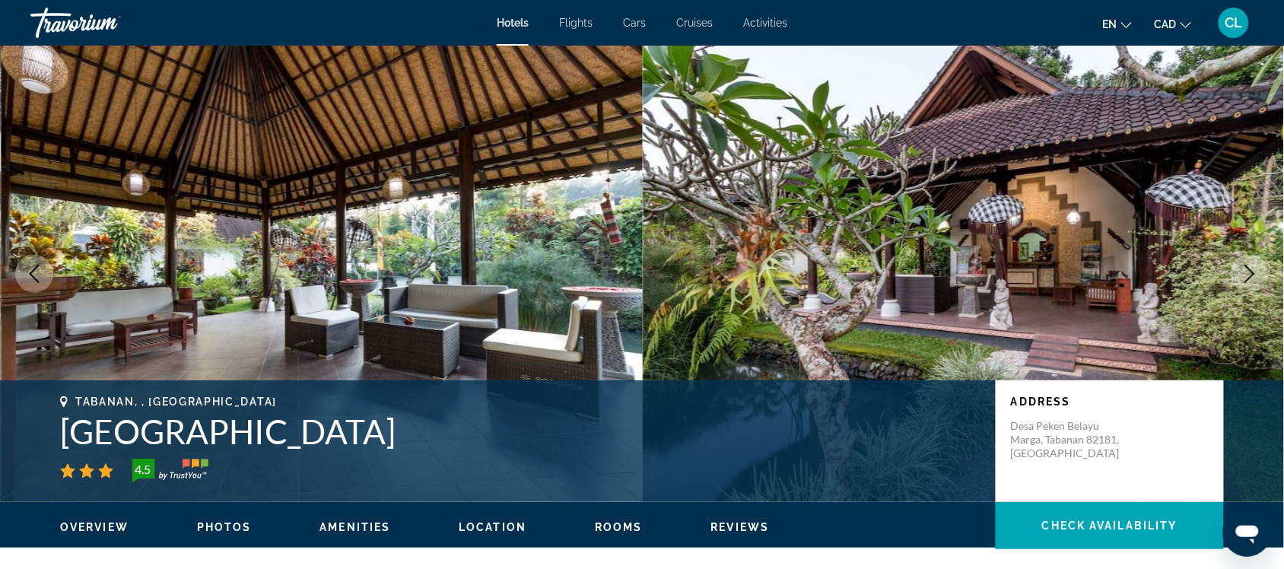
click at [1249, 265] on icon "Next image" at bounding box center [1250, 274] width 18 height 18
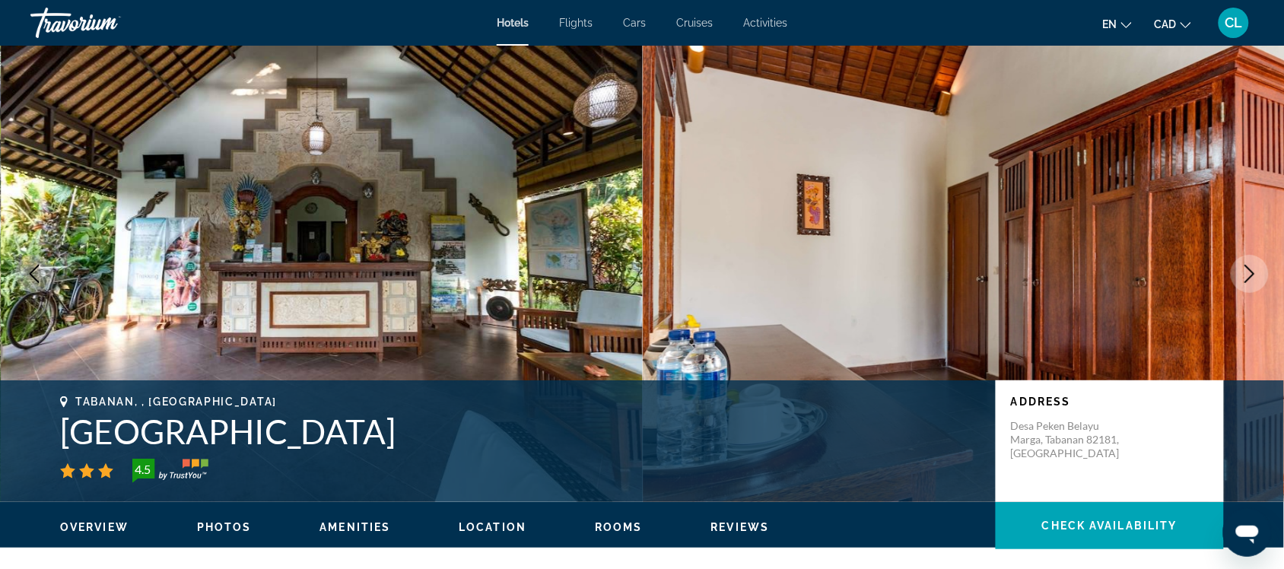
click at [1249, 265] on icon "Next image" at bounding box center [1250, 274] width 18 height 18
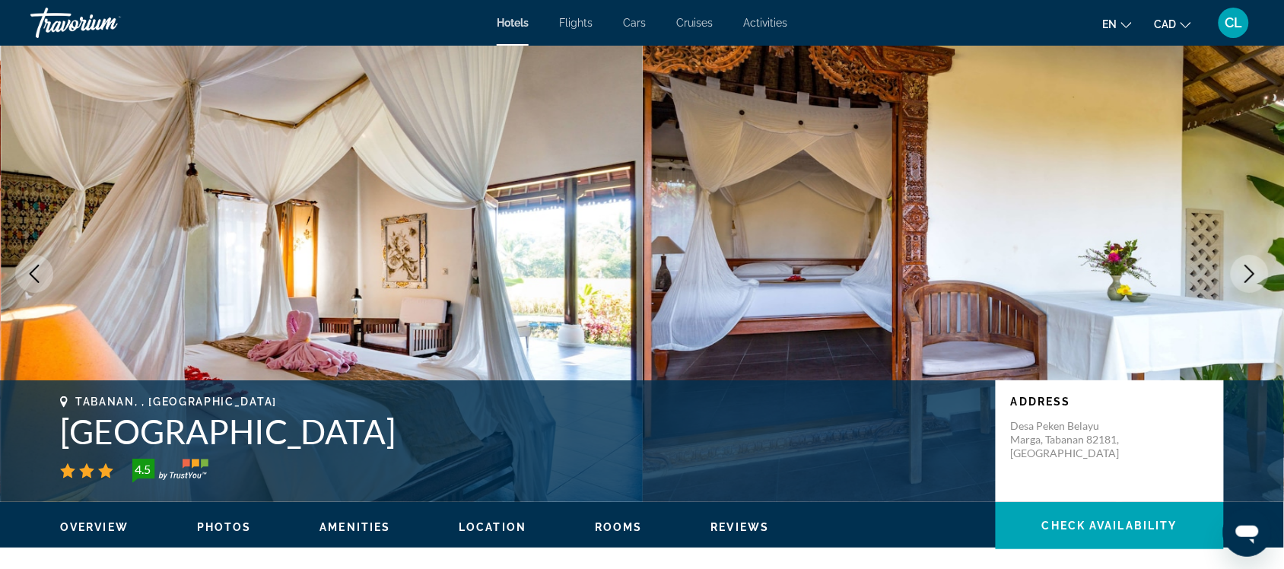
click at [1249, 265] on icon "Next image" at bounding box center [1250, 274] width 18 height 18
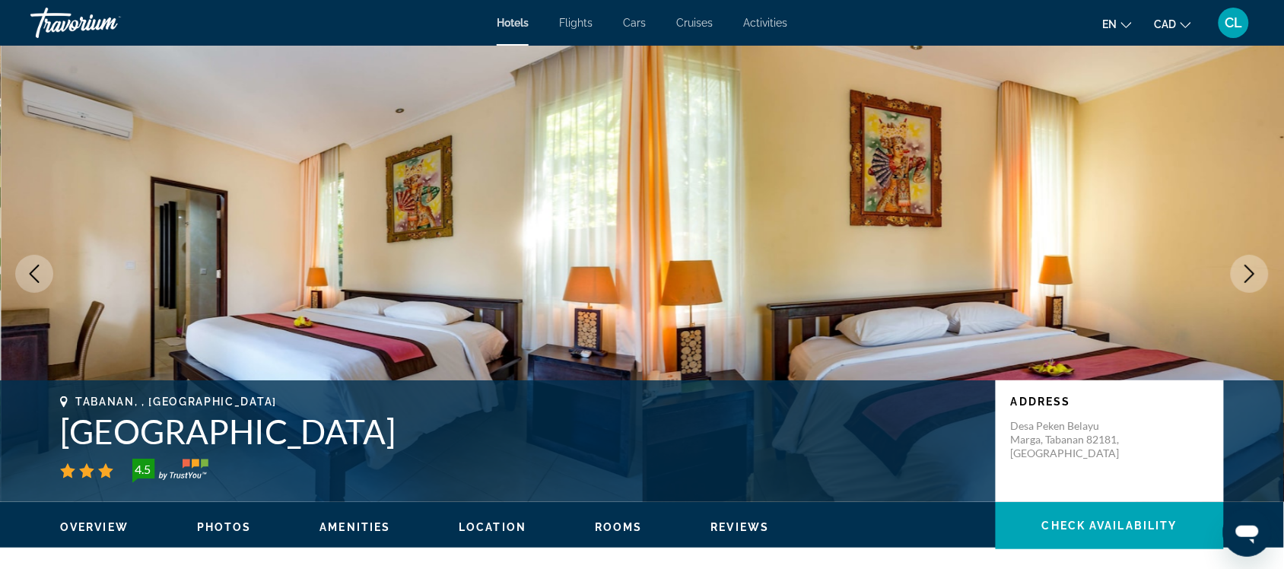
click at [1249, 265] on icon "Next image" at bounding box center [1250, 274] width 18 height 18
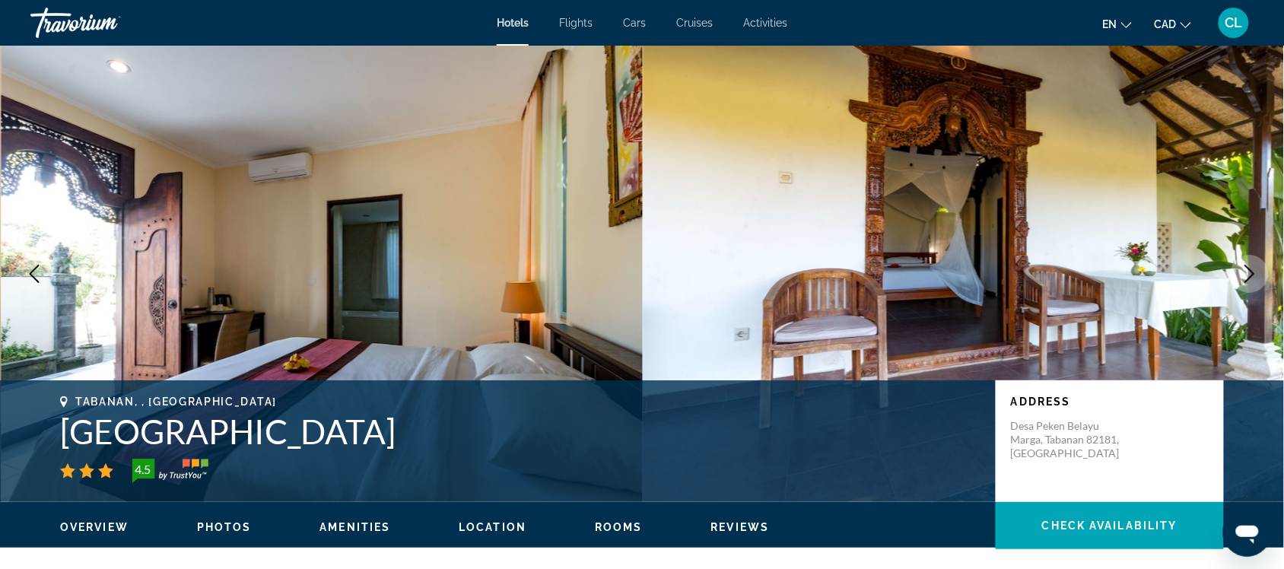
click at [1251, 275] on icon "Next image" at bounding box center [1250, 274] width 18 height 18
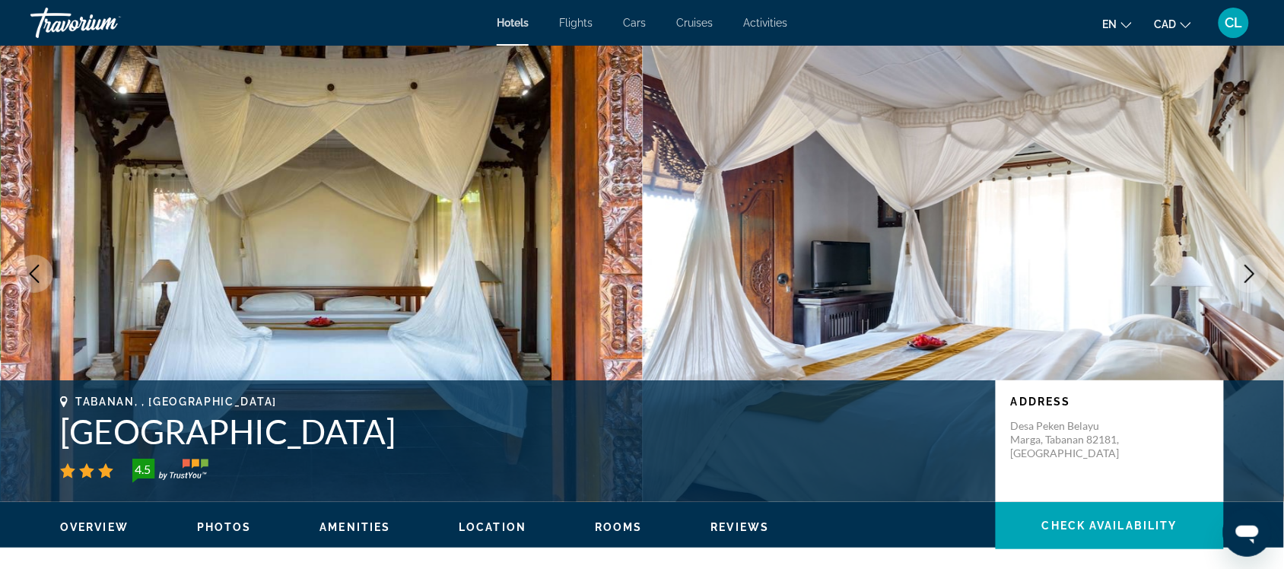
click at [1251, 278] on icon "Next image" at bounding box center [1250, 274] width 18 height 18
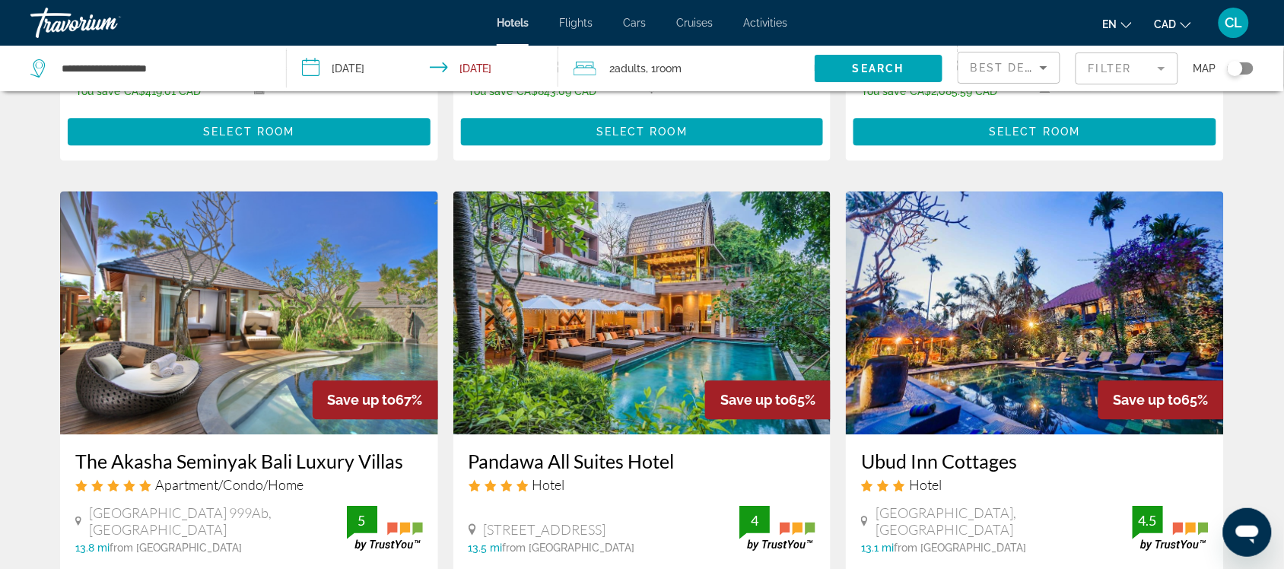
scroll to position [1141, 0]
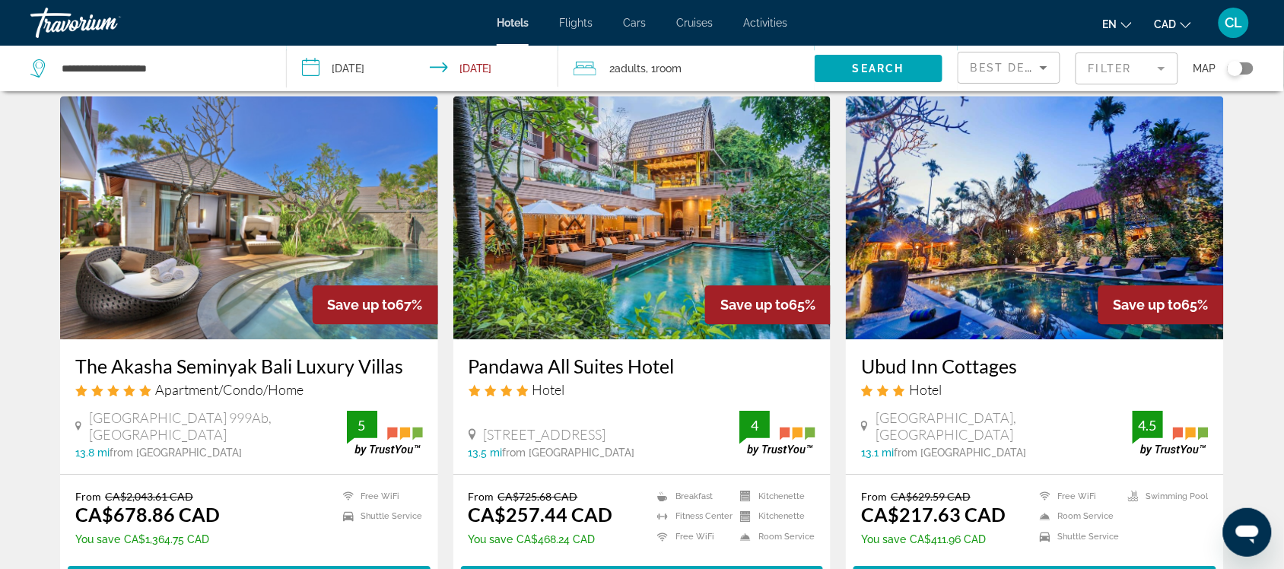
click at [645, 251] on img "Main content" at bounding box center [642, 217] width 378 height 243
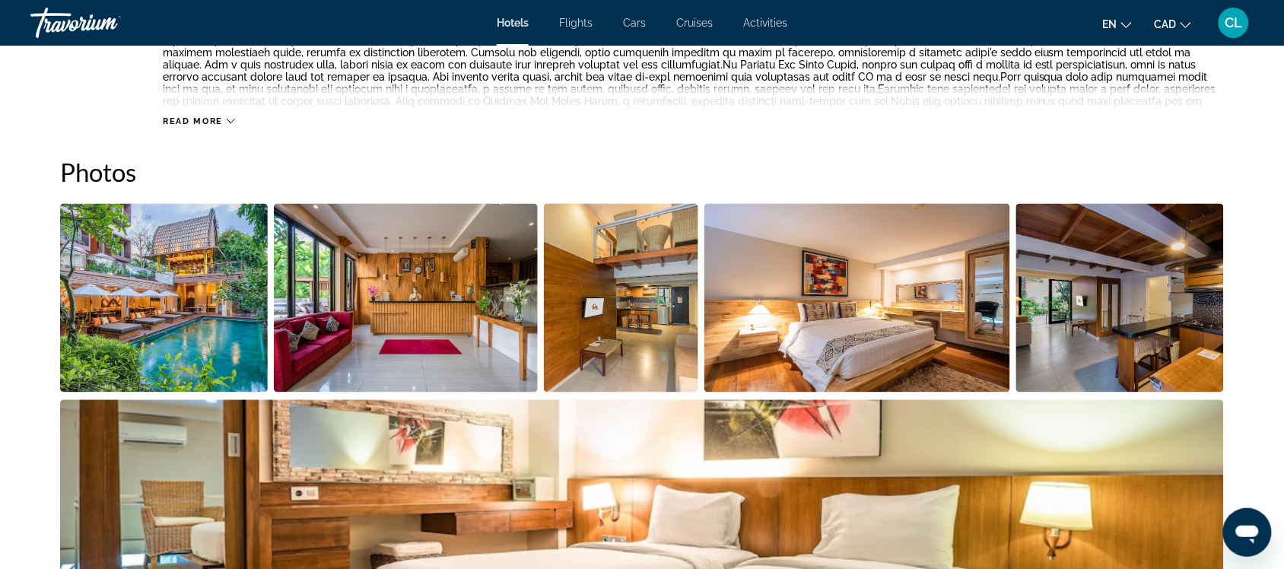
scroll to position [666, 0]
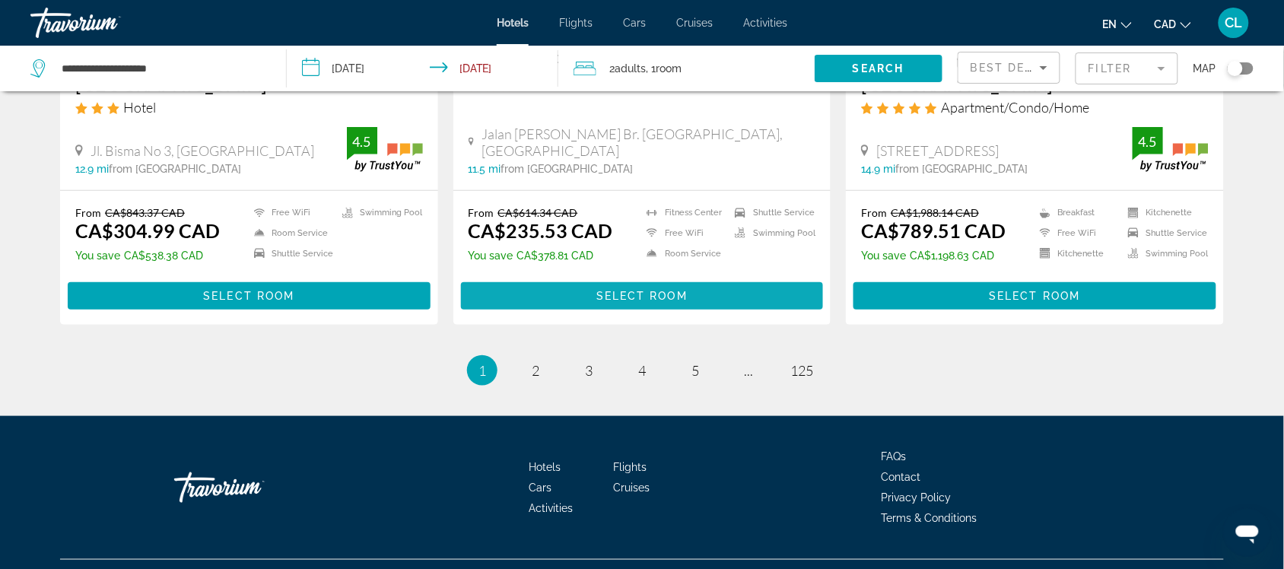
scroll to position [1994, 0]
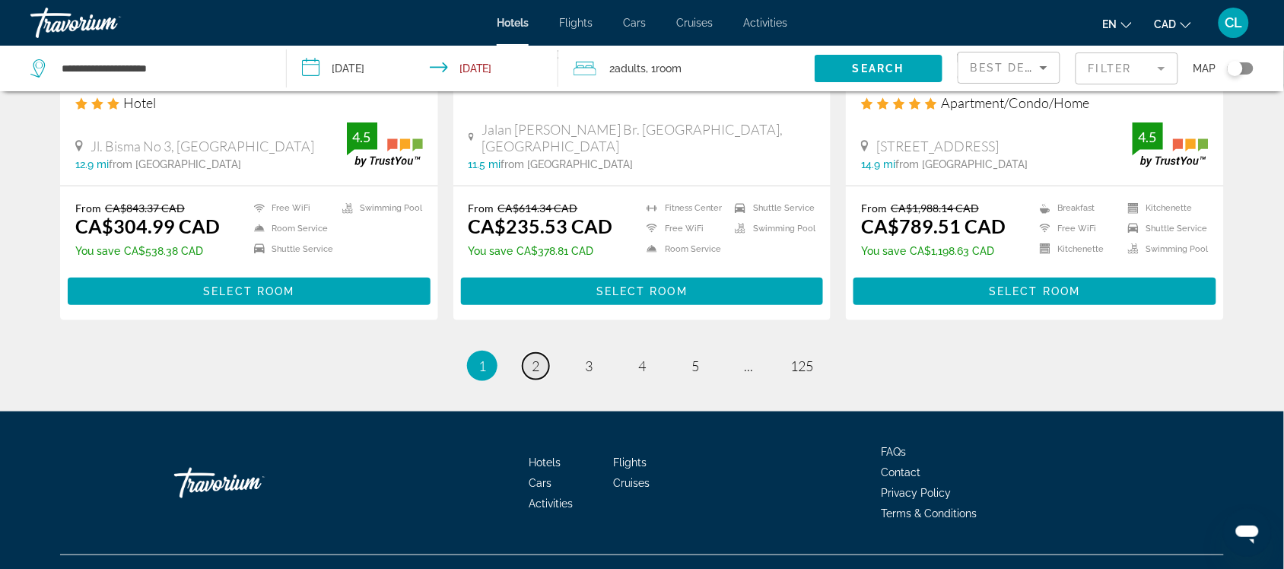
click at [537, 358] on span "2" at bounding box center [536, 366] width 8 height 17
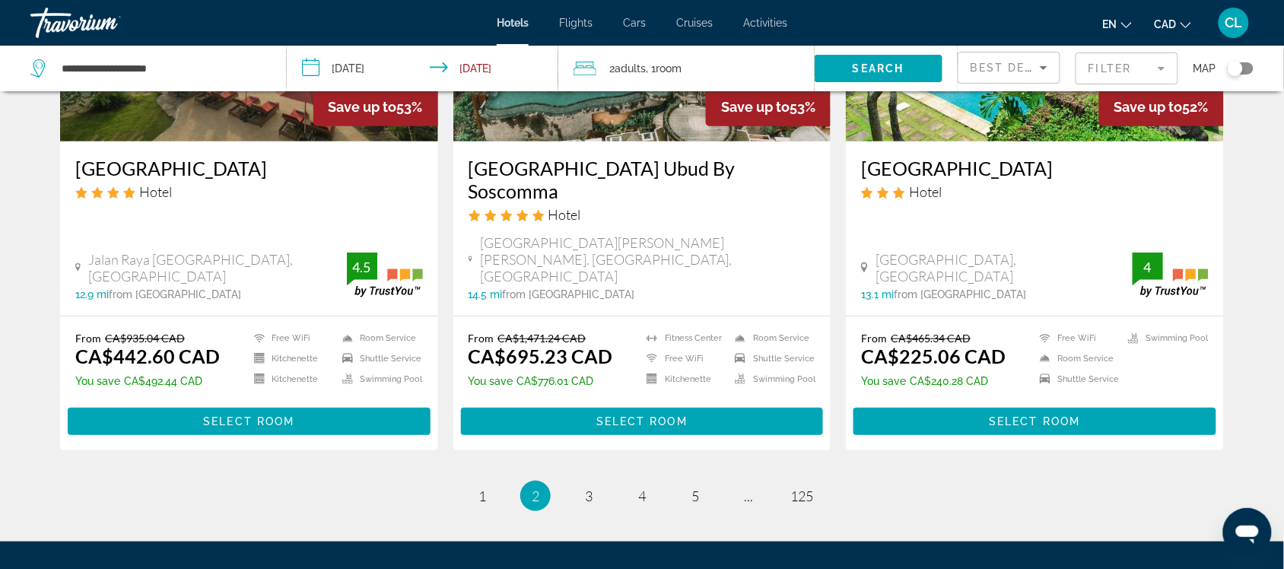
scroll to position [1997, 0]
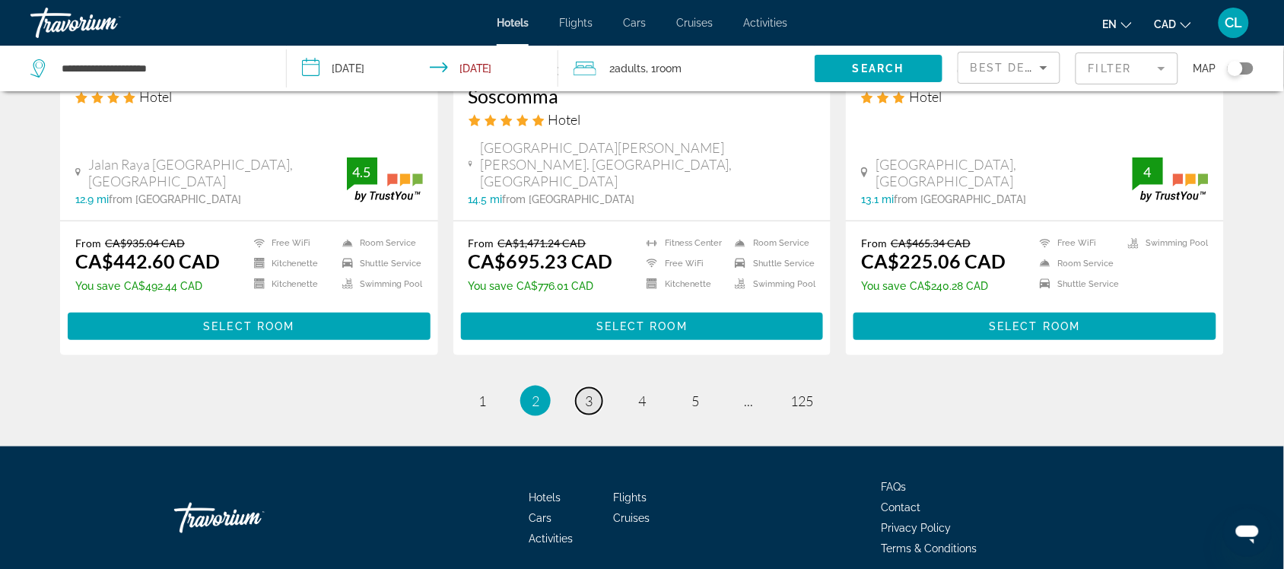
click at [587, 392] on span "3" at bounding box center [589, 400] width 8 height 17
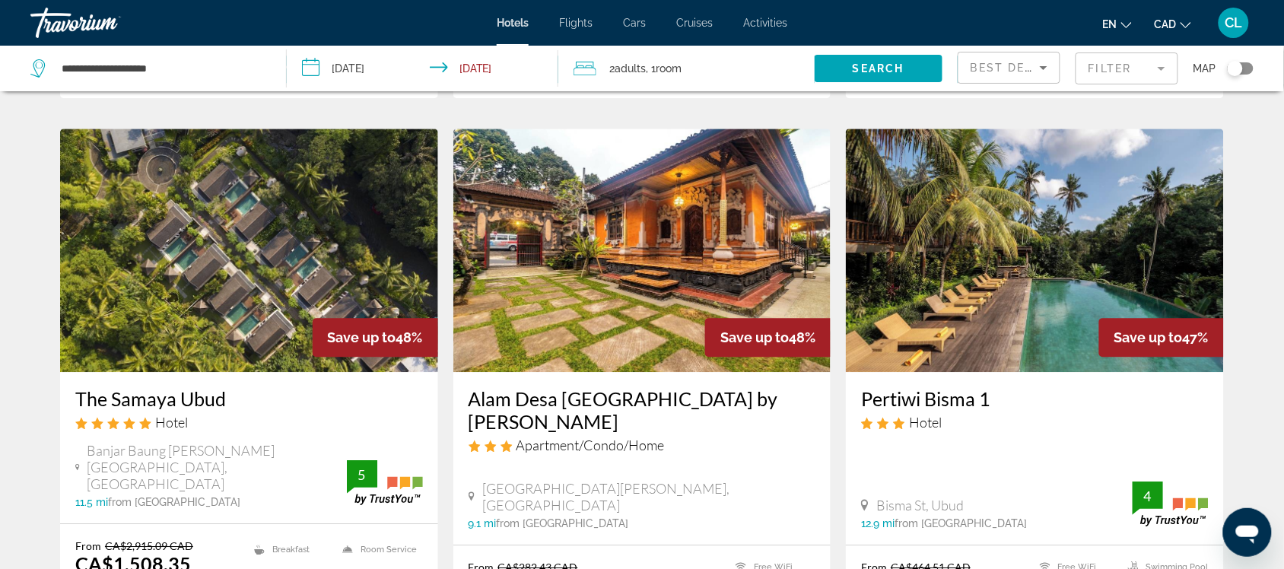
scroll to position [1141, 0]
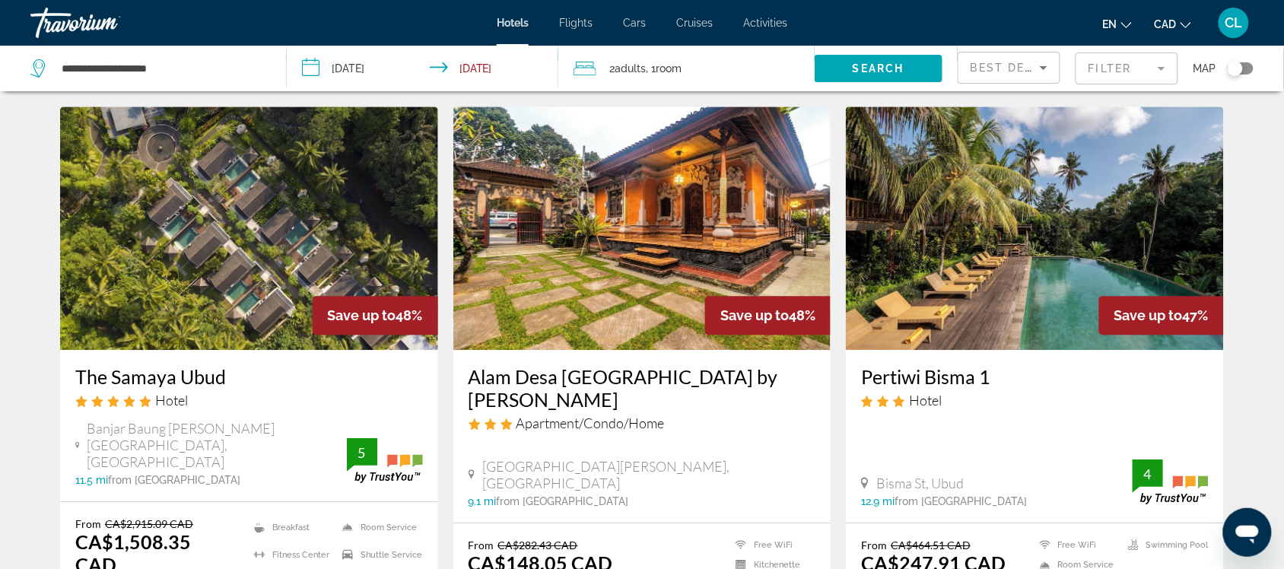
click at [687, 255] on img "Main content" at bounding box center [642, 227] width 378 height 243
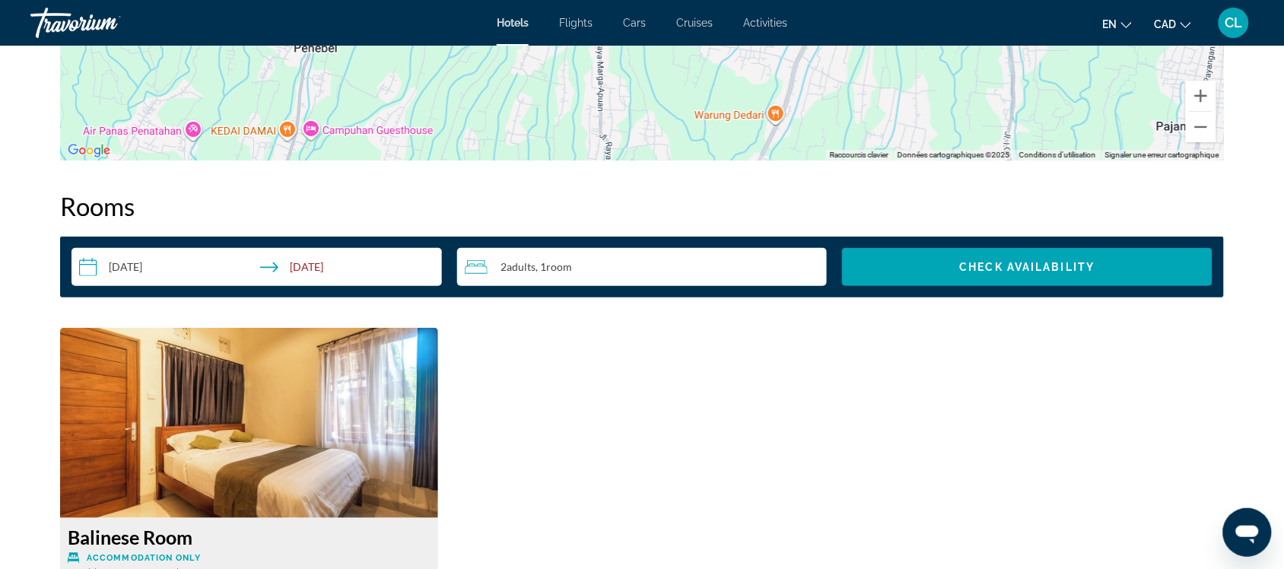
scroll to position [1711, 0]
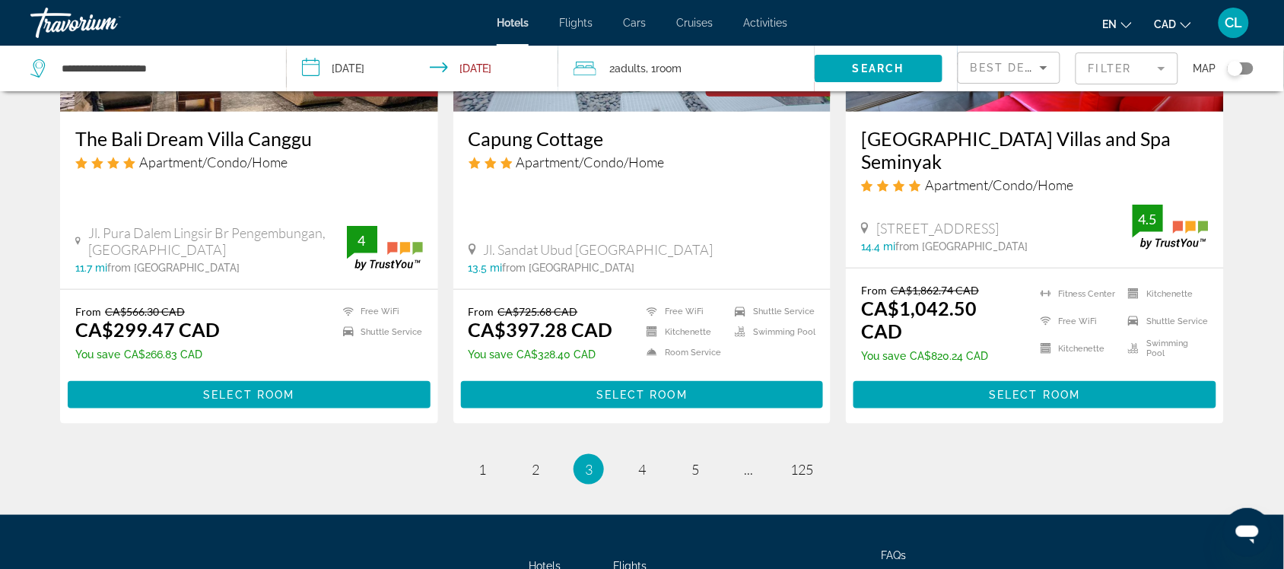
scroll to position [1993, 0]
